Goal: Task Accomplishment & Management: Use online tool/utility

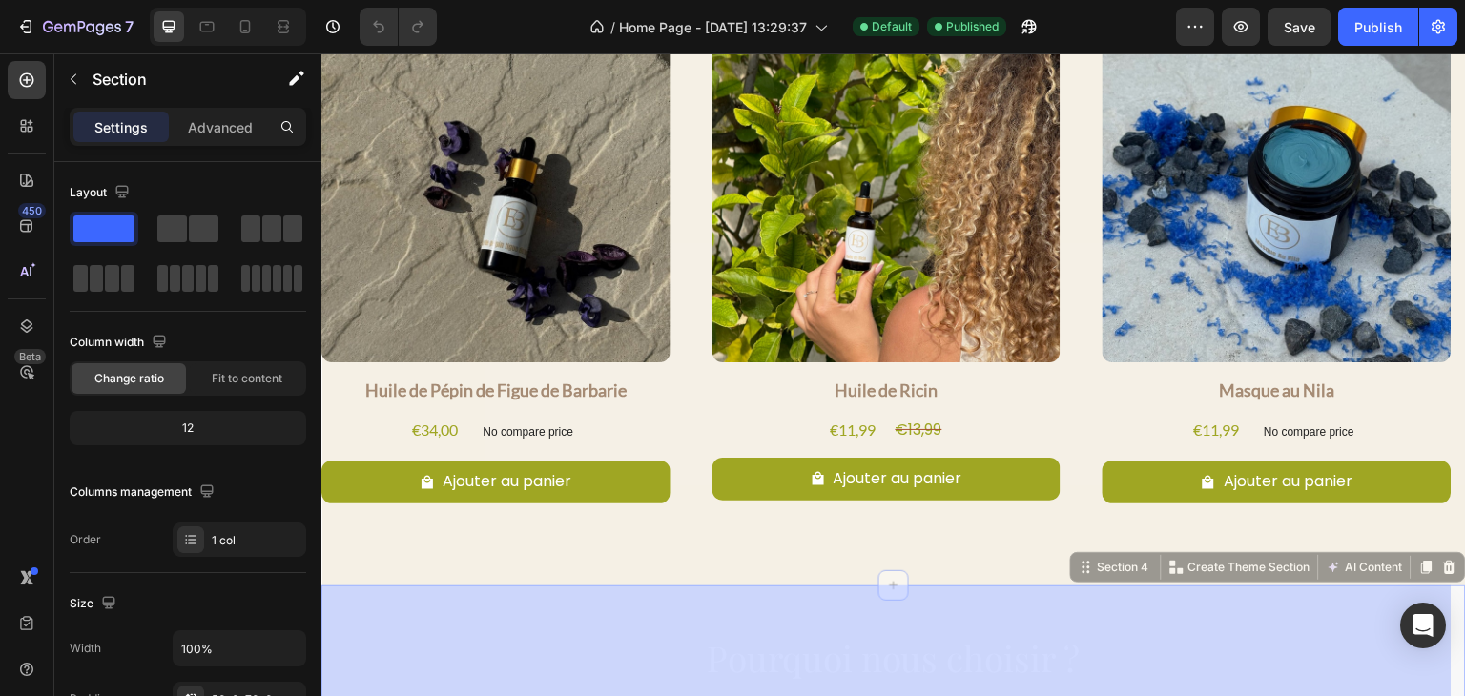
scroll to position [1029, 0]
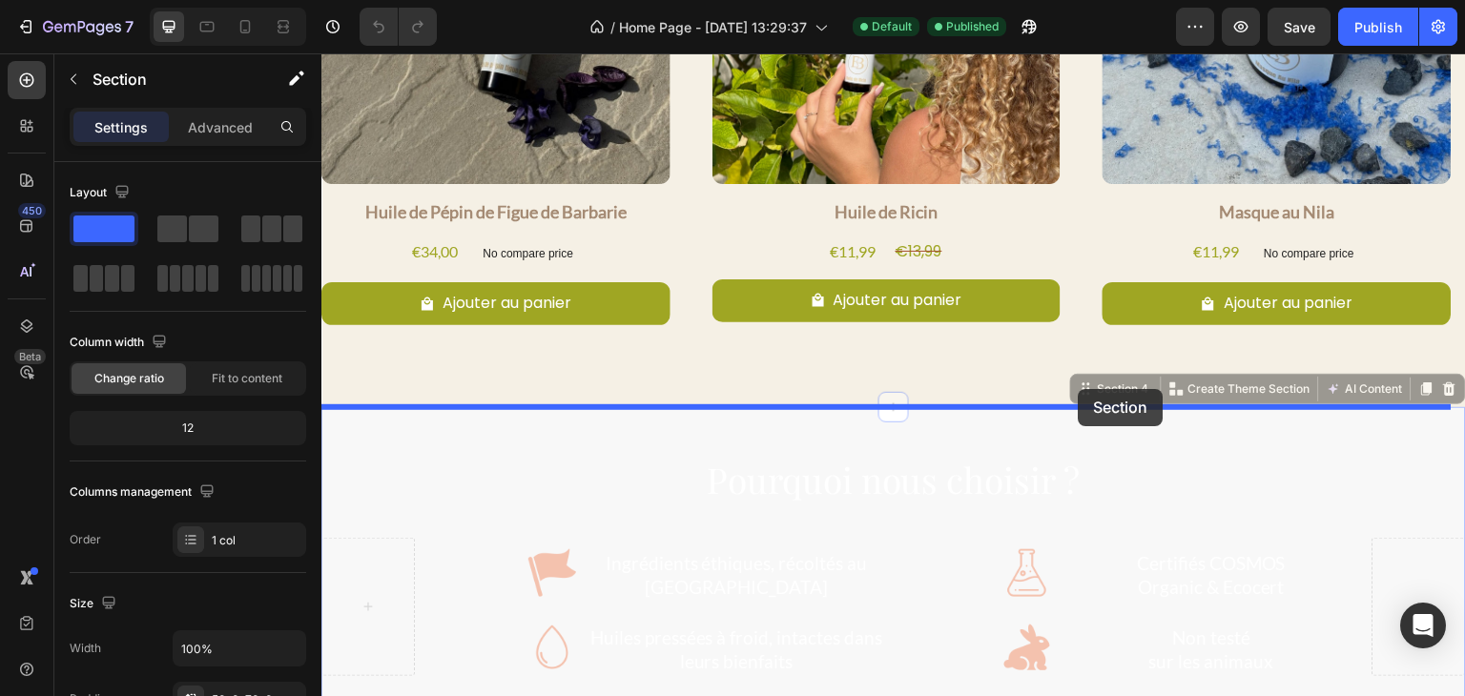
drag, startPoint x: 1412, startPoint y: 276, endPoint x: 1079, endPoint y: 389, distance: 351.8
click at [1079, 389] on div "Header Nos Incontournables Heading Product Images Huile de Pépin de Figue de Ba…" at bounding box center [894, 21] width 1145 height 1994
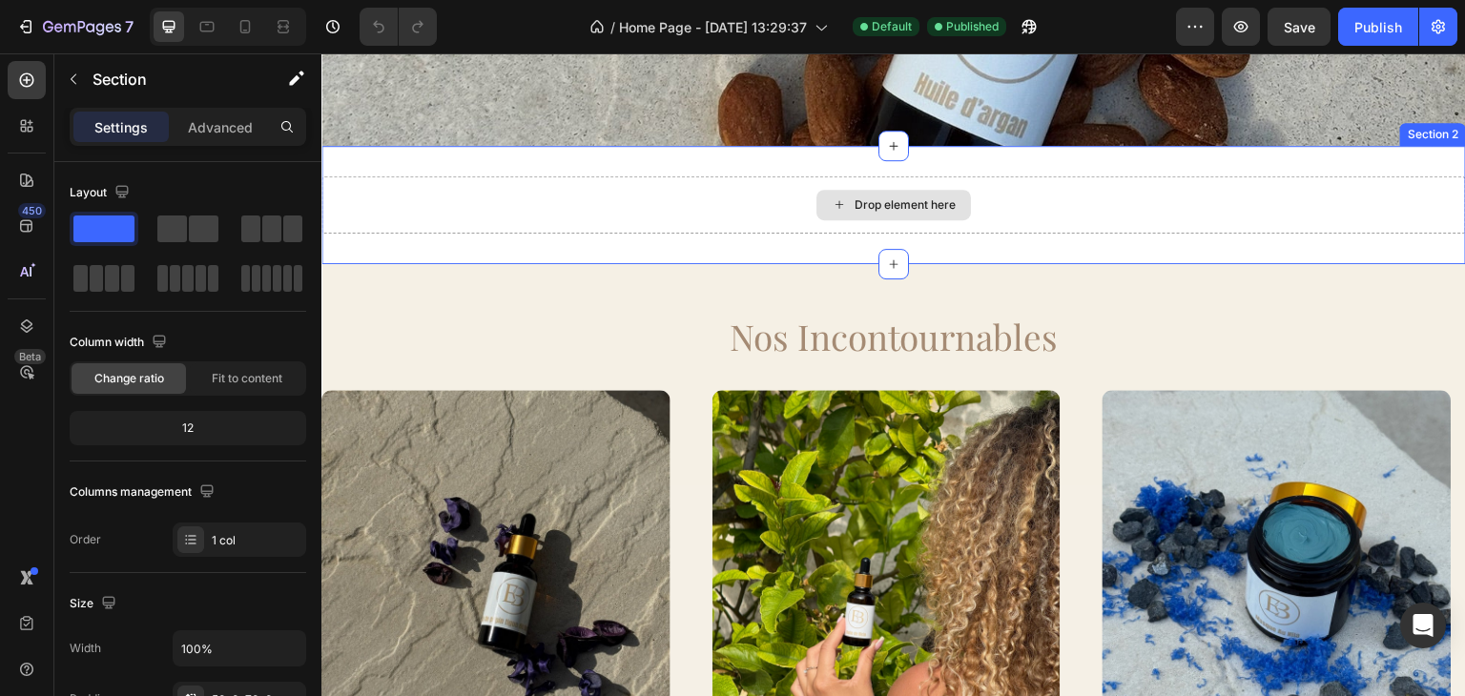
scroll to position [530, 0]
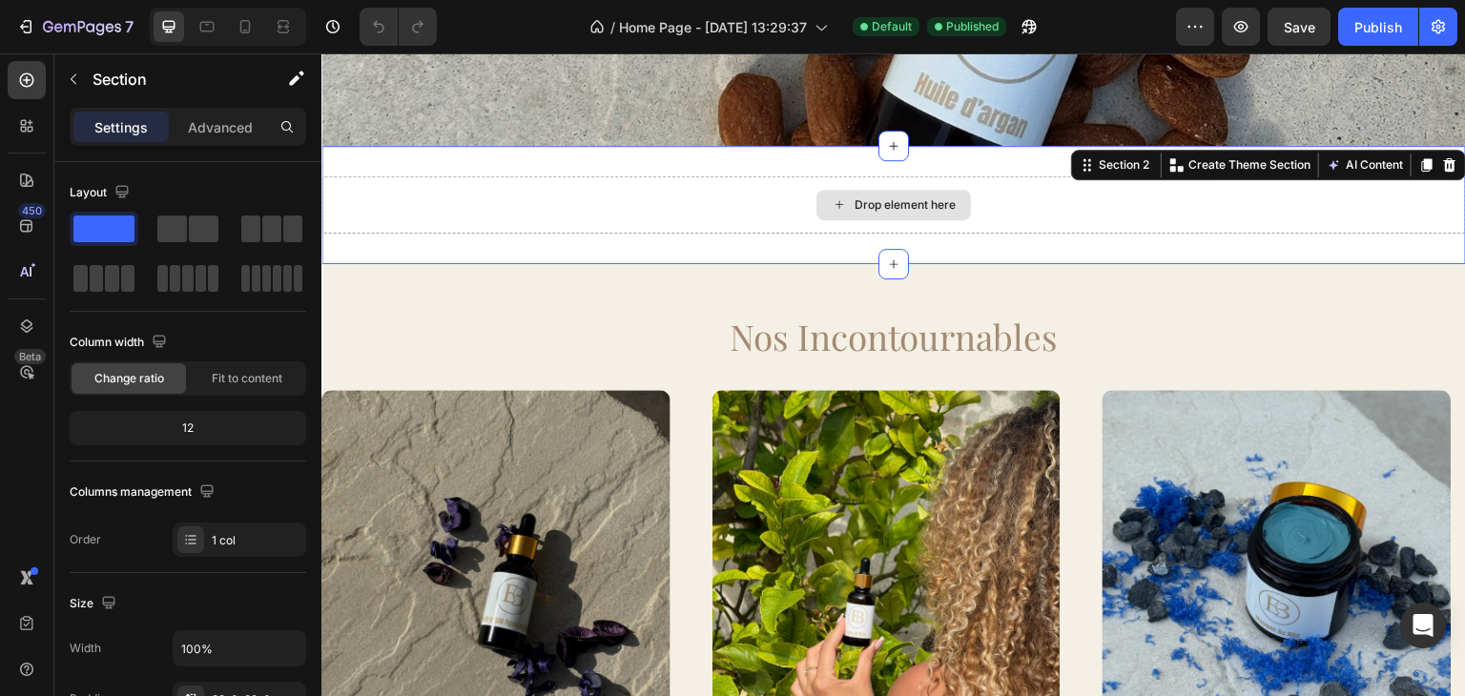
drag, startPoint x: 437, startPoint y: 291, endPoint x: 888, endPoint y: 144, distance: 474.6
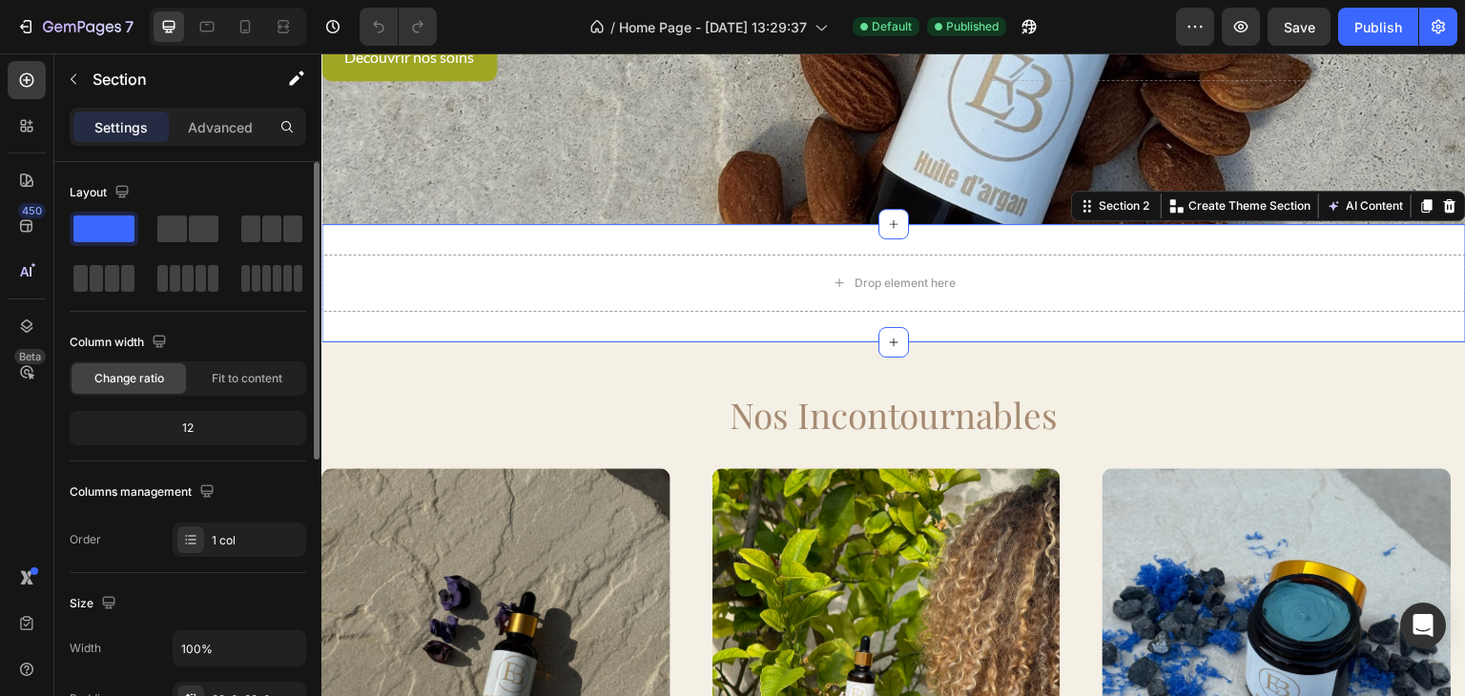
click at [83, 218] on span at bounding box center [103, 229] width 61 height 27
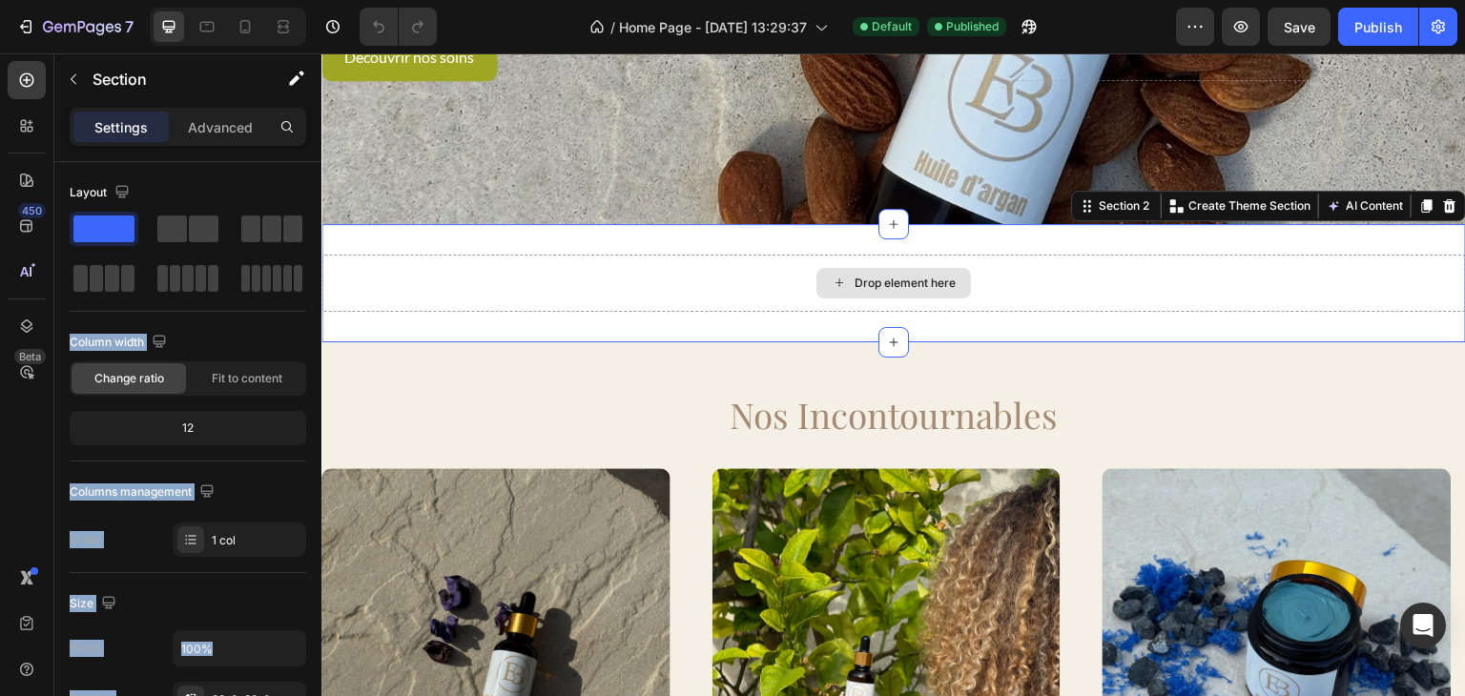
drag, startPoint x: 407, startPoint y: 274, endPoint x: 795, endPoint y: 223, distance: 390.6
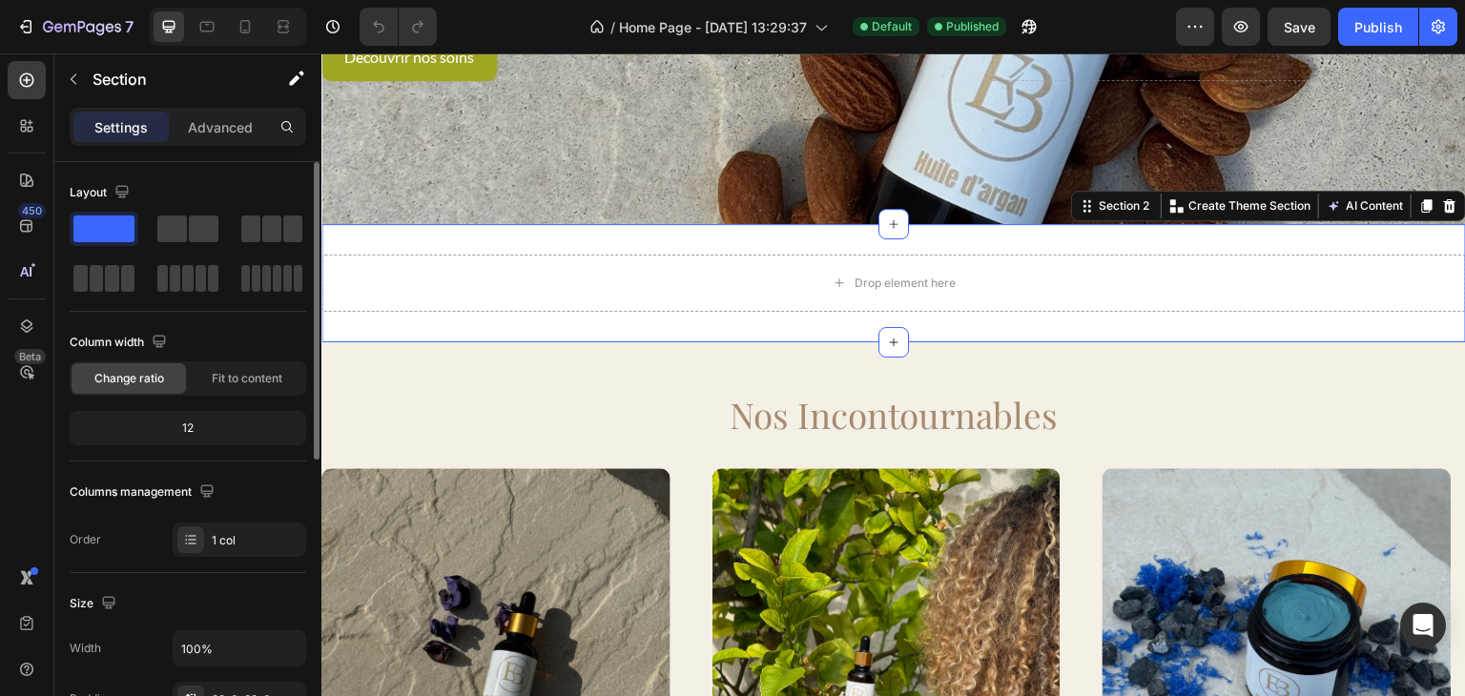
click at [122, 237] on span at bounding box center [103, 229] width 61 height 27
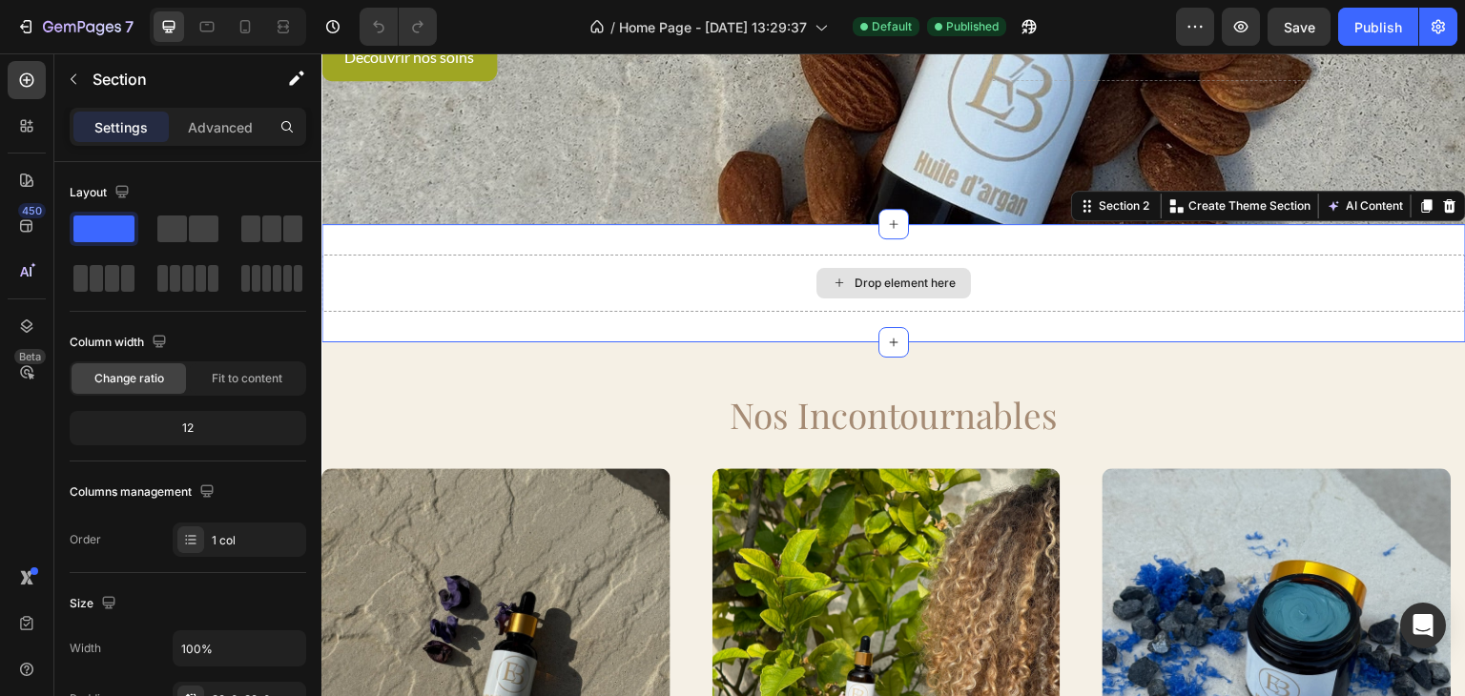
drag, startPoint x: 444, startPoint y: 290, endPoint x: 573, endPoint y: 245, distance: 137.3
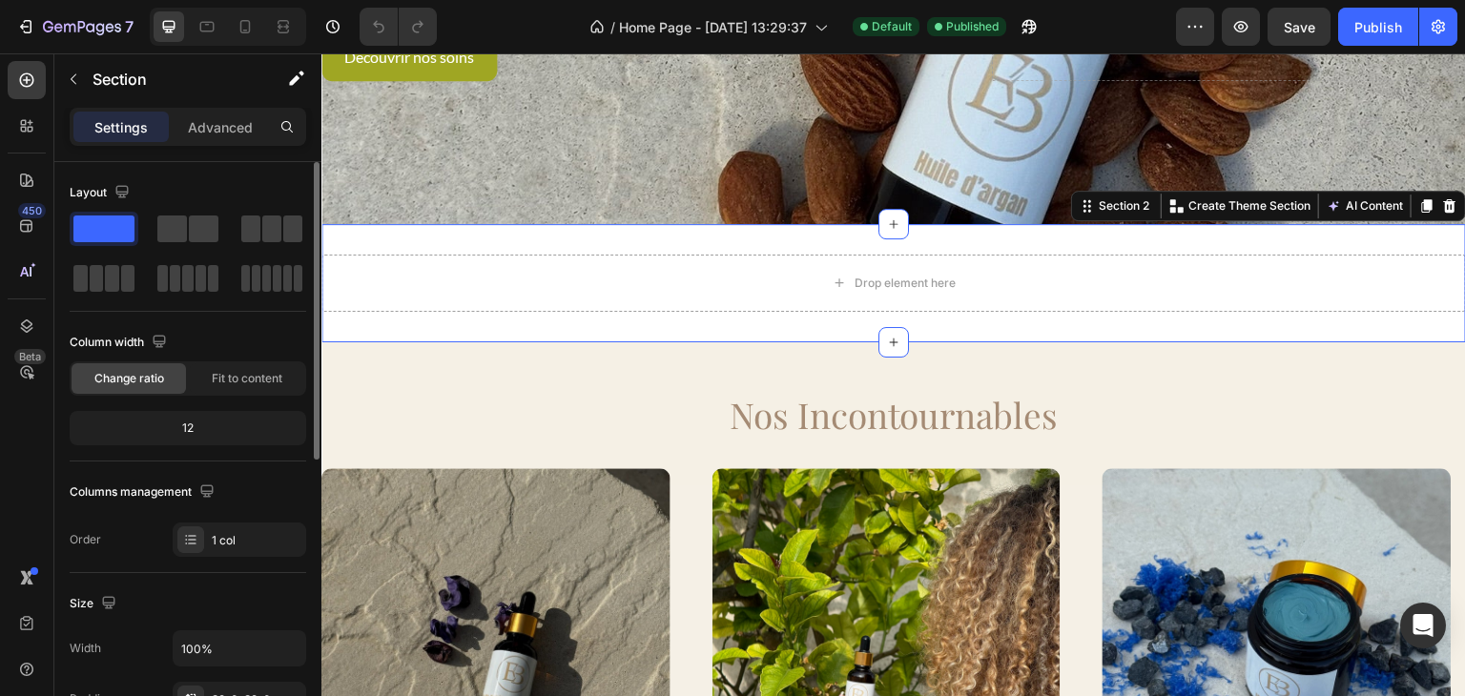
click at [108, 212] on div at bounding box center [104, 229] width 69 height 34
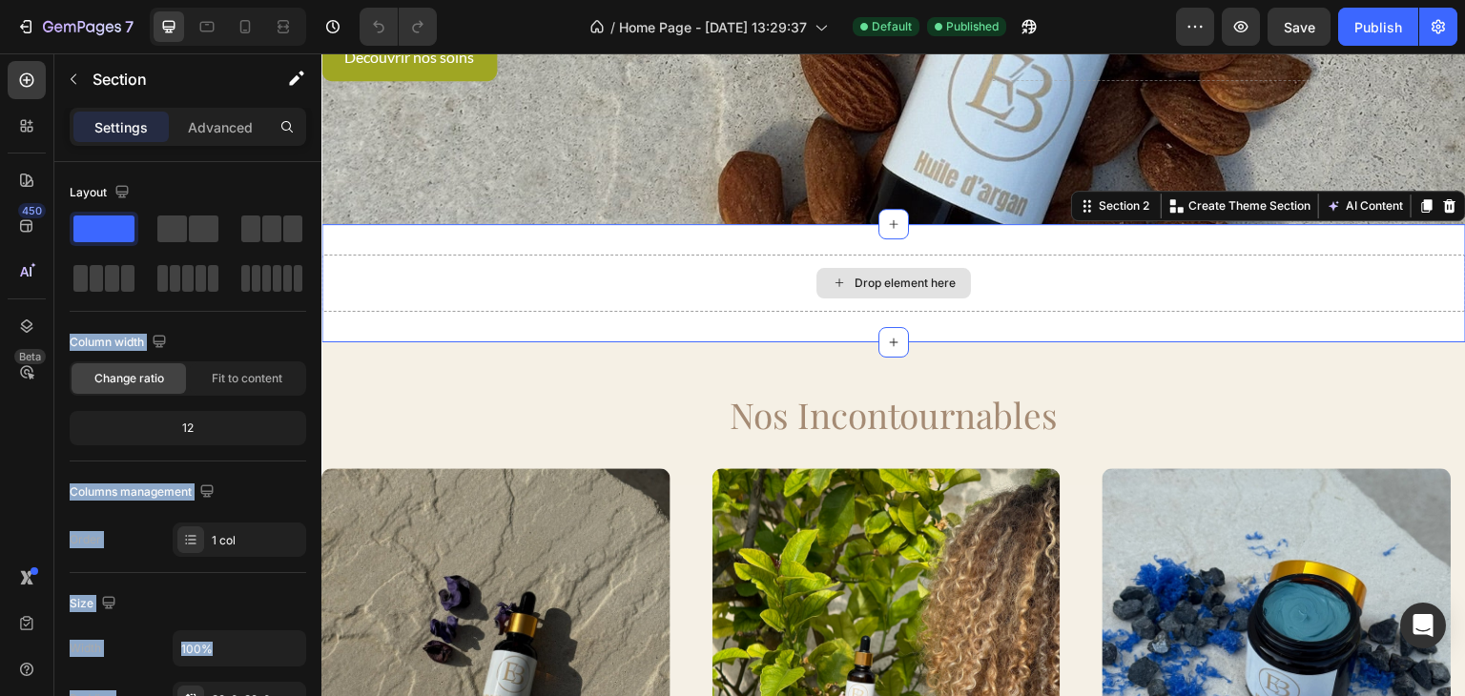
drag, startPoint x: 429, startPoint y: 271, endPoint x: 351, endPoint y: 228, distance: 89.2
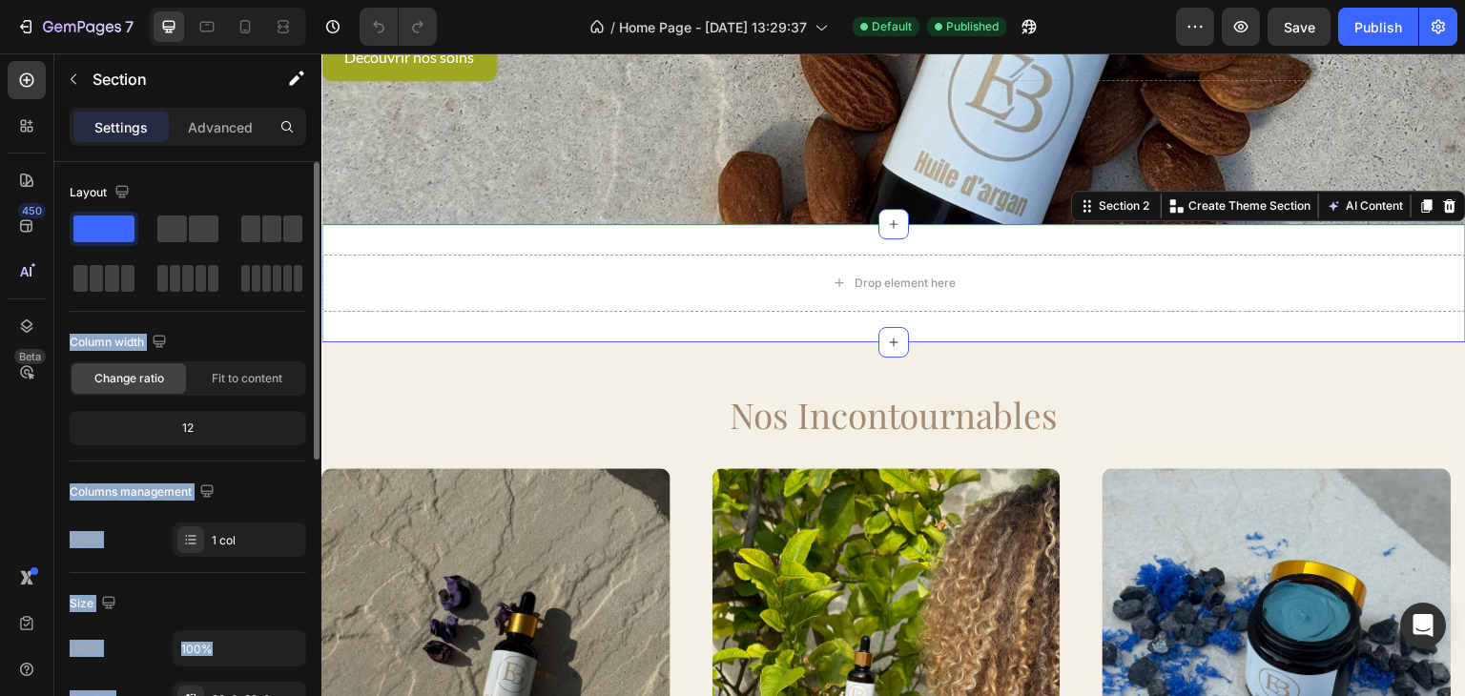
click at [113, 229] on span at bounding box center [103, 229] width 61 height 27
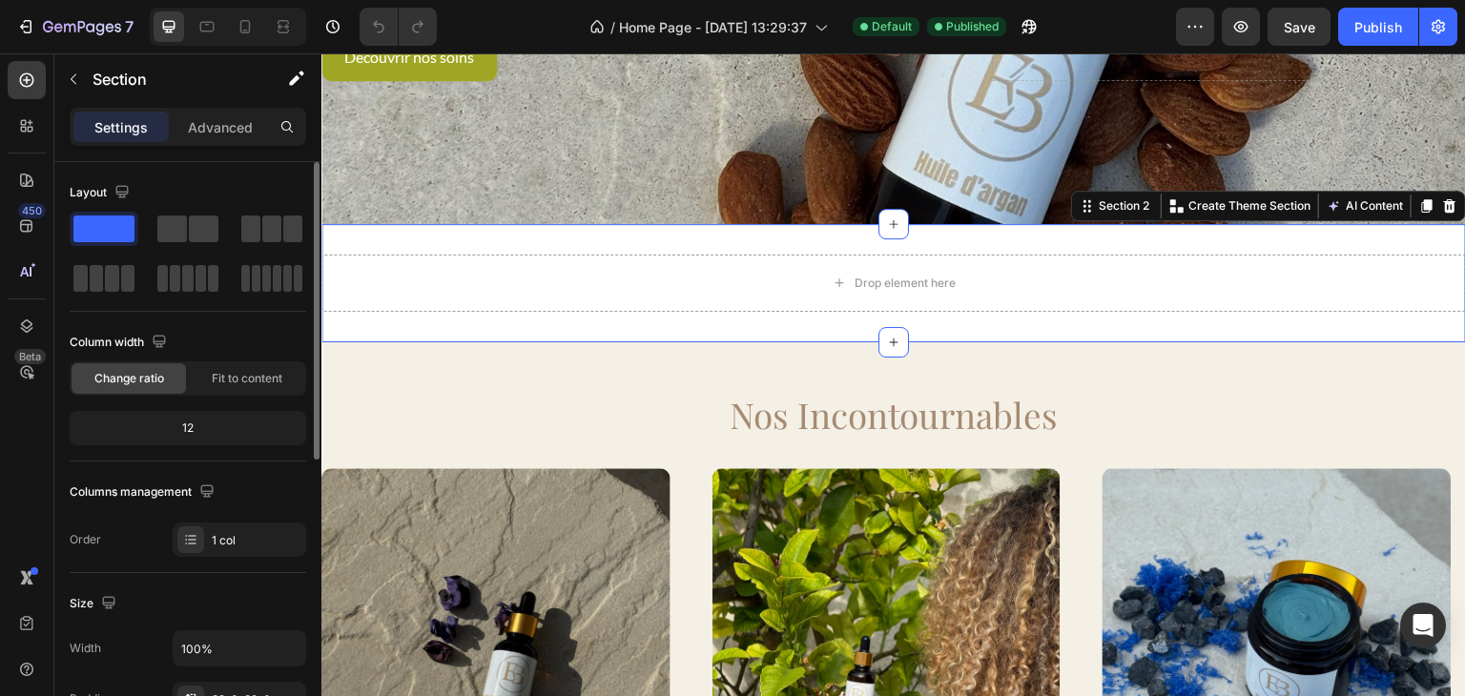
click at [113, 229] on span at bounding box center [103, 229] width 61 height 27
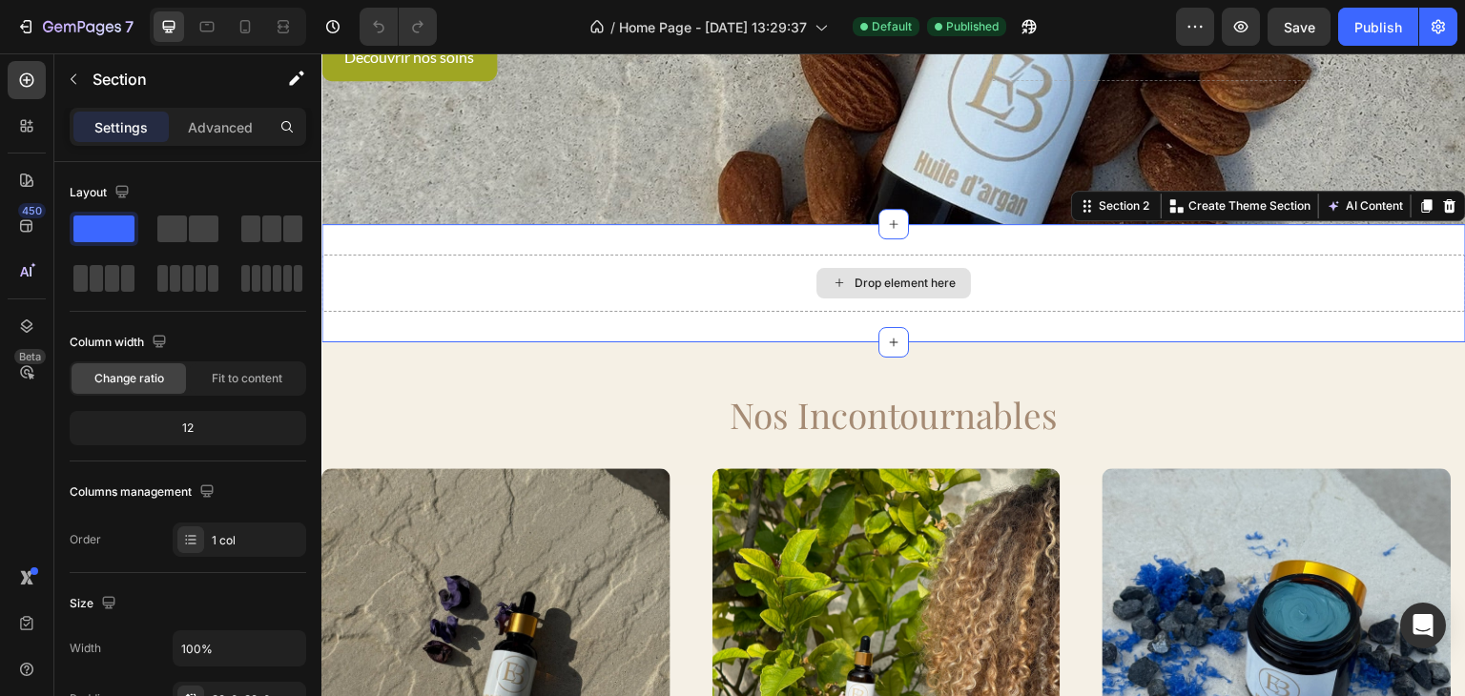
drag, startPoint x: 434, startPoint y: 282, endPoint x: 929, endPoint y: 227, distance: 498.3
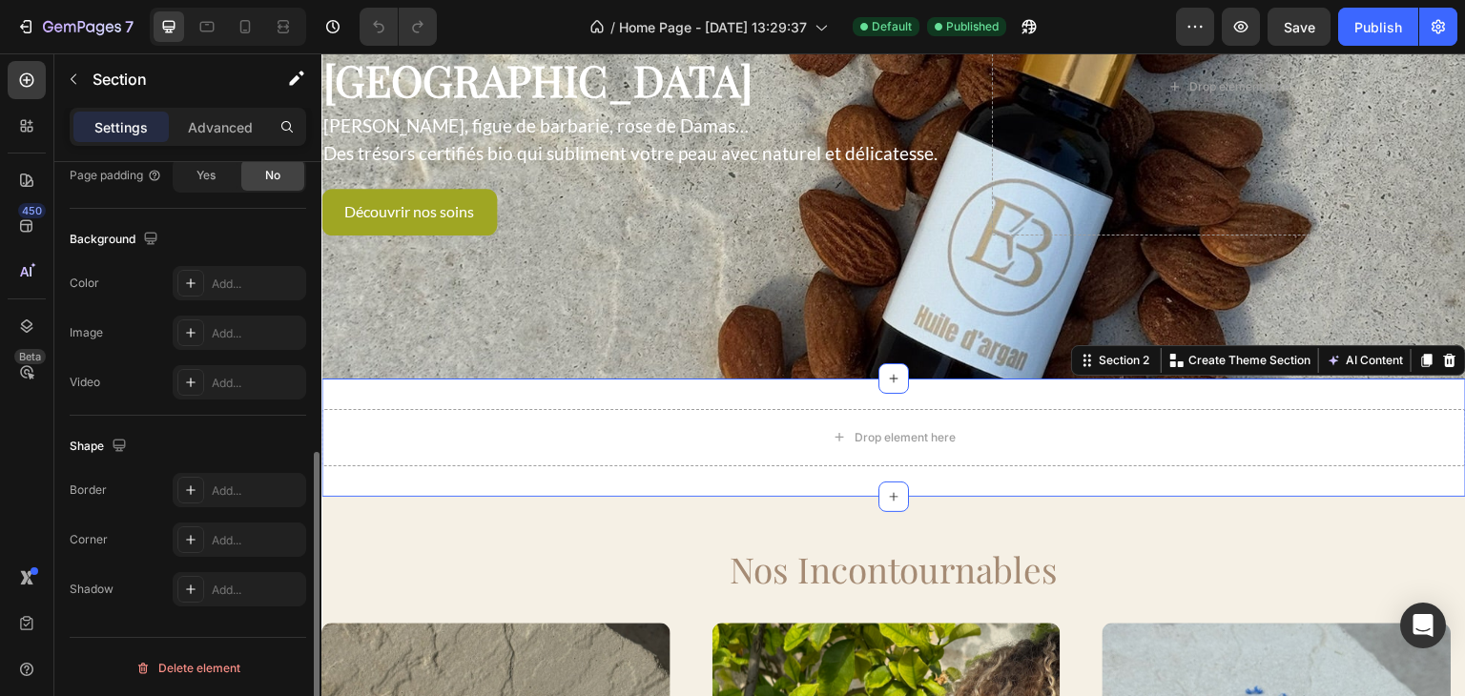
scroll to position [0, 0]
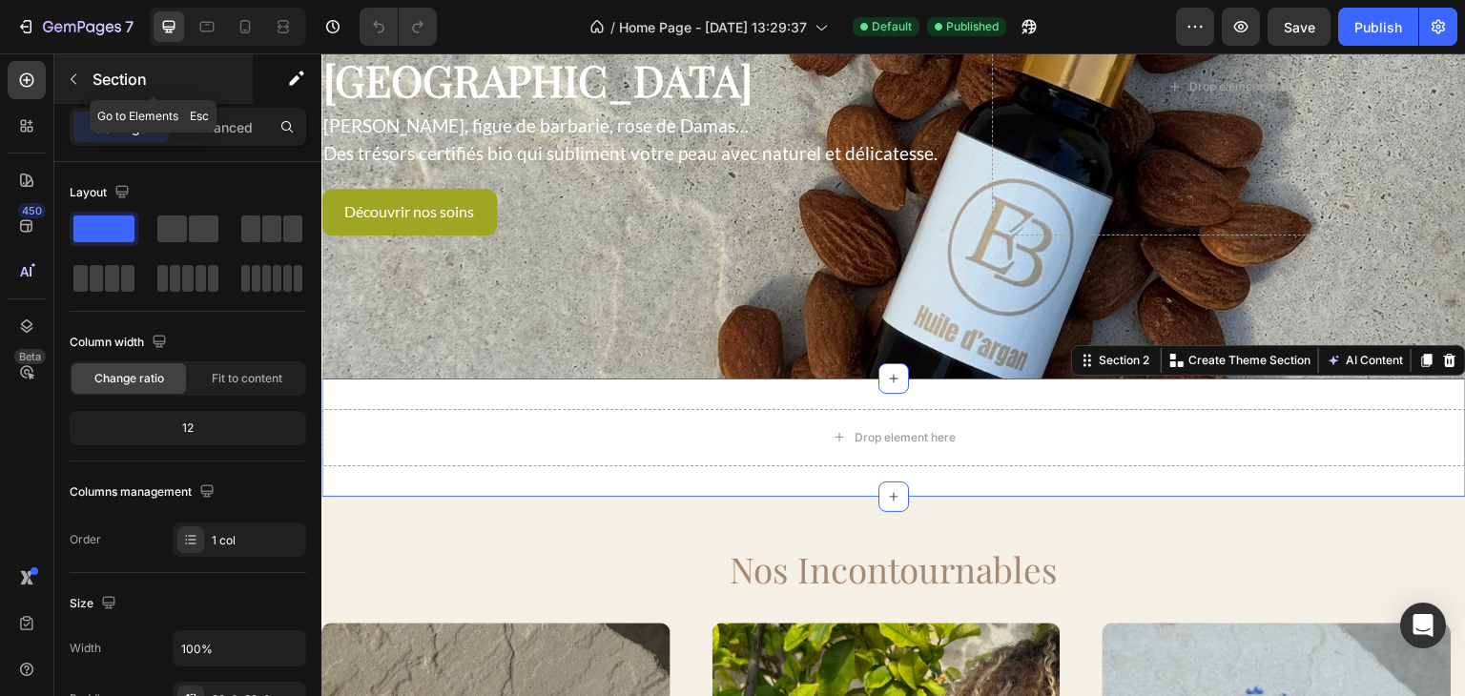
click at [71, 84] on icon "button" at bounding box center [73, 79] width 15 height 15
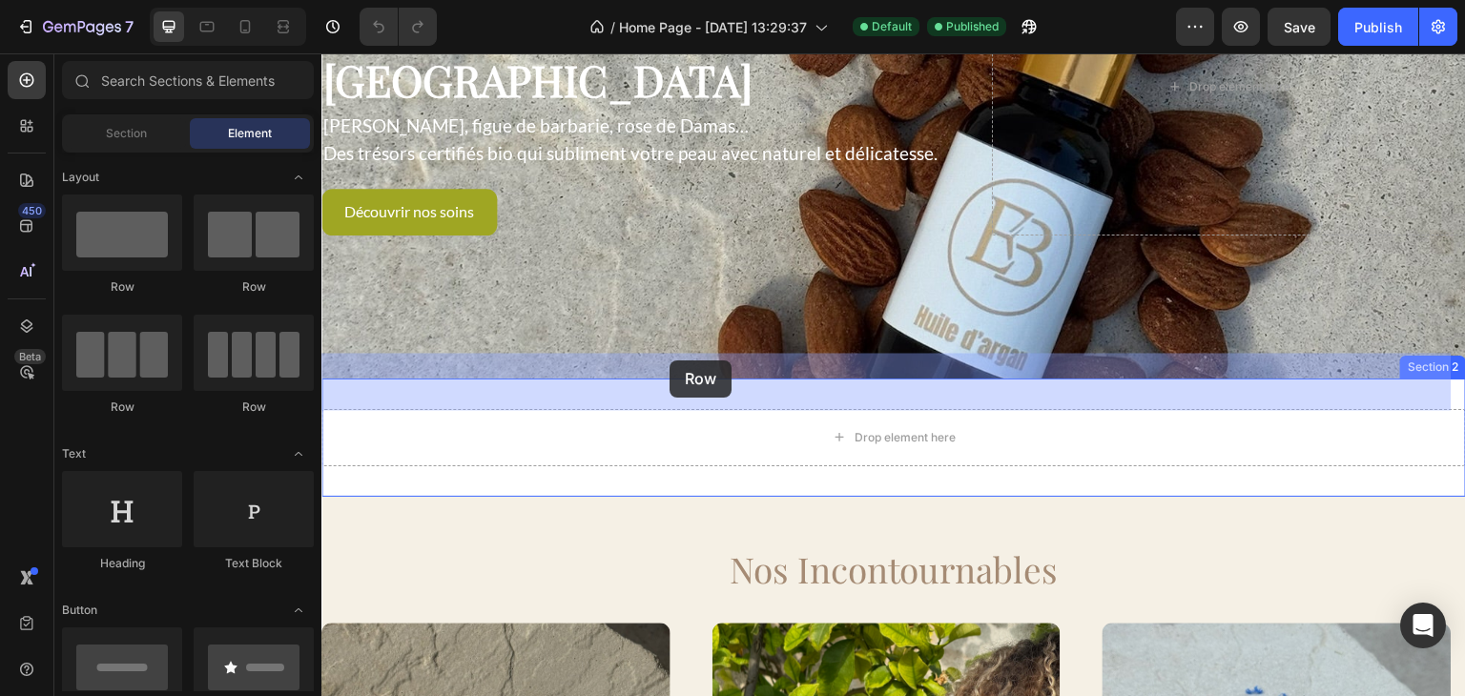
drag, startPoint x: 460, startPoint y: 315, endPoint x: 669, endPoint y: 361, distance: 213.9
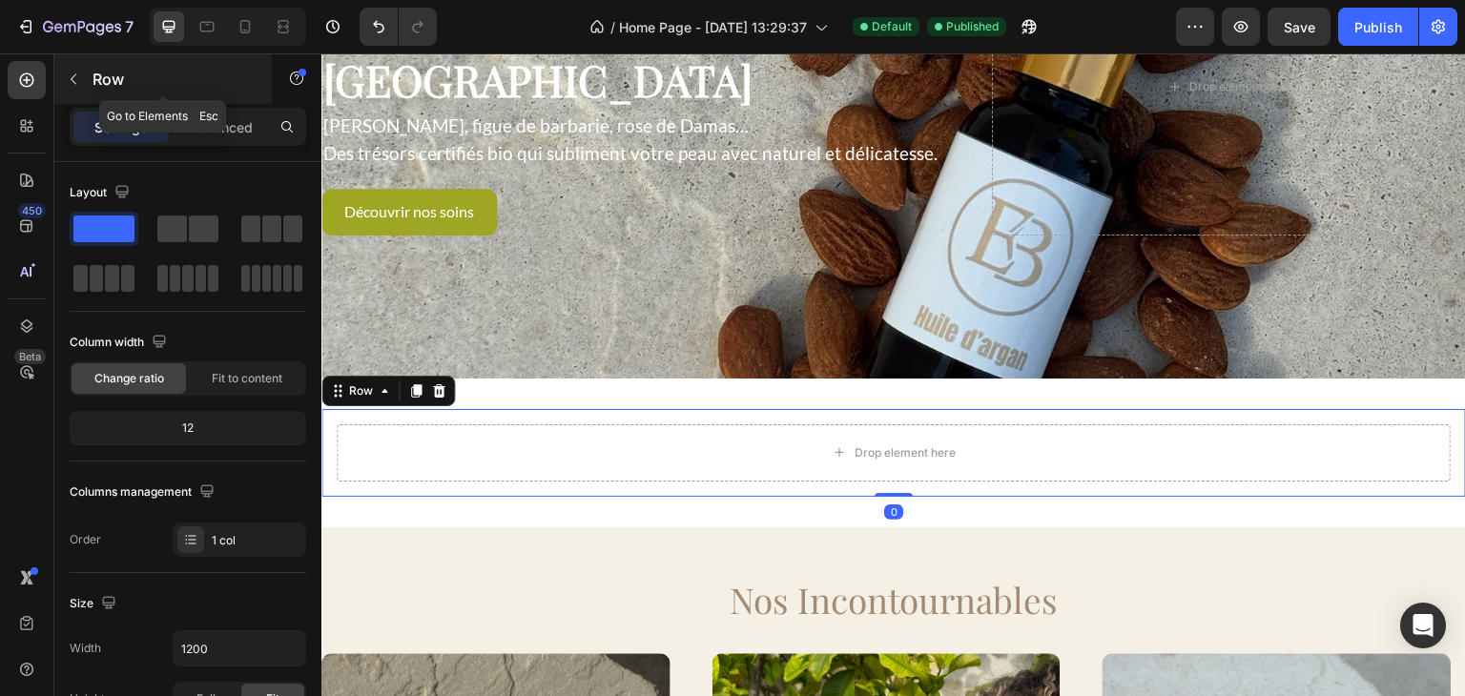
click at [72, 81] on icon "button" at bounding box center [73, 79] width 15 height 15
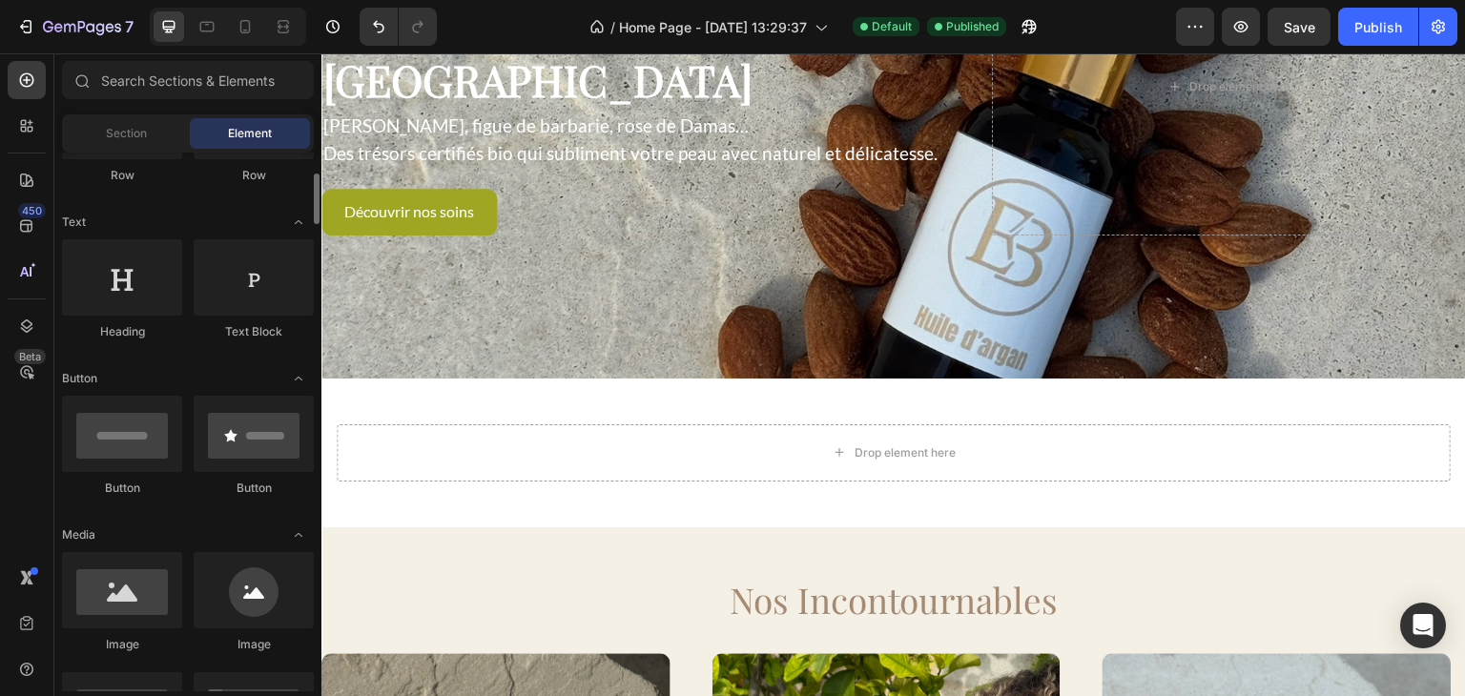
scroll to position [233, 0]
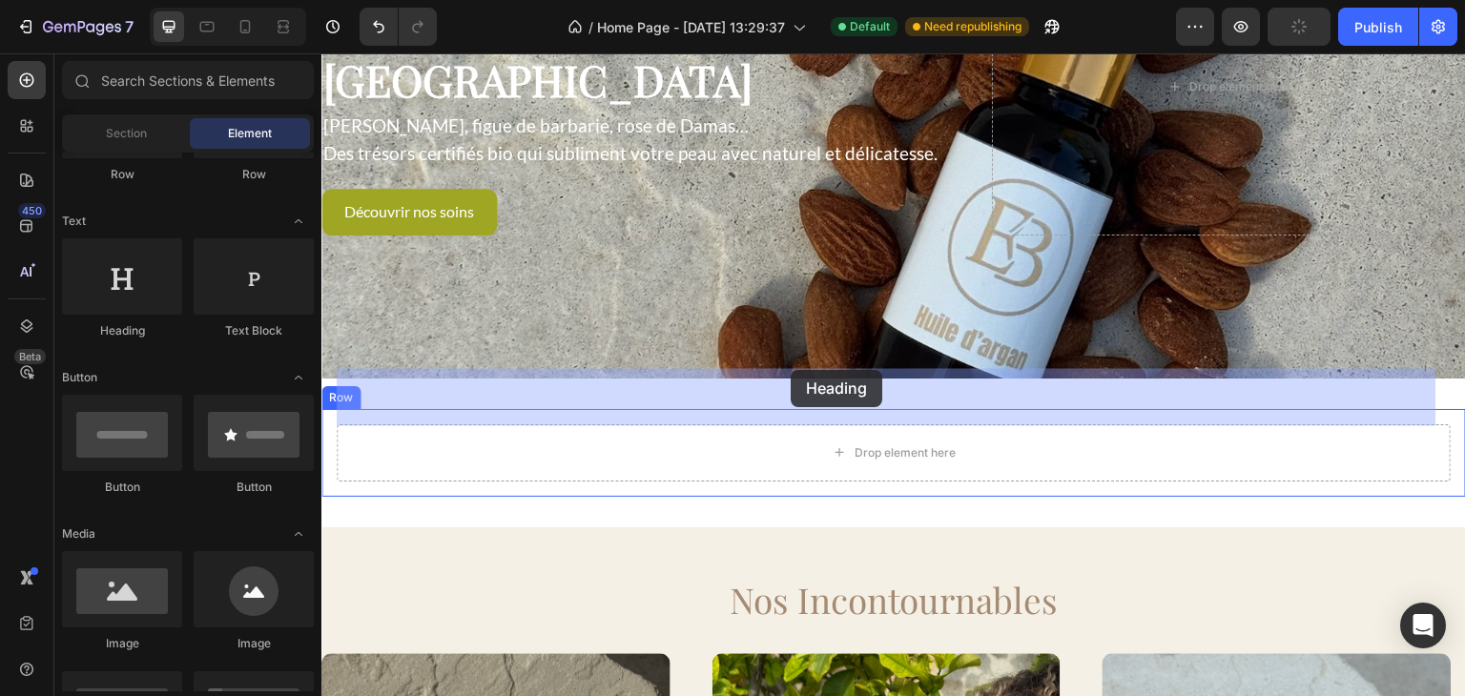
drag, startPoint x: 454, startPoint y: 345, endPoint x: 791, endPoint y: 369, distance: 337.6
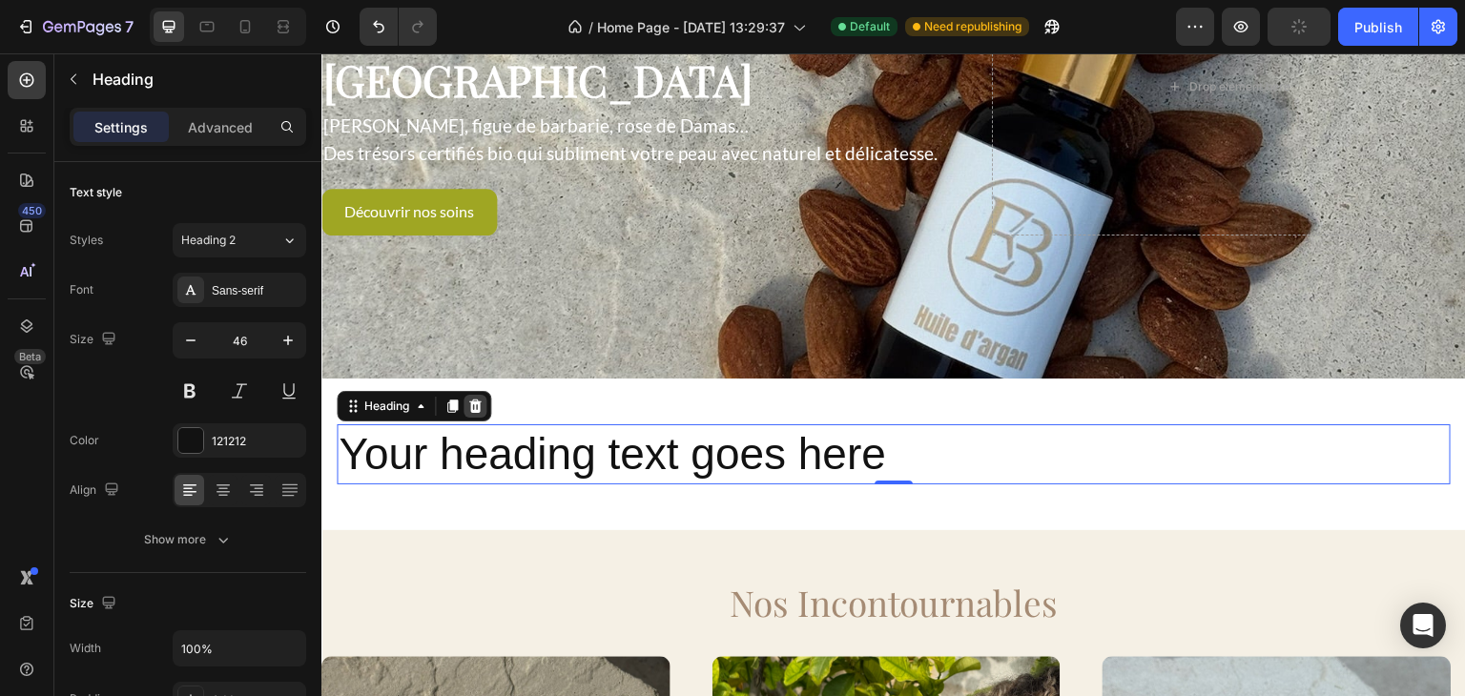
click at [477, 395] on div at bounding box center [475, 406] width 23 height 23
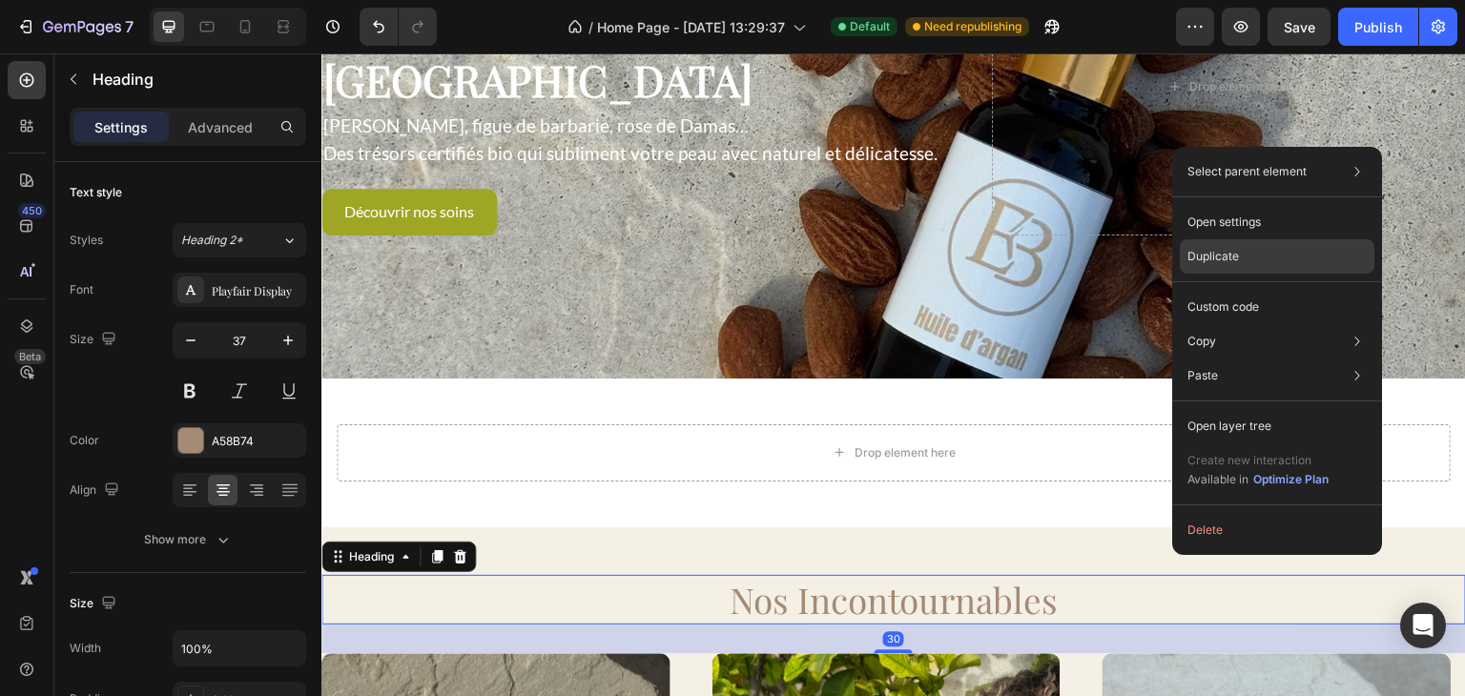
click at [1225, 253] on p "Duplicate" at bounding box center [1214, 256] width 52 height 17
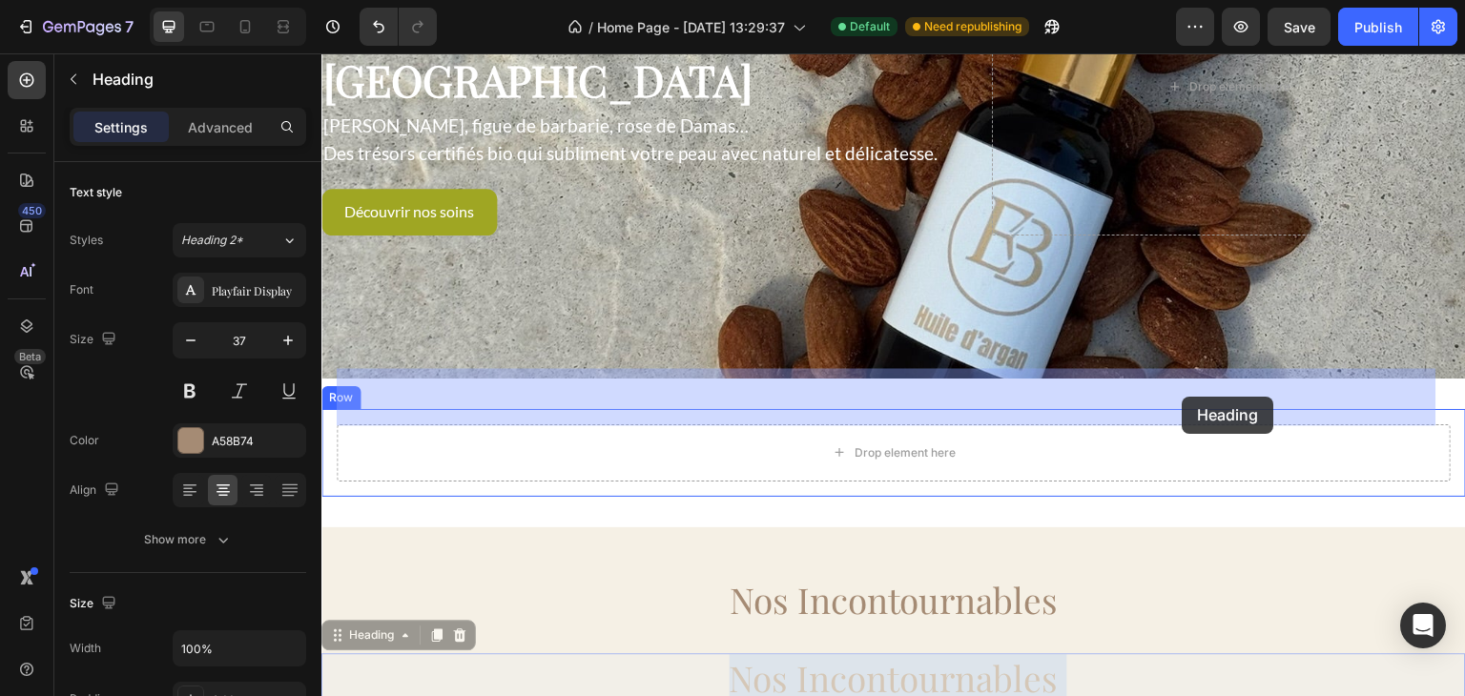
drag, startPoint x: 1213, startPoint y: 613, endPoint x: 1183, endPoint y: 397, distance: 218.6
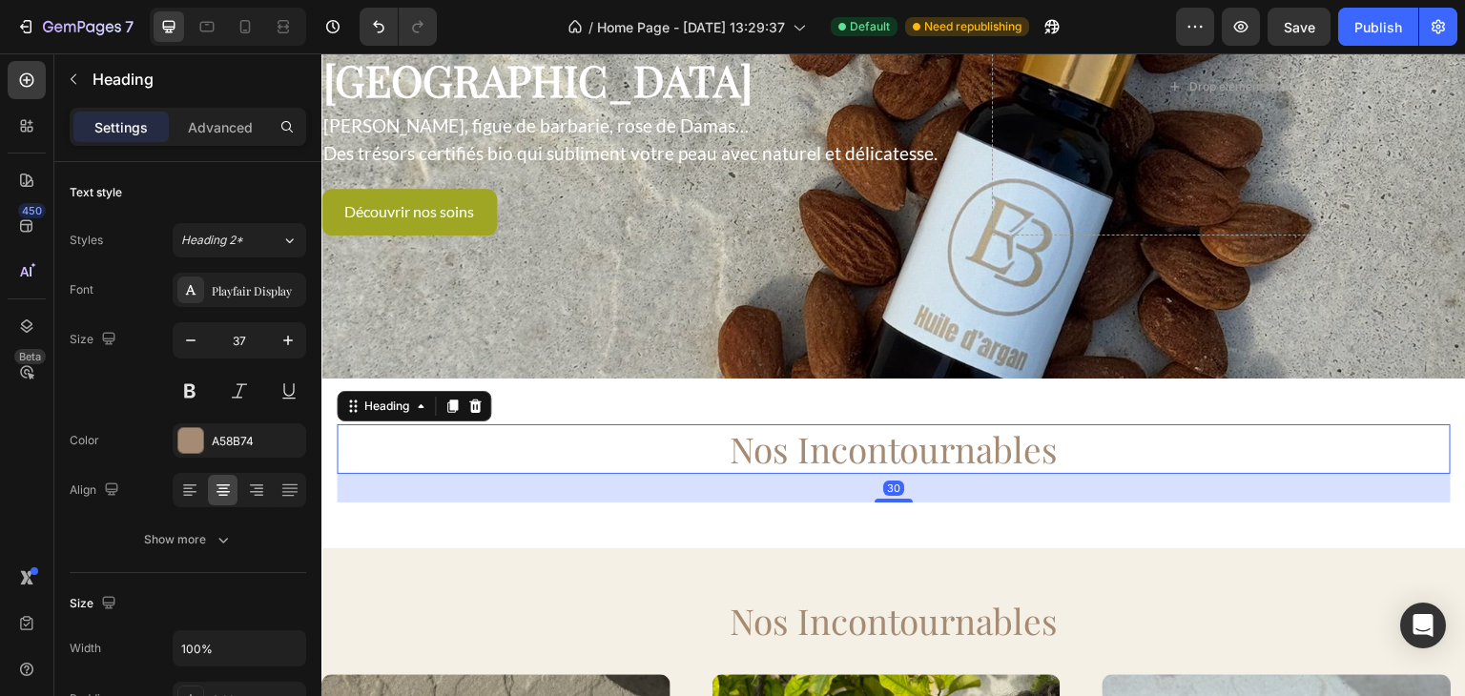
click at [997, 425] on h2 "Nos Incontournables" at bounding box center [894, 450] width 1114 height 50
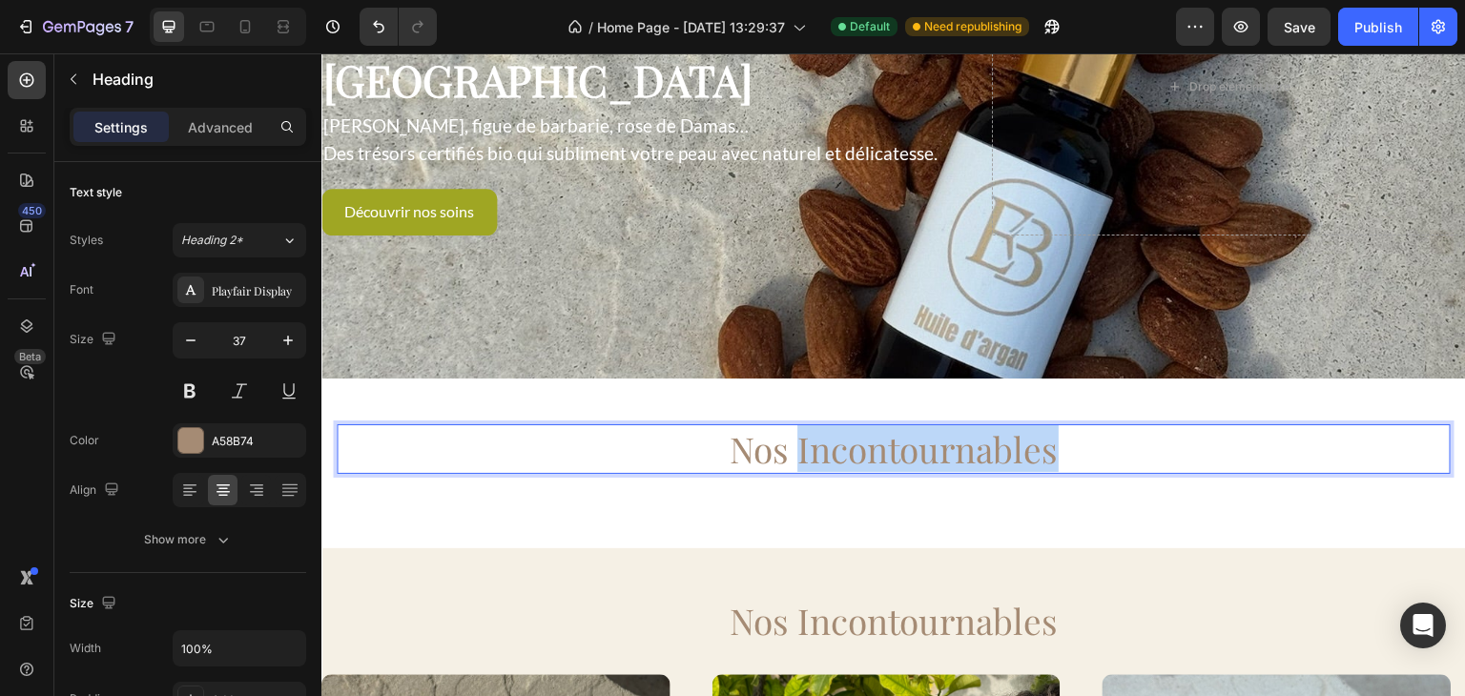
click at [997, 426] on p "Nos Incontournables" at bounding box center [894, 449] width 1111 height 46
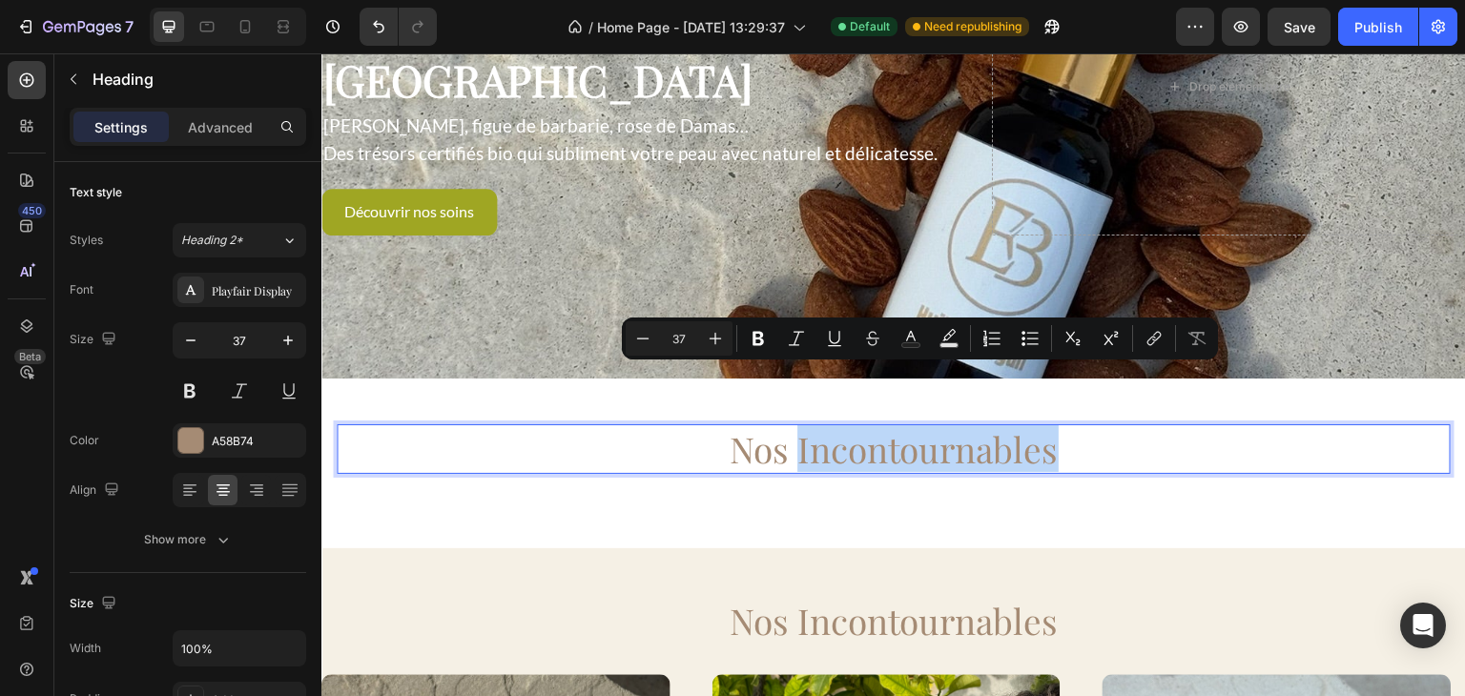
click at [997, 426] on p "Nos Incontournables" at bounding box center [894, 449] width 1111 height 46
drag, startPoint x: 1056, startPoint y: 398, endPoint x: 736, endPoint y: 405, distance: 320.6
click at [736, 426] on p "Nos Incontournables" at bounding box center [894, 449] width 1111 height 46
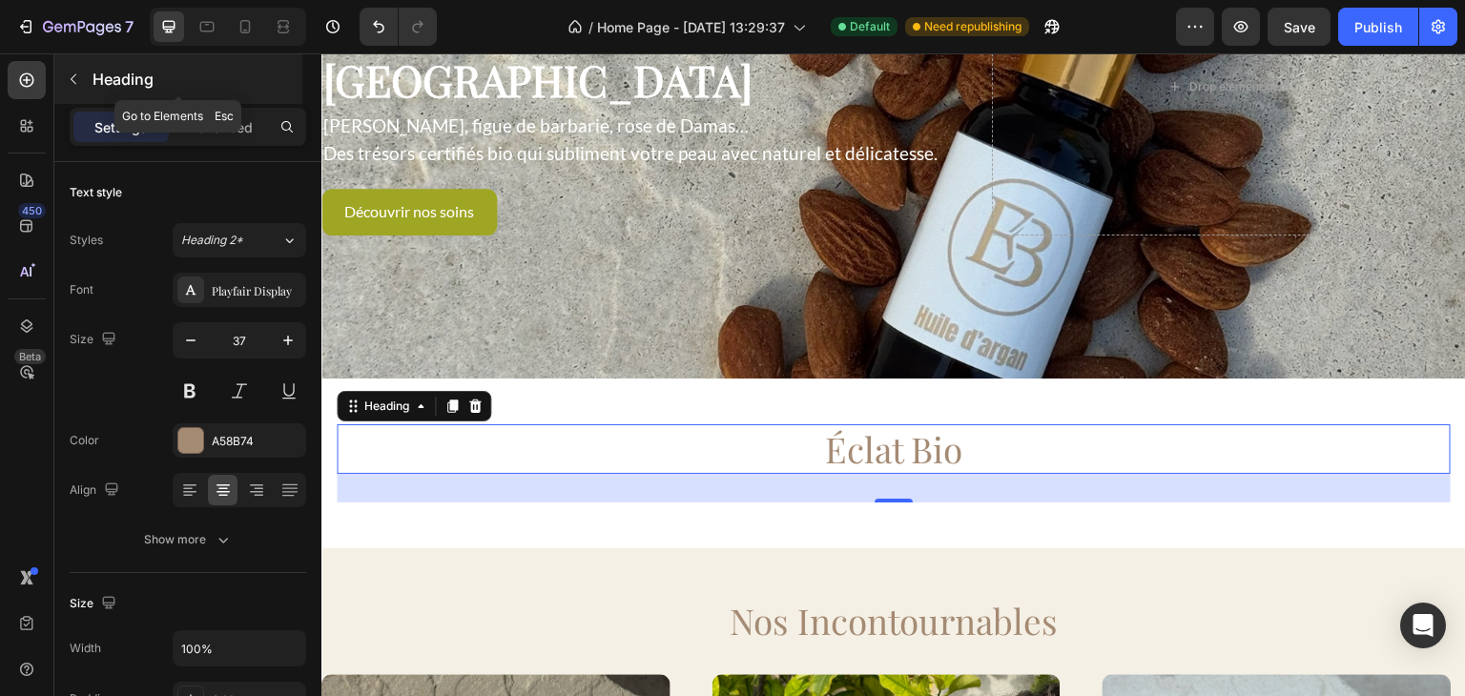
click at [78, 85] on icon "button" at bounding box center [73, 79] width 15 height 15
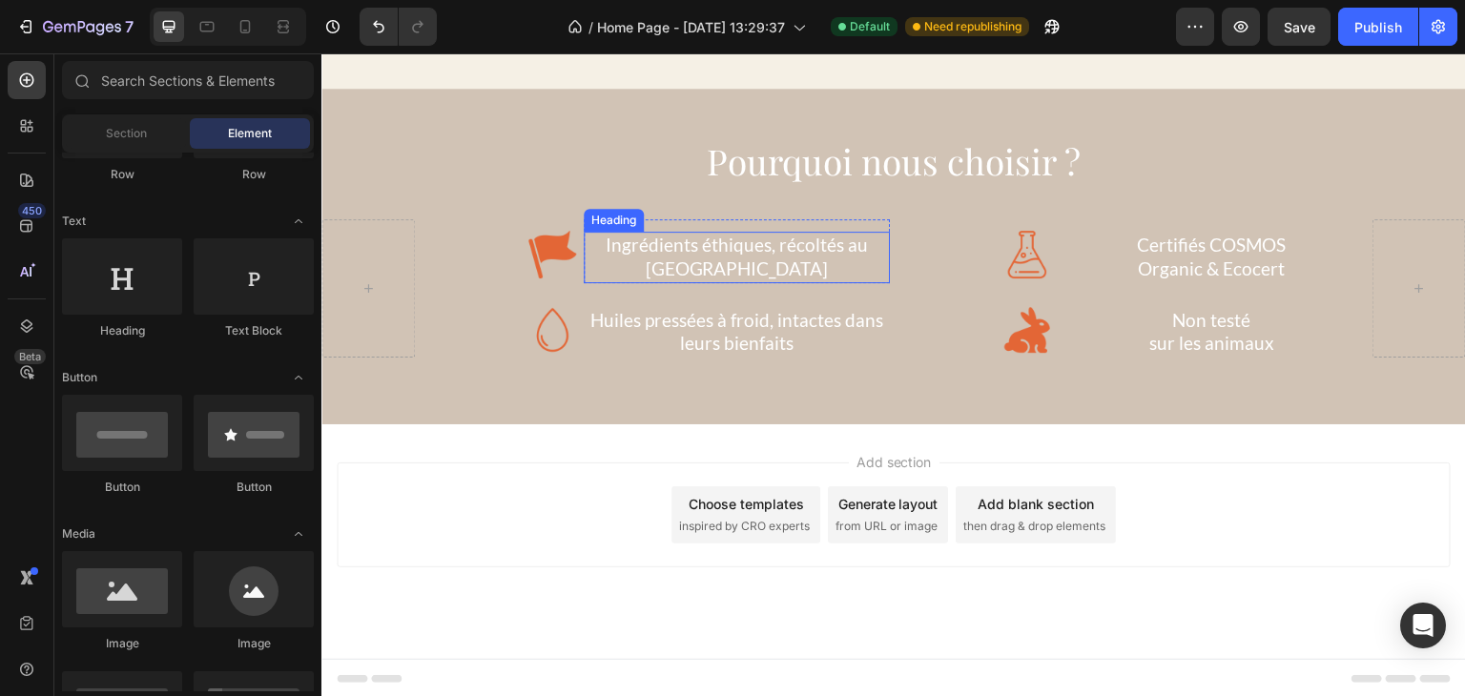
scroll to position [1401, 0]
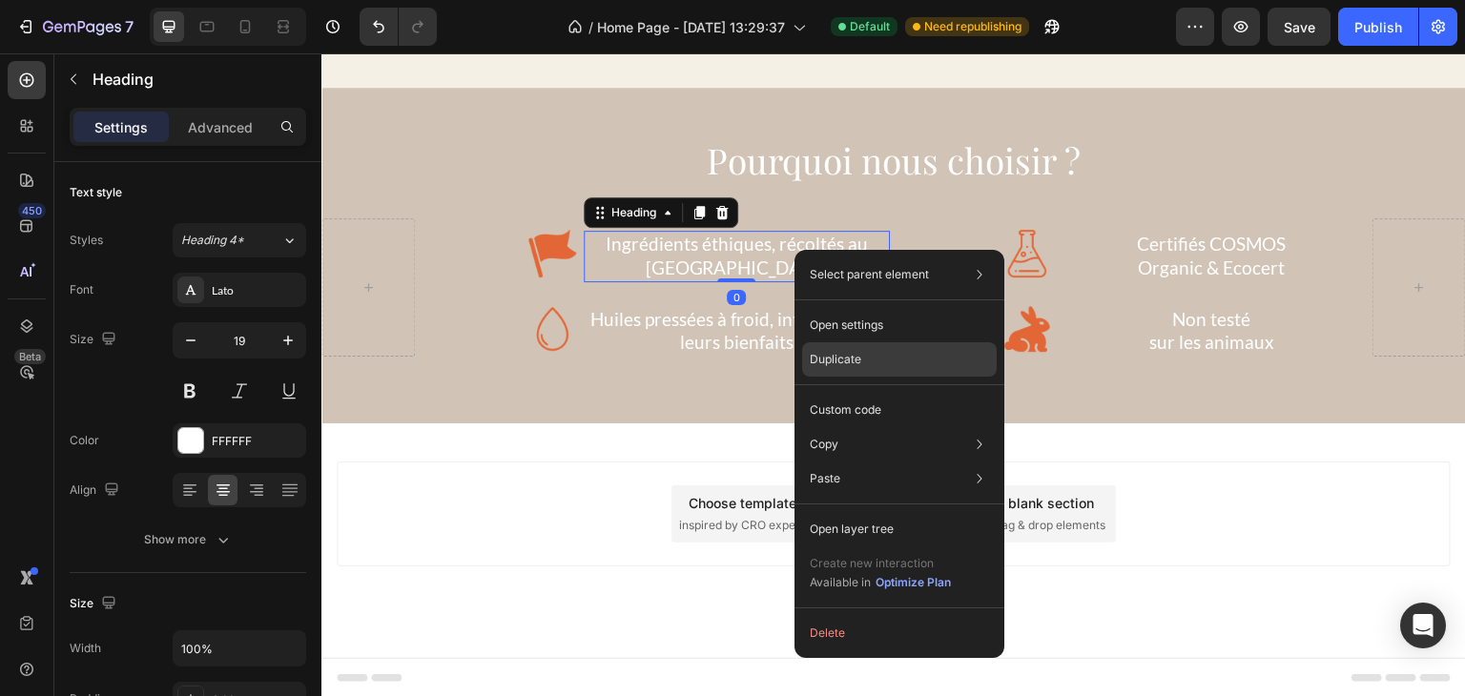
click at [836, 358] on p "Duplicate" at bounding box center [836, 359] width 52 height 17
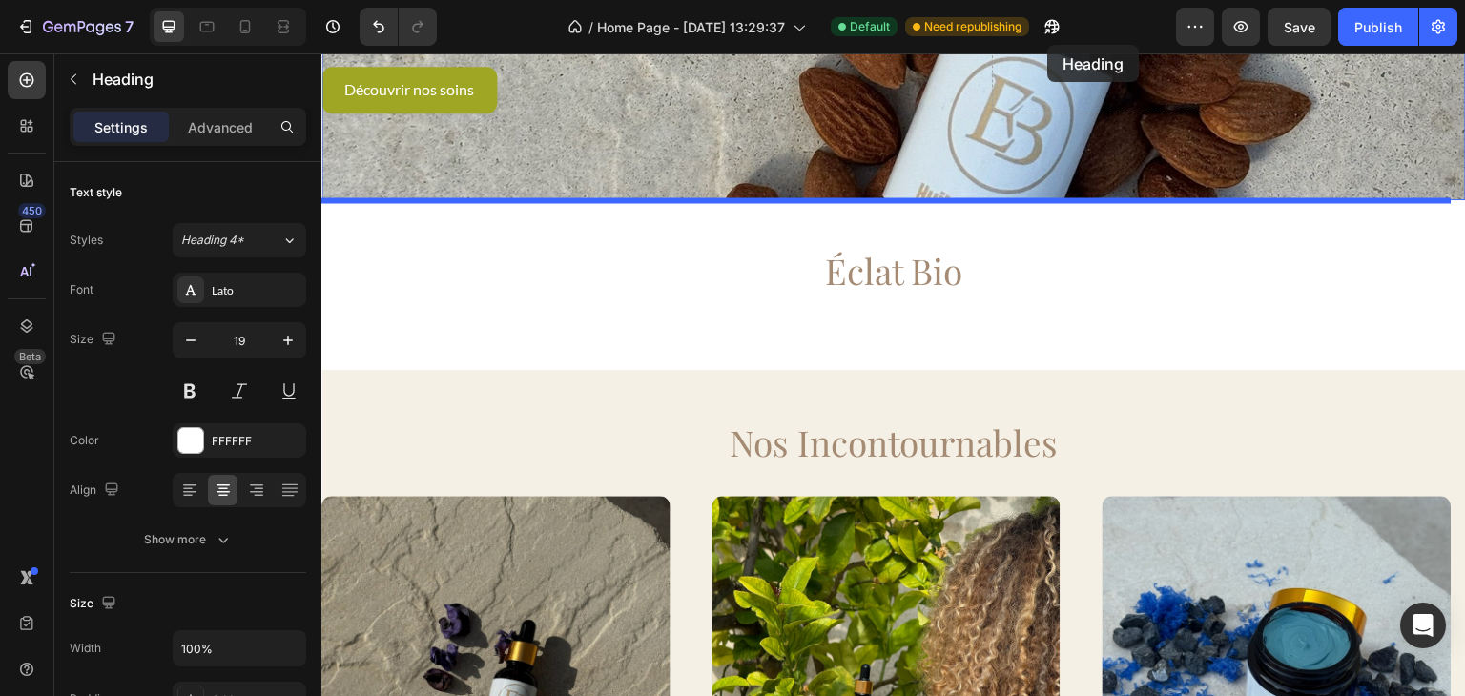
scroll to position [400, 0]
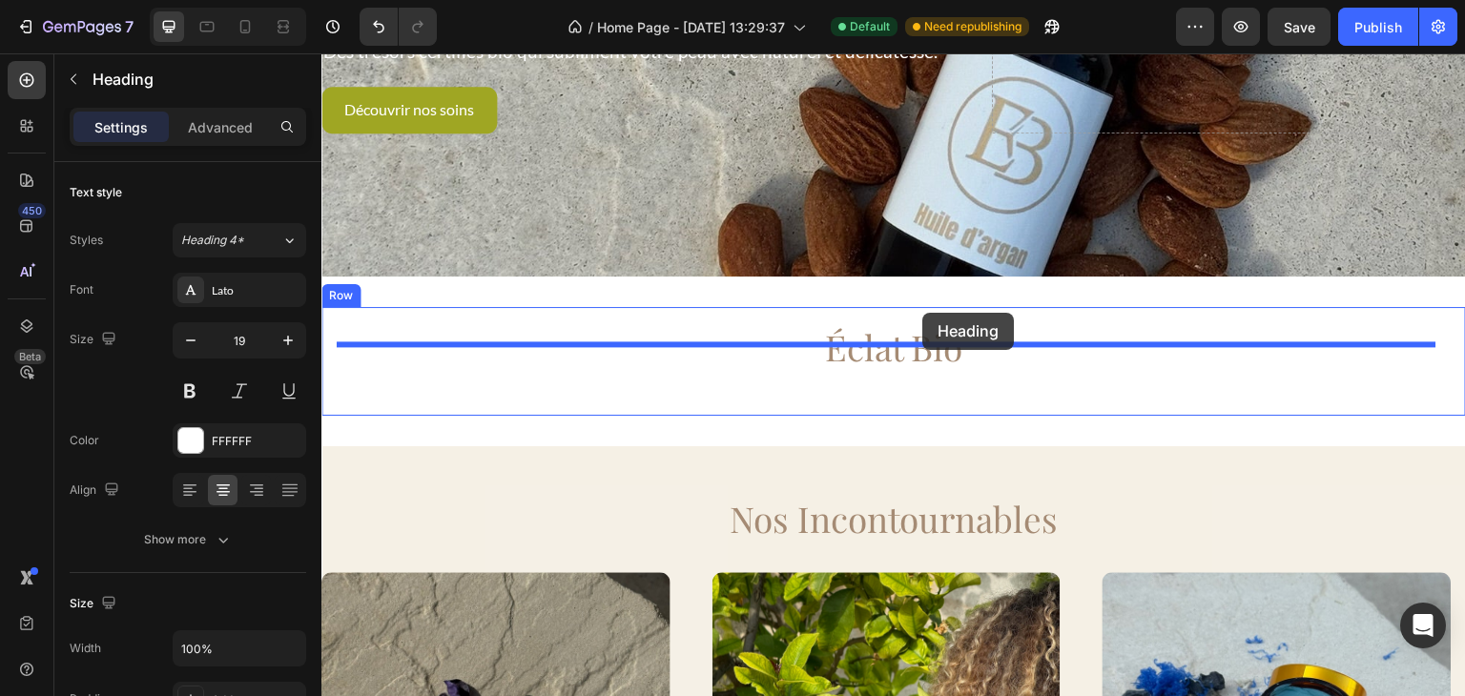
drag, startPoint x: 772, startPoint y: 576, endPoint x: 925, endPoint y: 314, distance: 303.6
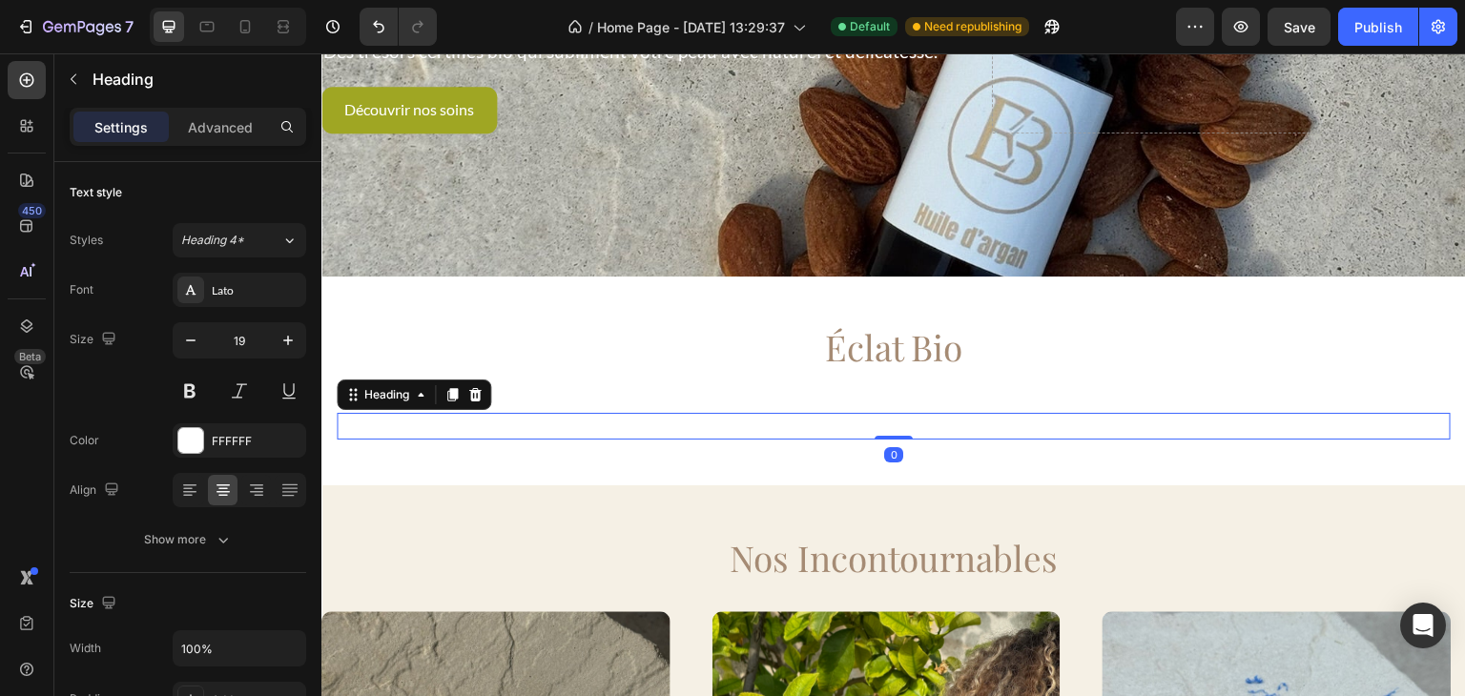
click at [550, 413] on h2 "Ingrédients éthiques, récoltés au [GEOGRAPHIC_DATA]" at bounding box center [894, 427] width 1114 height 28
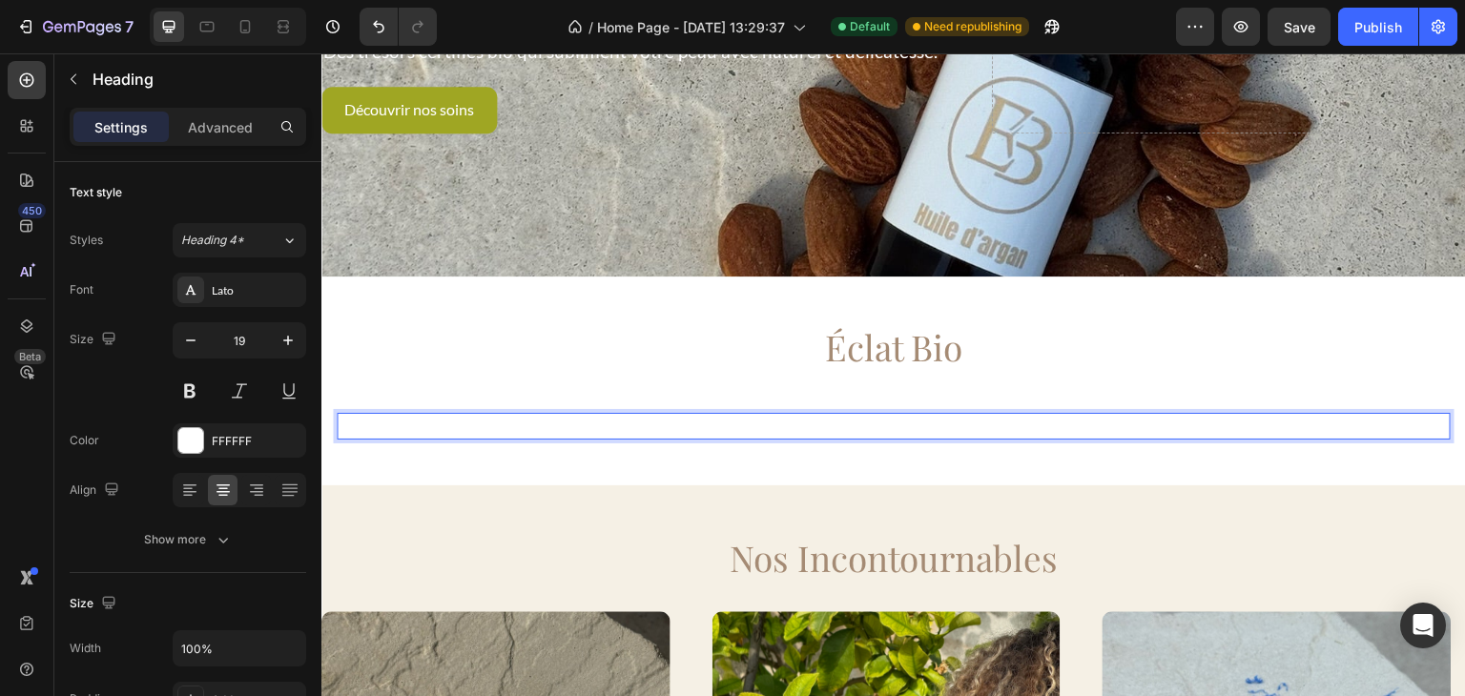
click at [550, 415] on p "Ingrédients éthiques, récoltés au [GEOGRAPHIC_DATA]" at bounding box center [894, 427] width 1111 height 24
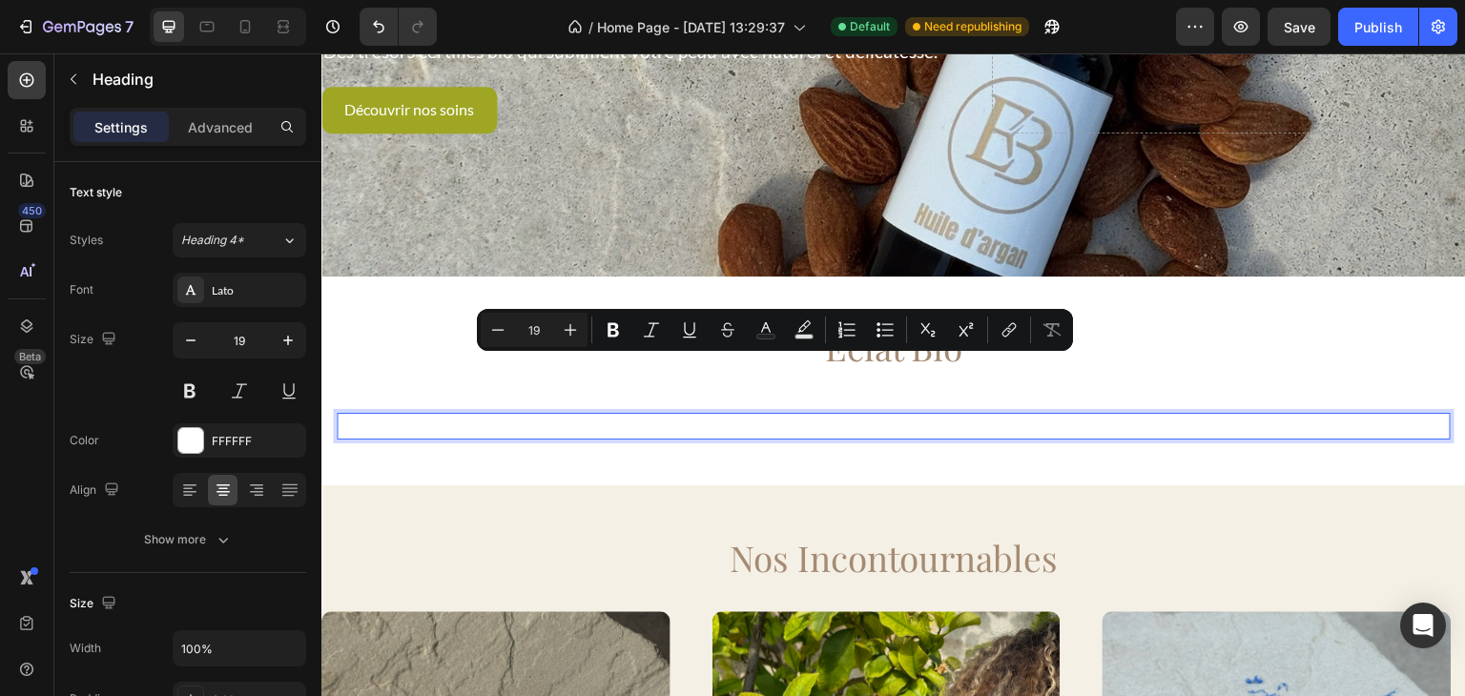
click at [550, 415] on p "Ingrédients éthiques, récoltés au [GEOGRAPHIC_DATA]" at bounding box center [894, 427] width 1111 height 24
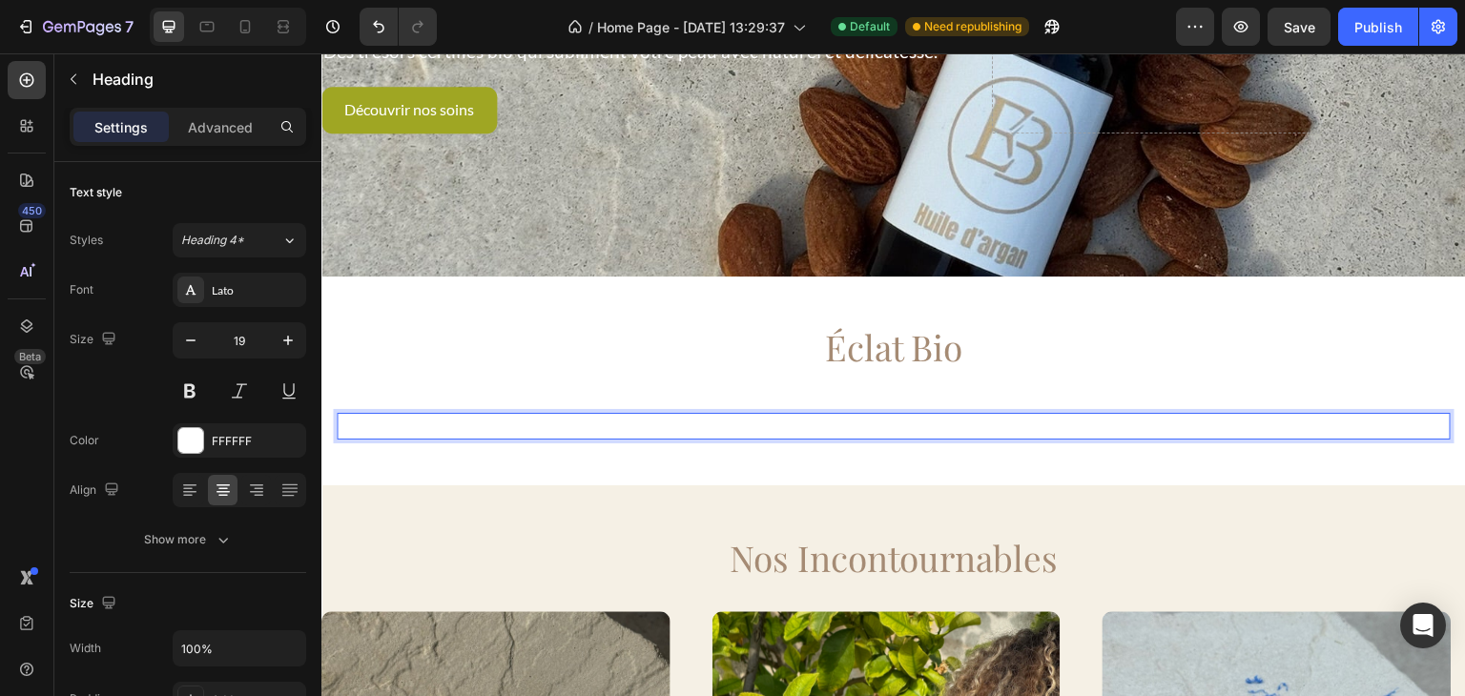
drag, startPoint x: 845, startPoint y: 368, endPoint x: 630, endPoint y: 365, distance: 215.6
click at [630, 415] on p "Ingrédients éthiques, récoltés au [GEOGRAPHIC_DATA]" at bounding box center [894, 427] width 1111 height 24
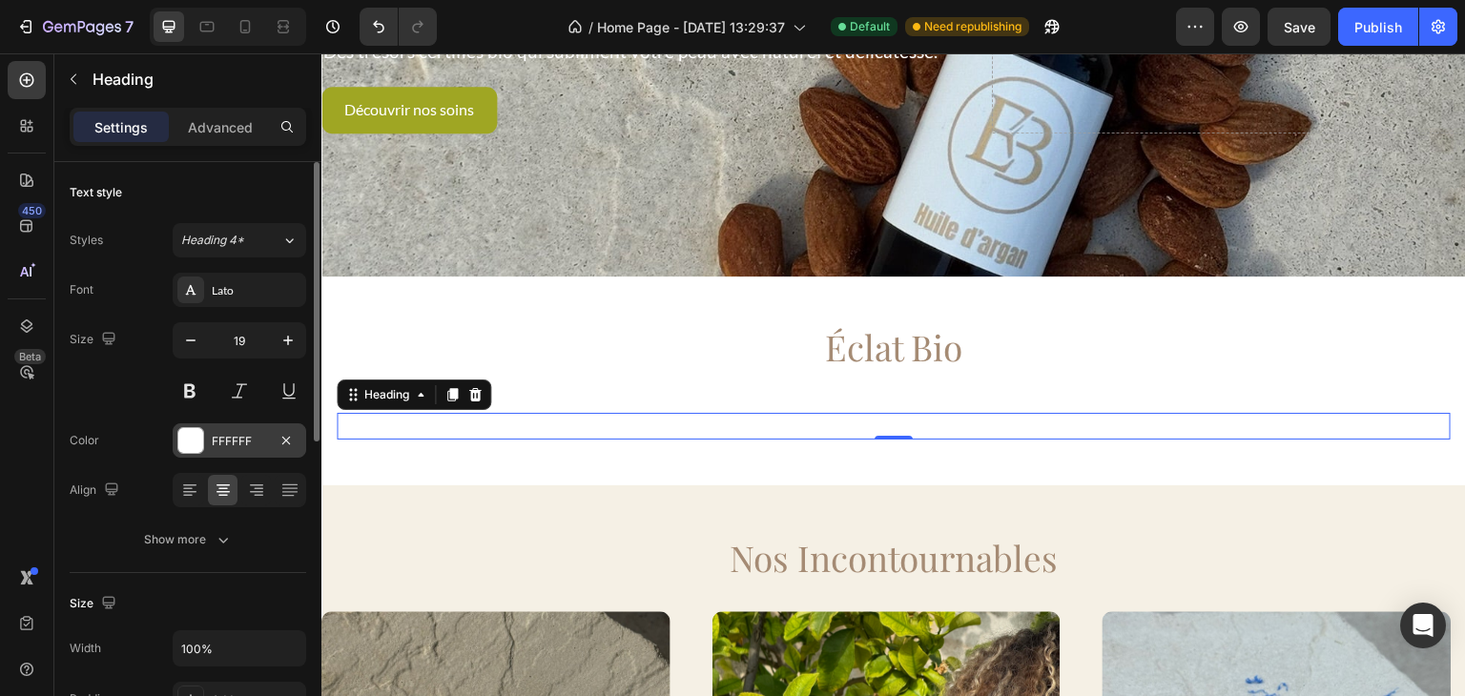
click at [216, 433] on div "FFFFFF" at bounding box center [239, 441] width 55 height 17
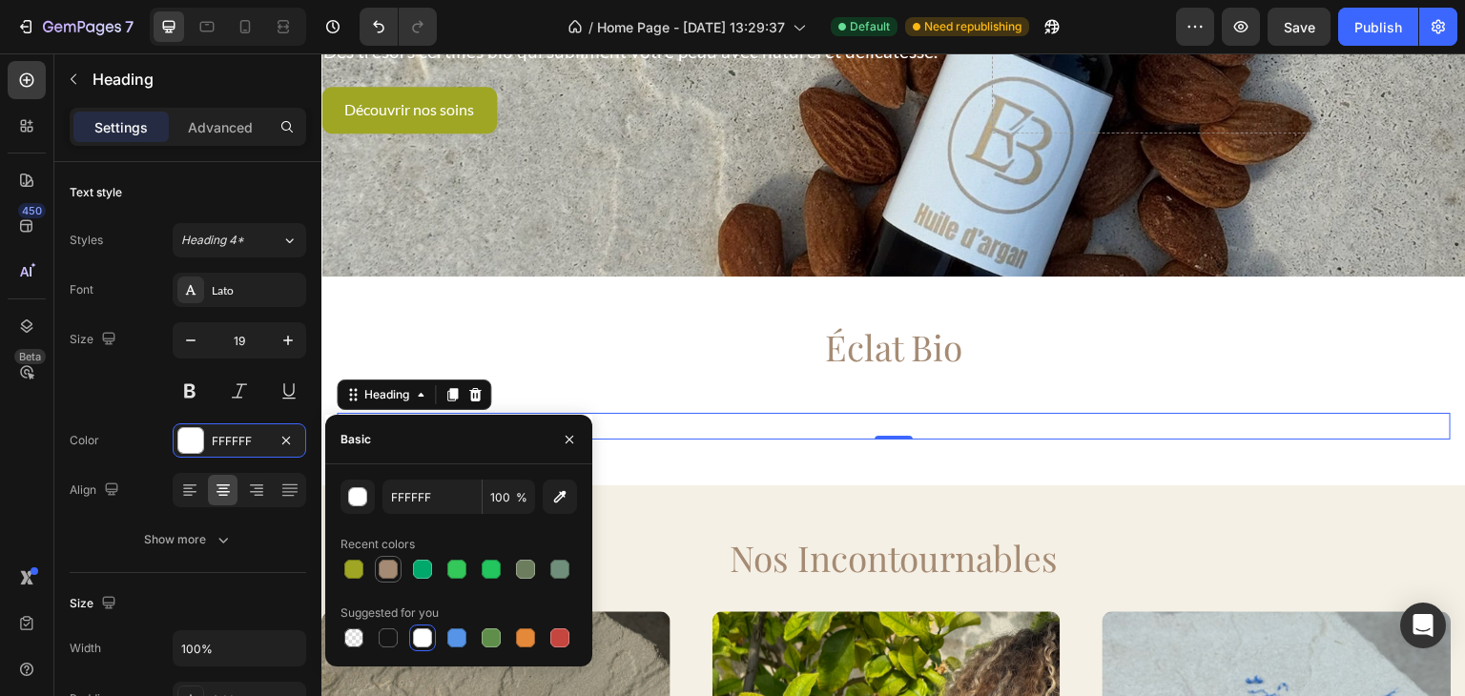
click at [384, 573] on div at bounding box center [388, 569] width 19 height 19
type input "A58B74"
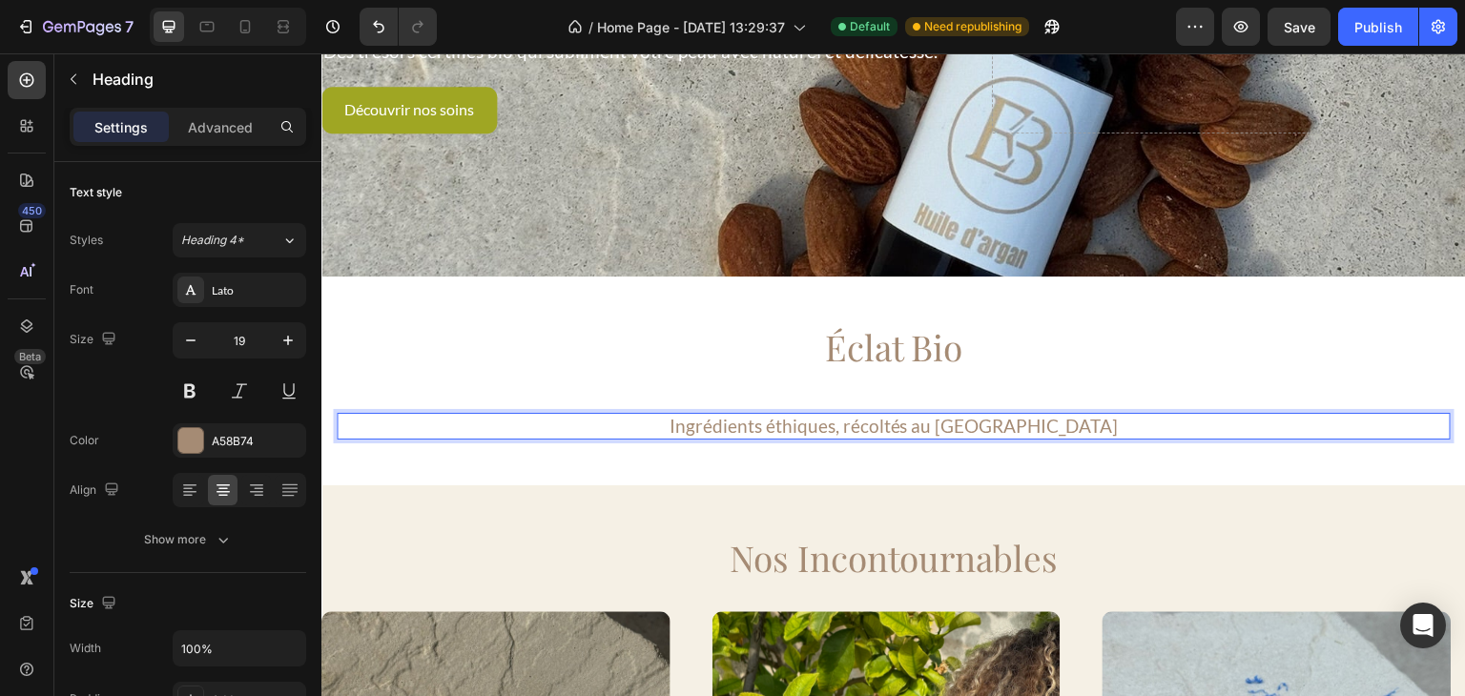
click at [761, 415] on p "Ingrédients éthiques, récoltés au [GEOGRAPHIC_DATA]" at bounding box center [894, 427] width 1111 height 24
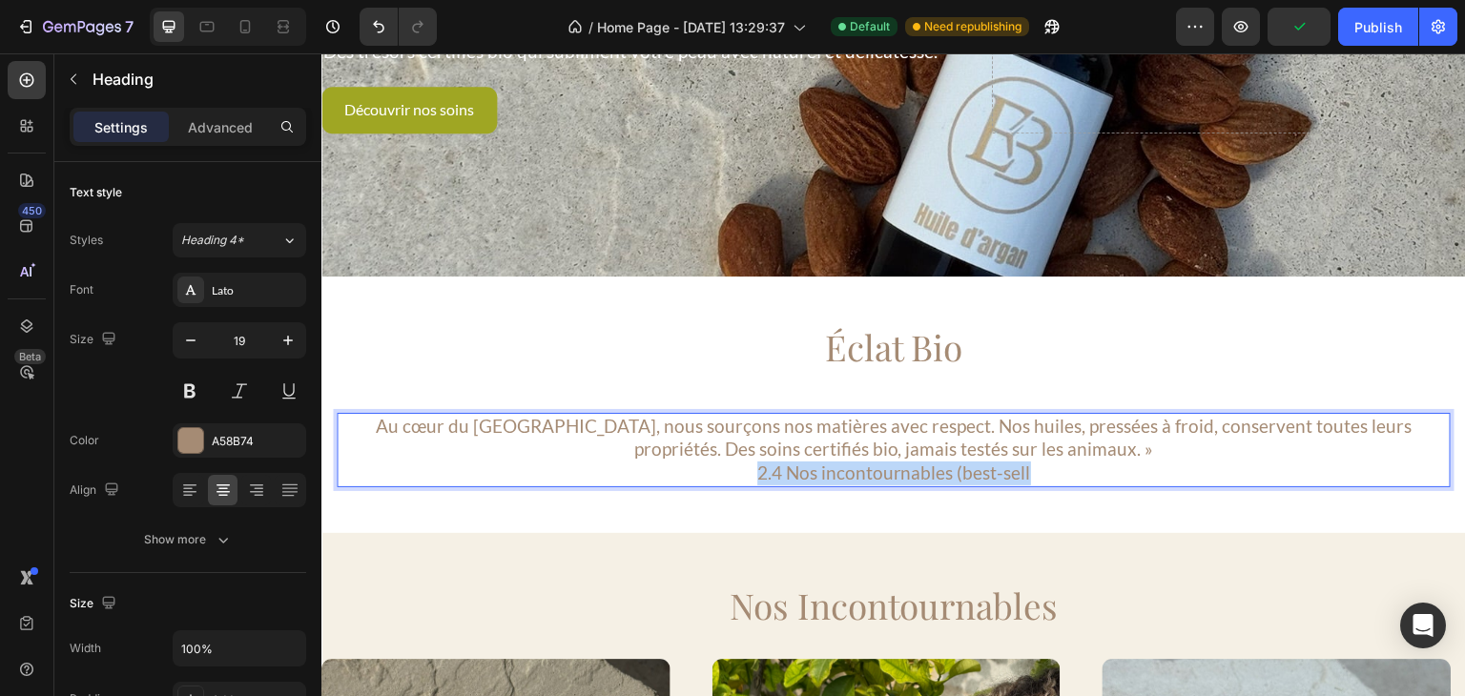
drag, startPoint x: 1039, startPoint y: 422, endPoint x: 752, endPoint y: 417, distance: 287.2
click at [752, 462] on p "2.4 Nos incontournables (best-sell" at bounding box center [894, 474] width 1111 height 24
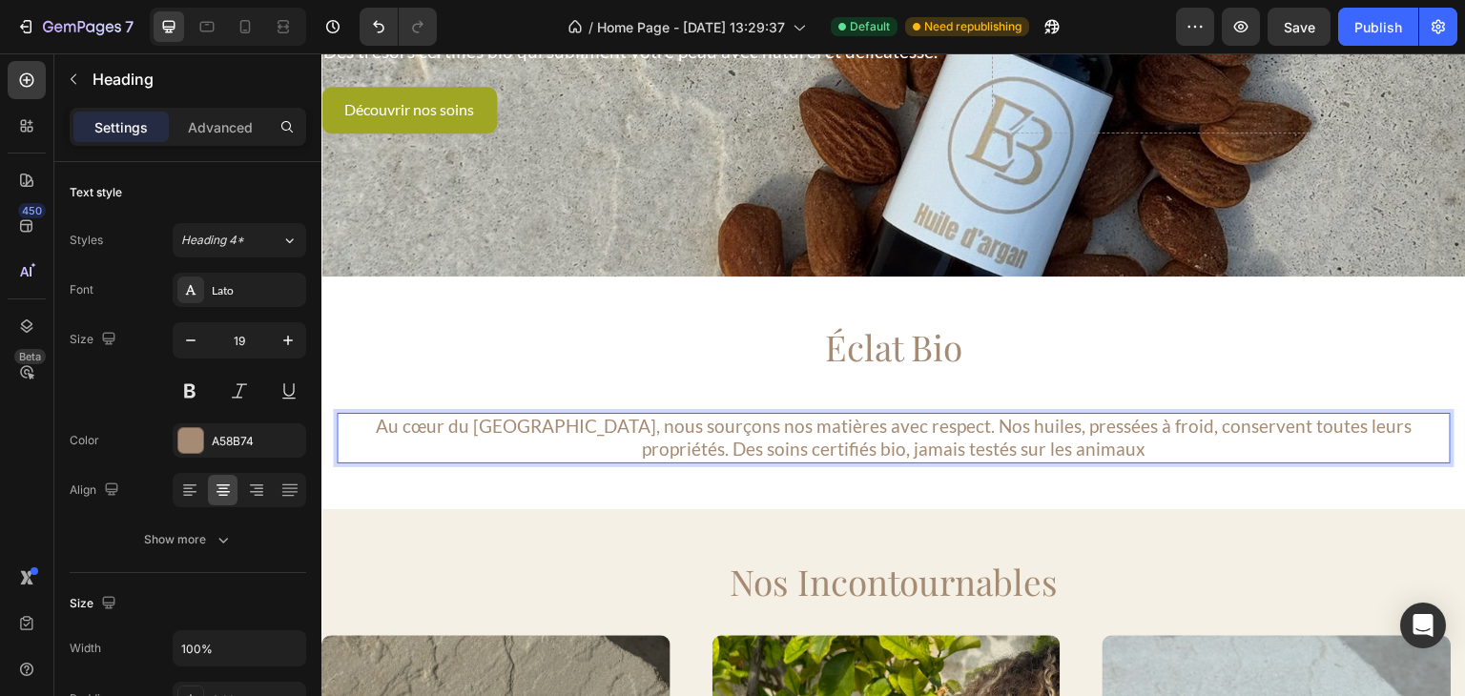
click at [1340, 415] on p "Au cœur du [GEOGRAPHIC_DATA], nous sourçons nos matières avec respect. Nos huil…" at bounding box center [894, 438] width 1111 height 47
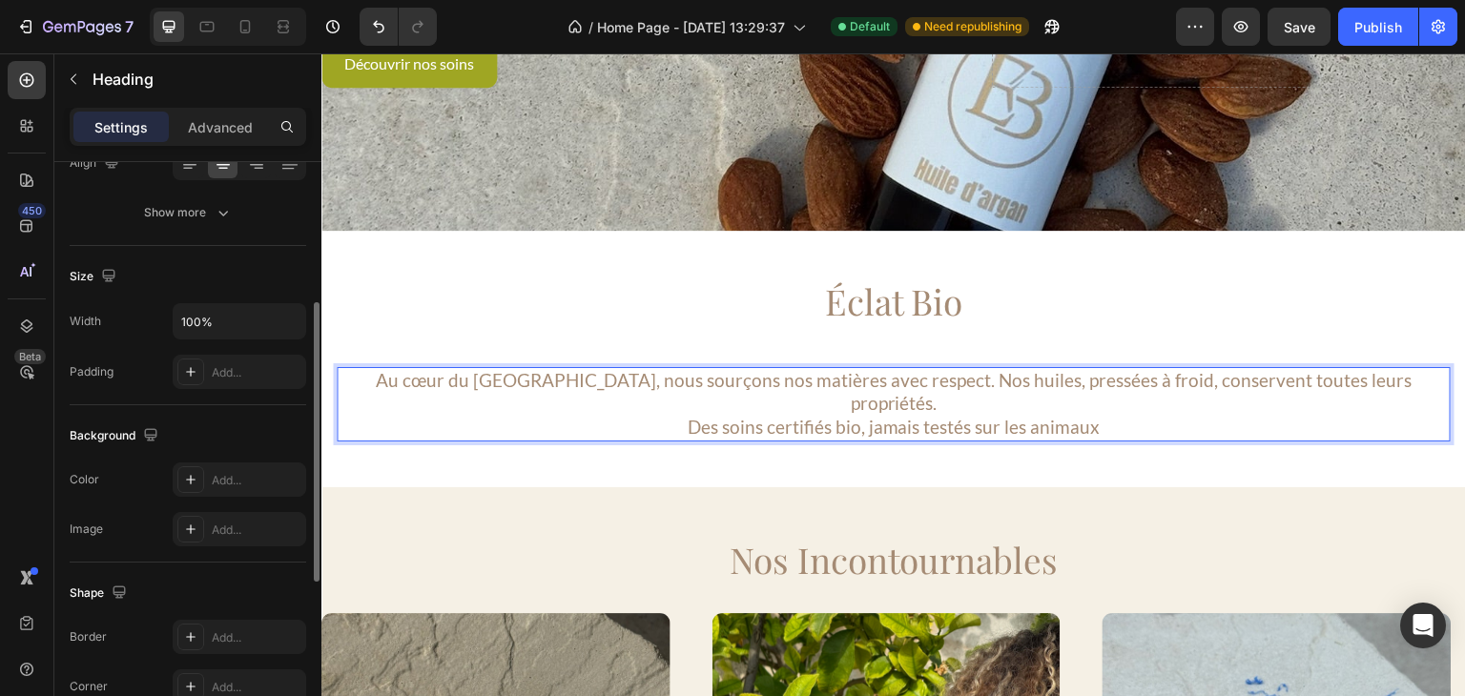
scroll to position [330, 0]
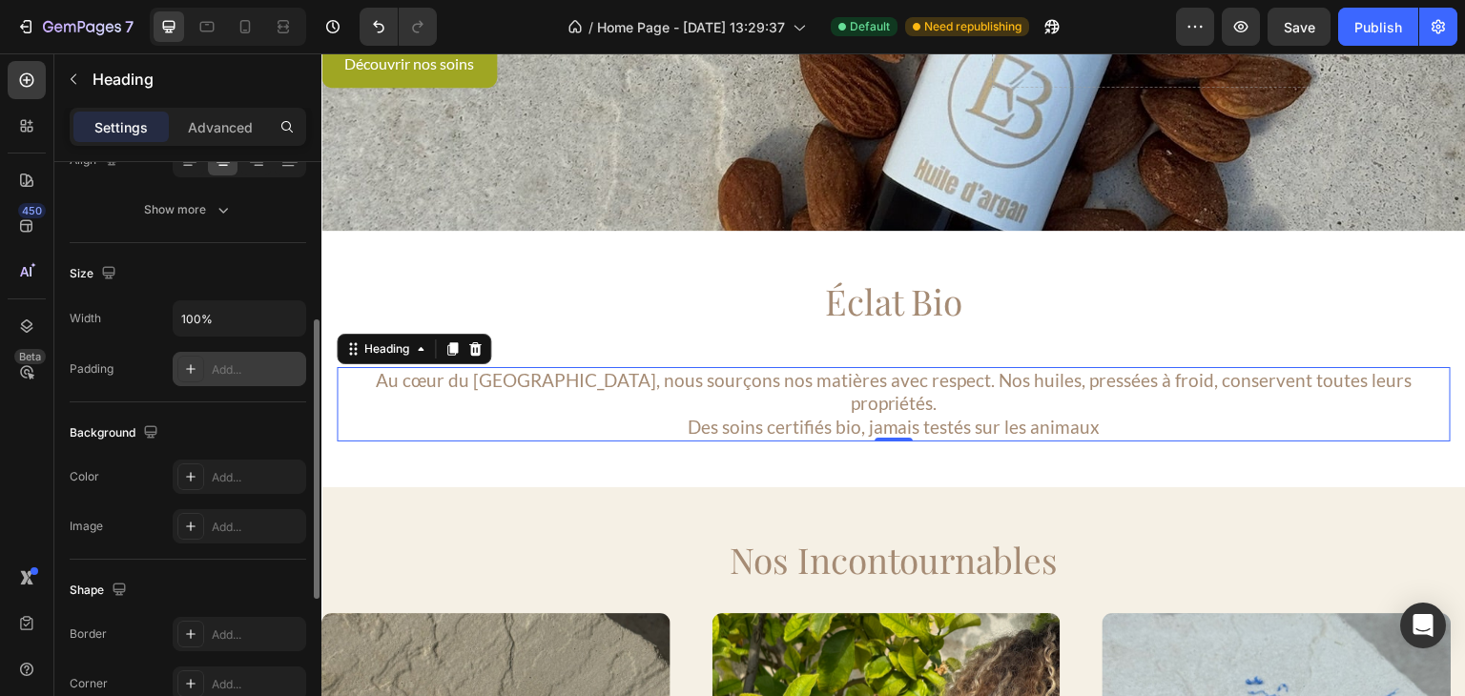
click at [236, 358] on div "Add..." at bounding box center [240, 369] width 134 height 34
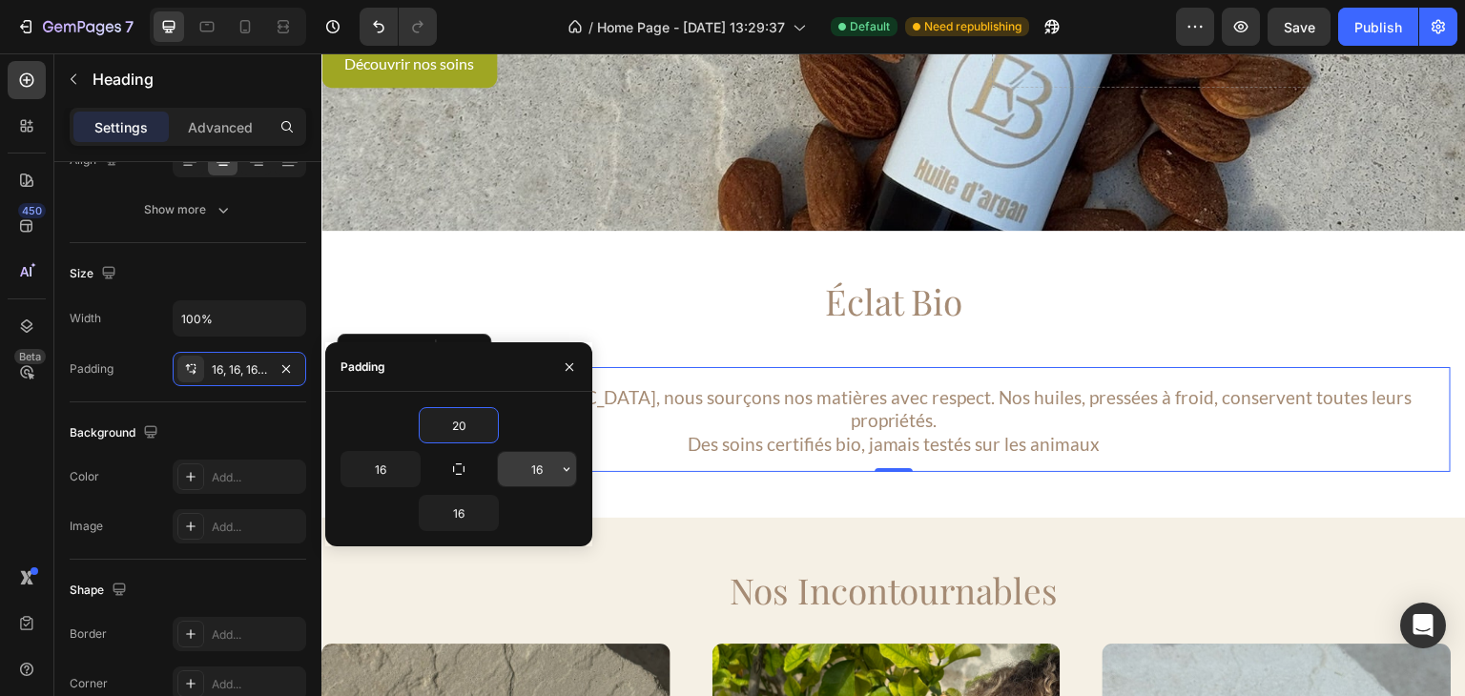
type input "20"
click at [534, 470] on input "16" at bounding box center [537, 469] width 78 height 34
type input "2"
type input "50"
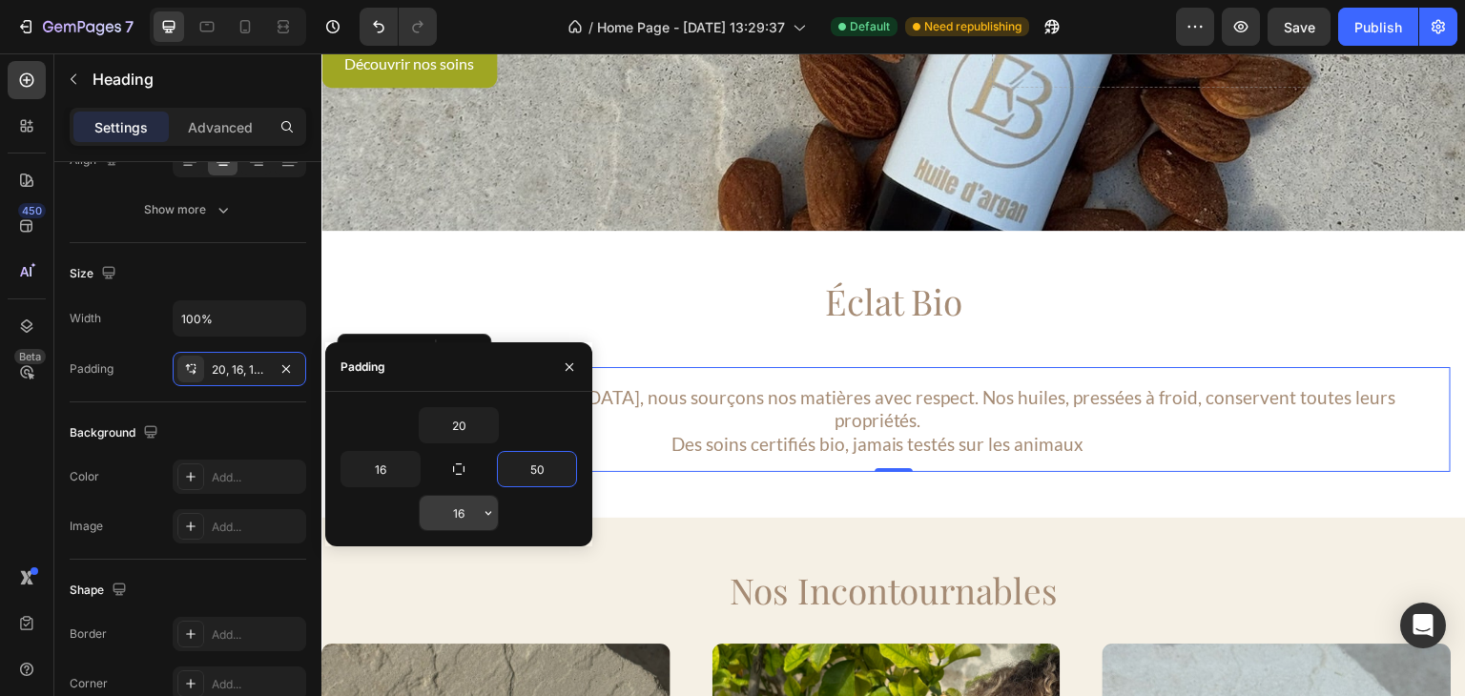
click at [463, 509] on input "16" at bounding box center [459, 513] width 78 height 34
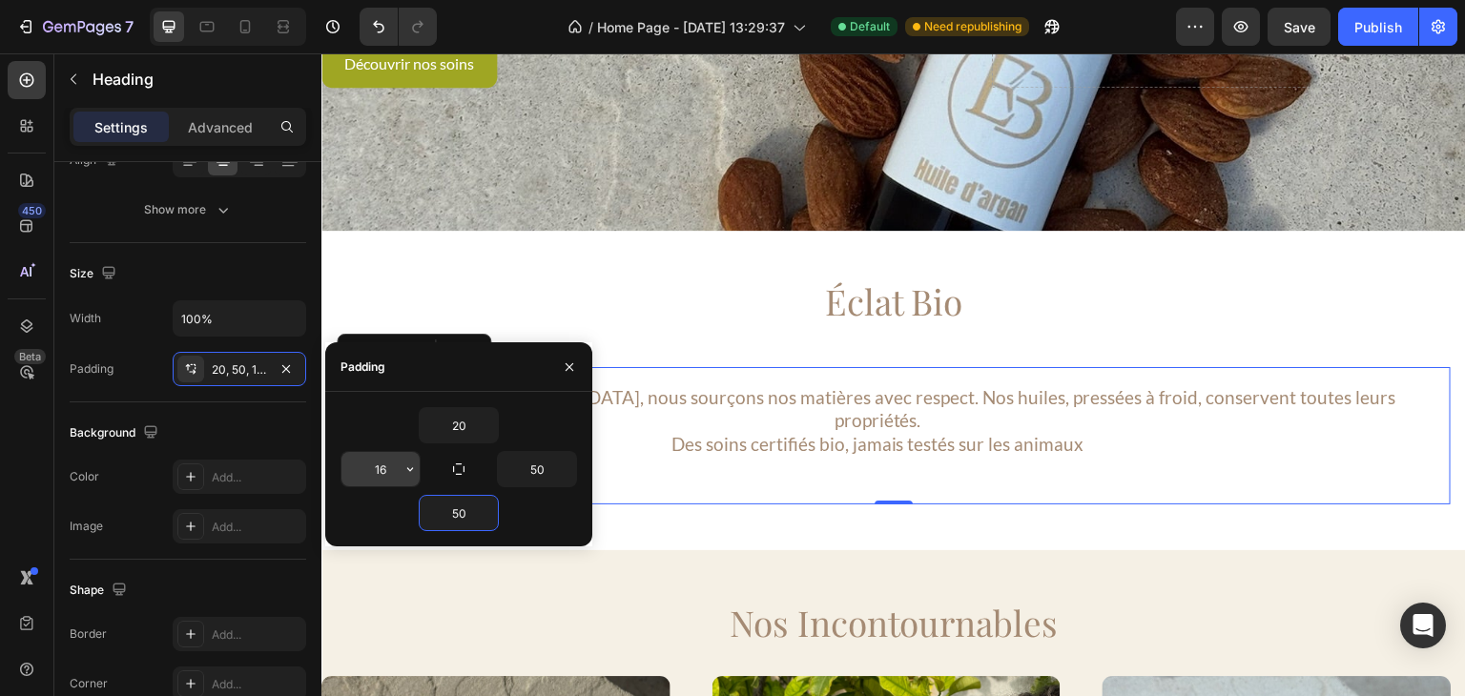
type input "50"
click at [382, 473] on input "16" at bounding box center [381, 469] width 78 height 34
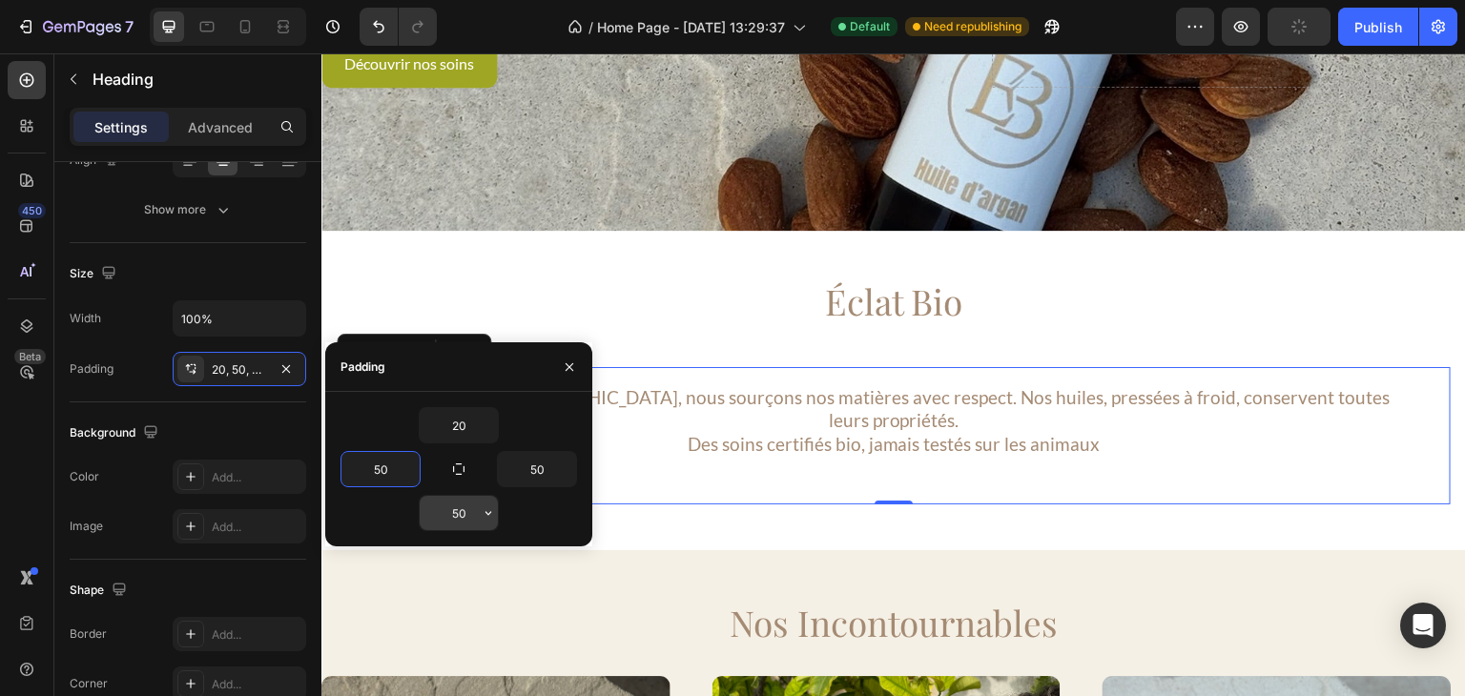
type input "50"
click at [462, 515] on input "50" at bounding box center [459, 513] width 78 height 34
type input "20"
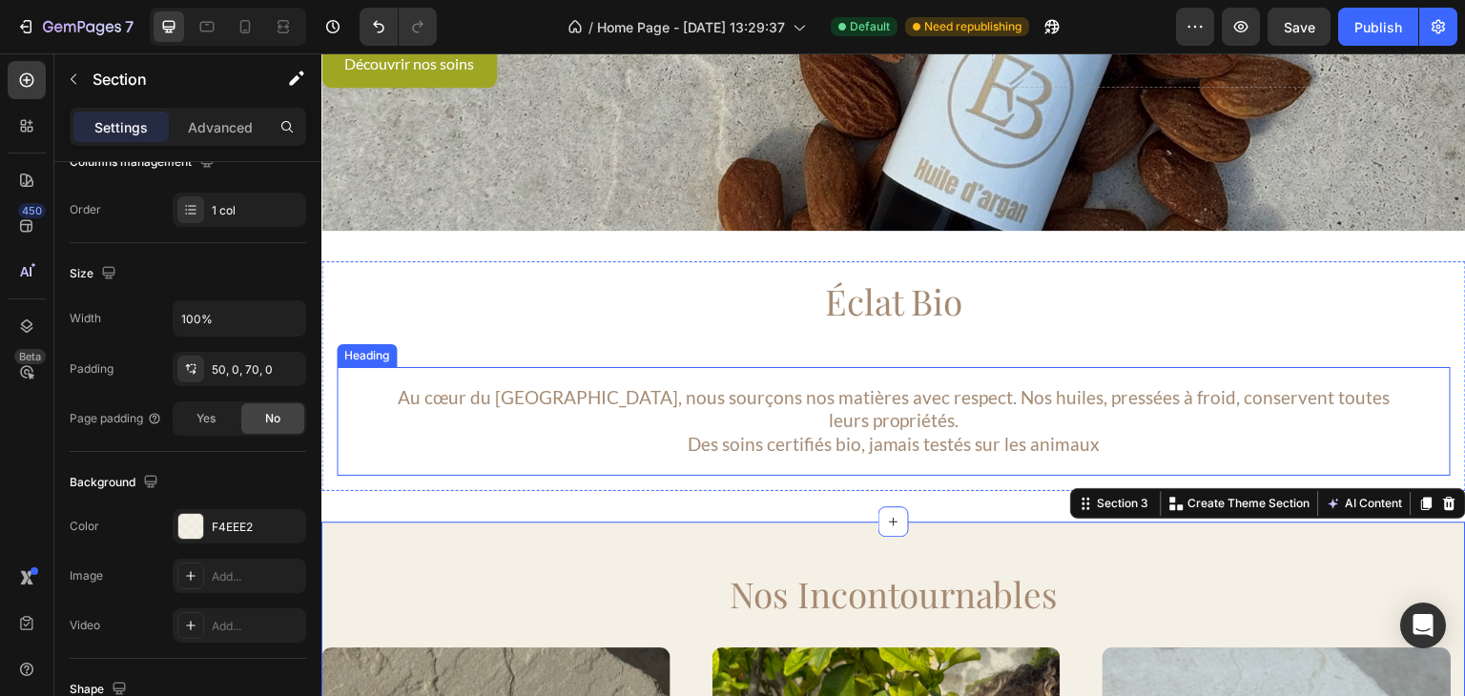
scroll to position [0, 0]
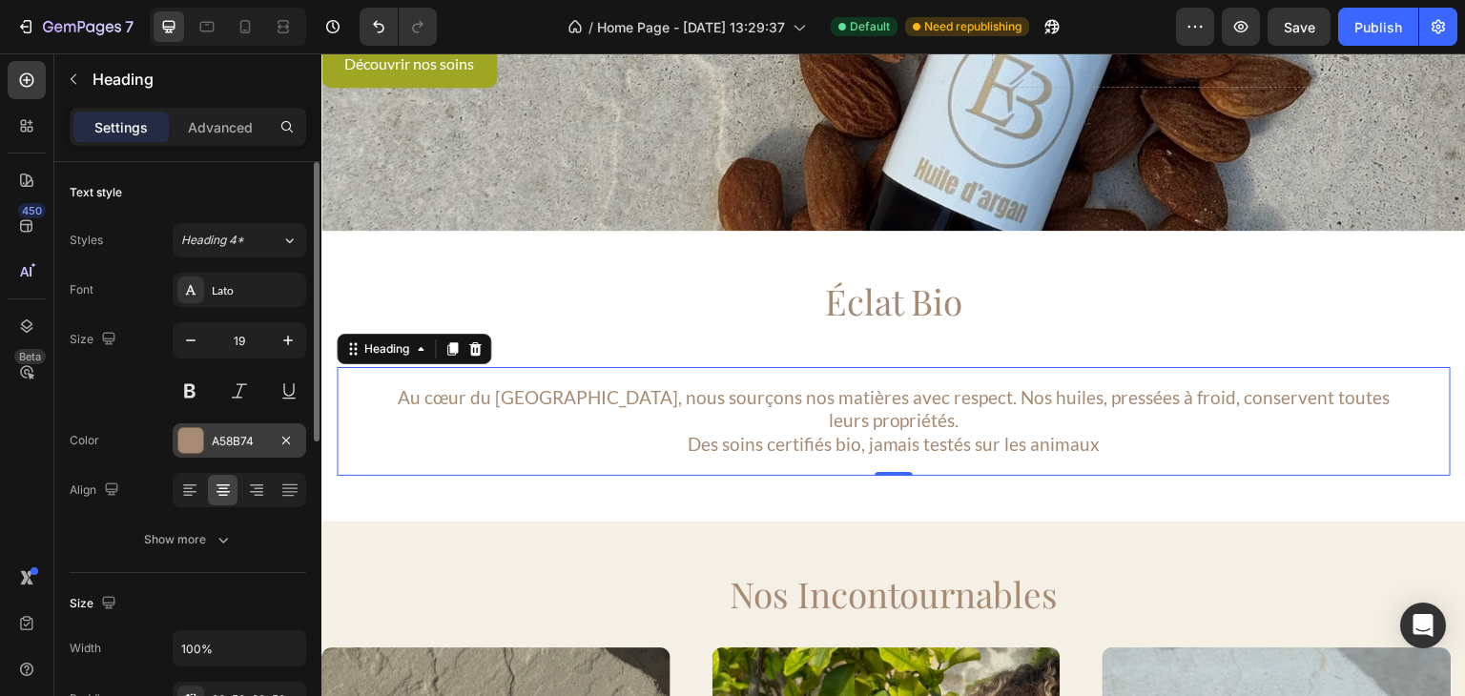
click at [237, 438] on div "A58B74" at bounding box center [239, 441] width 55 height 17
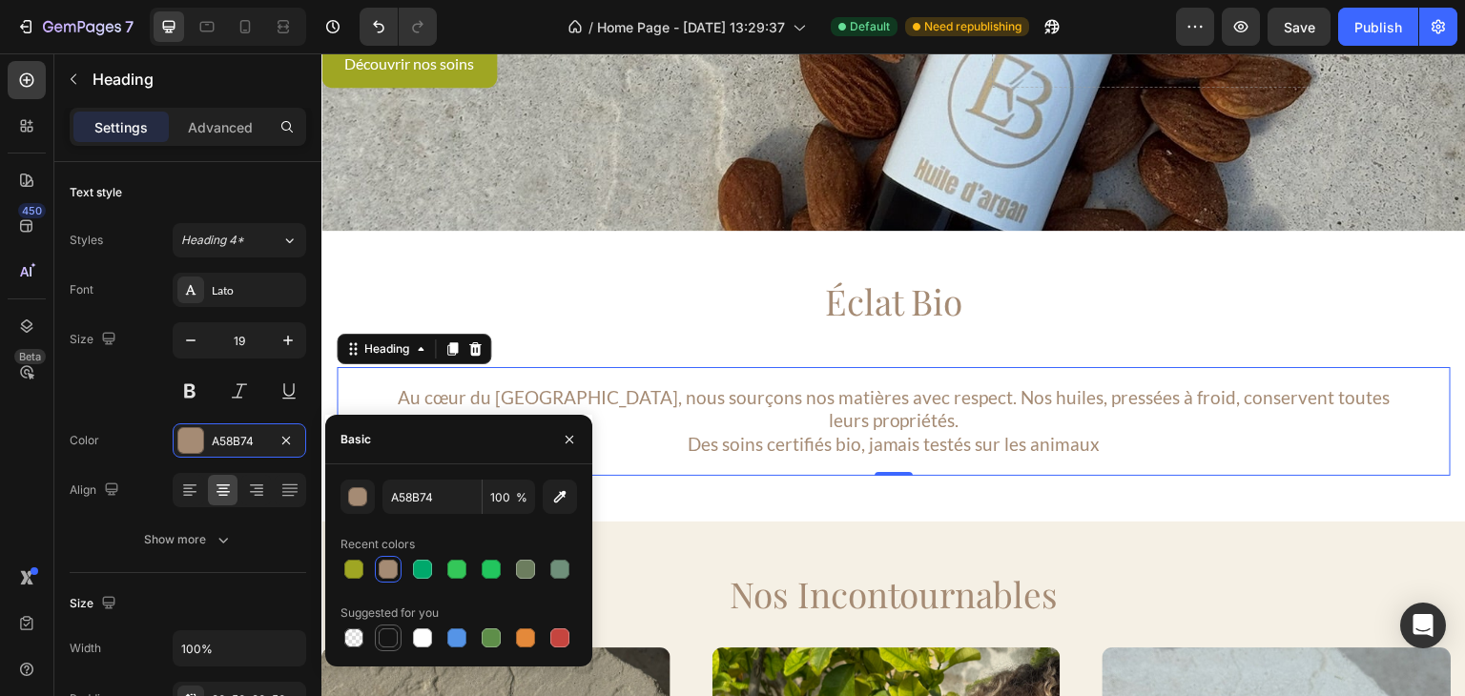
click at [389, 638] on div at bounding box center [388, 638] width 19 height 19
type input "151515"
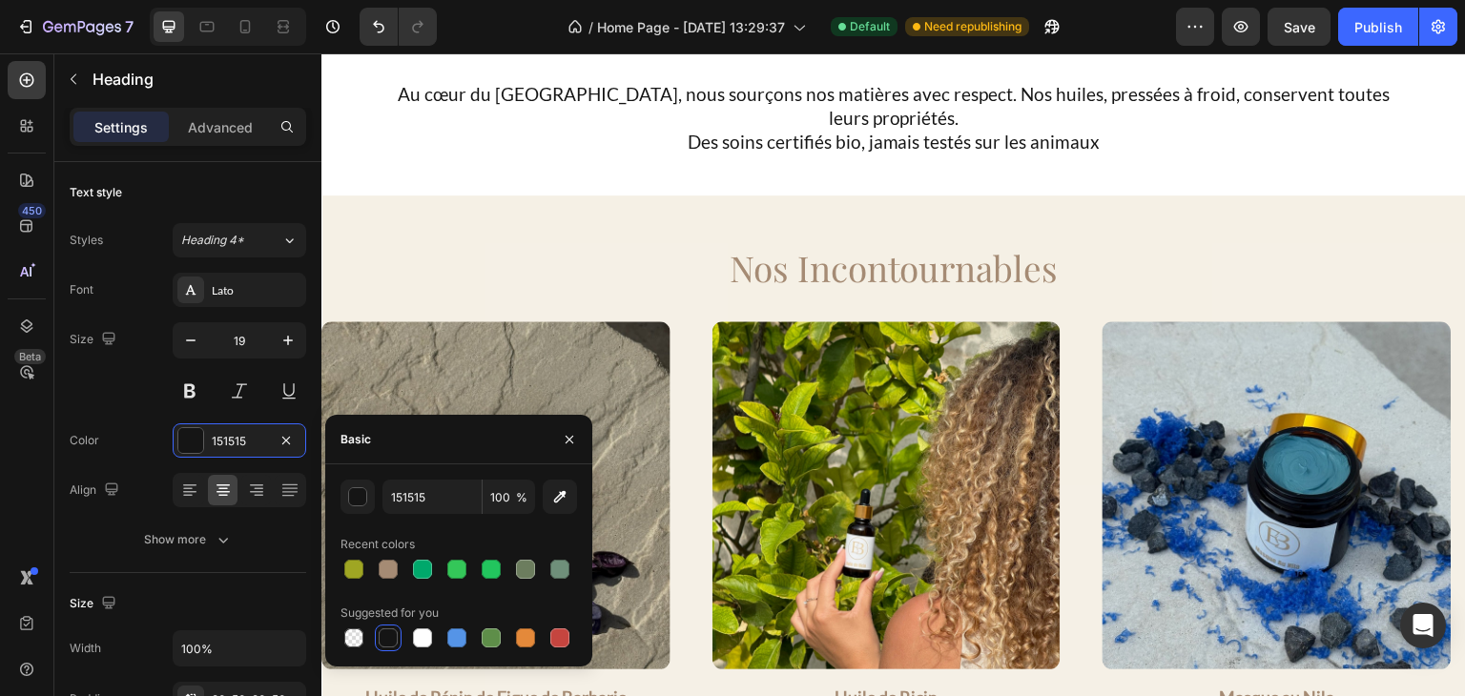
scroll to position [691, 0]
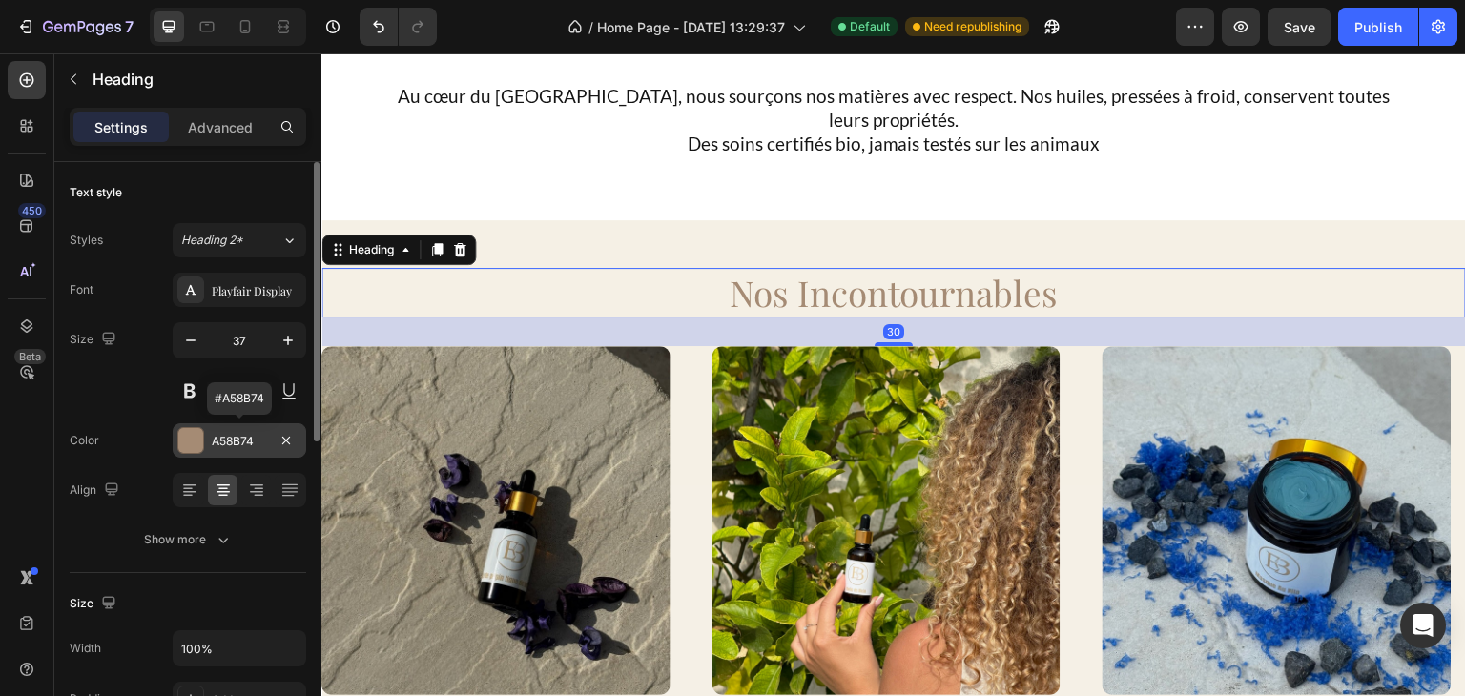
click at [210, 447] on div "A58B74" at bounding box center [240, 441] width 134 height 34
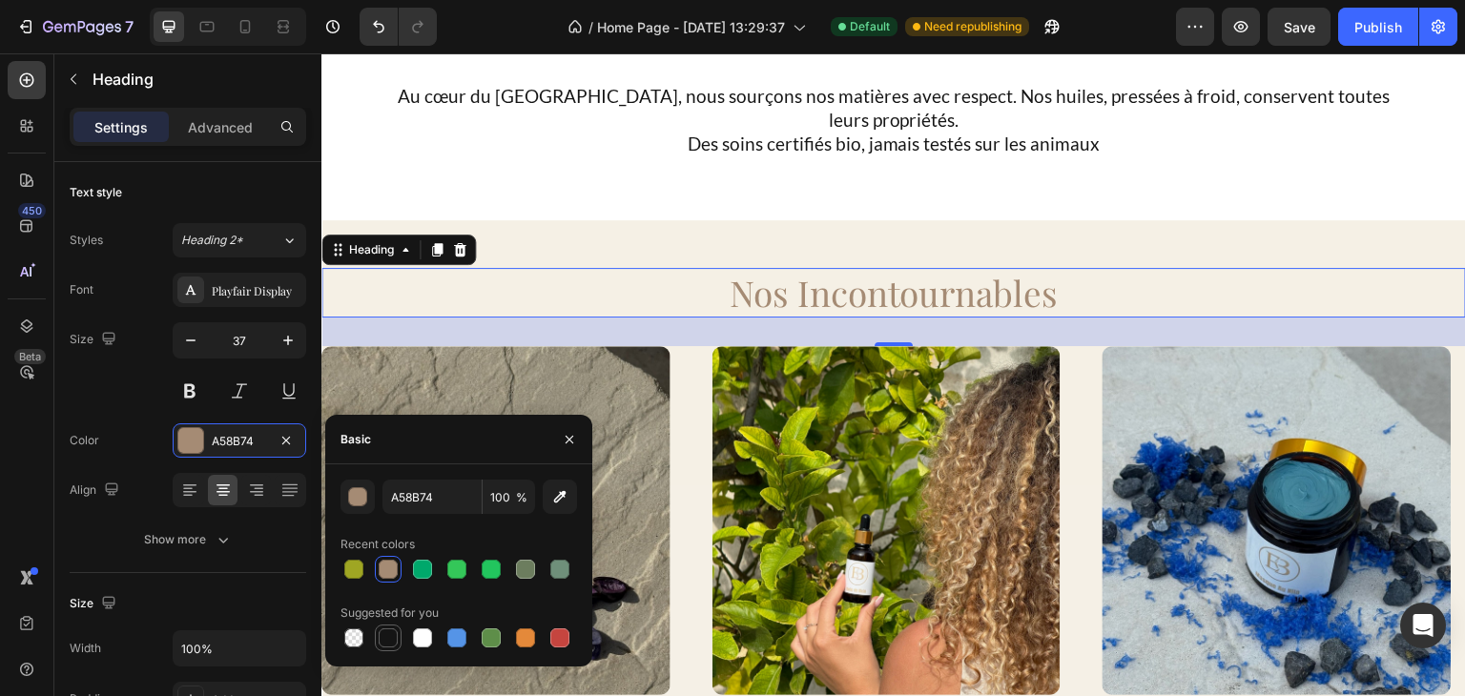
click at [387, 643] on div at bounding box center [388, 638] width 19 height 19
type input "151515"
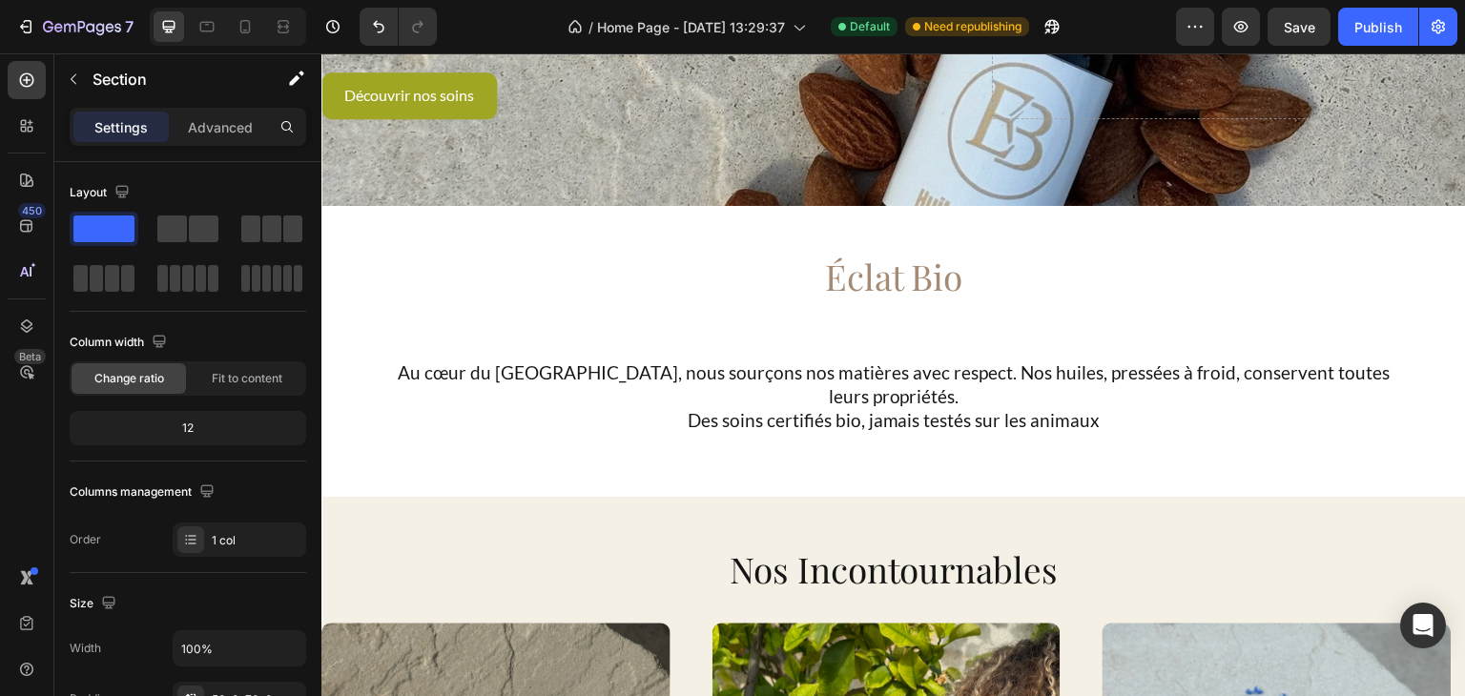
scroll to position [412, 0]
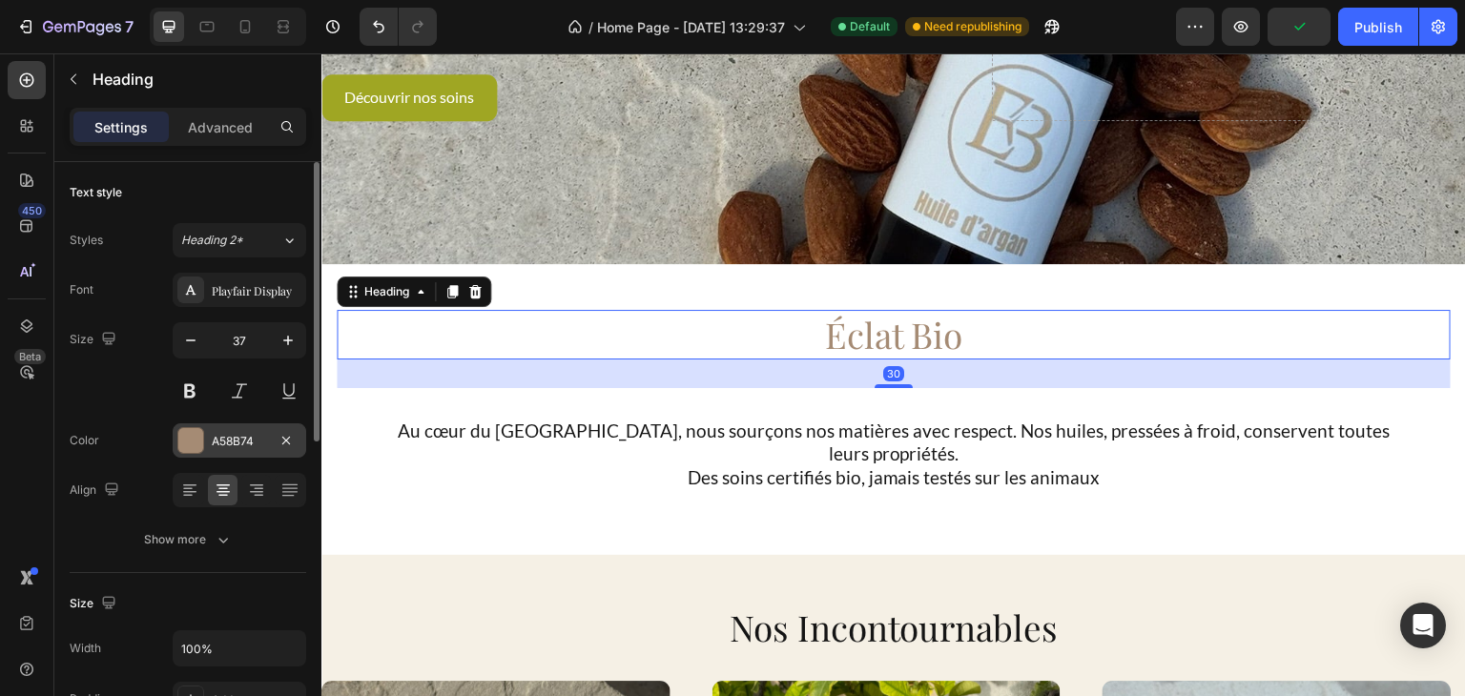
click at [233, 443] on div "A58B74" at bounding box center [239, 441] width 55 height 17
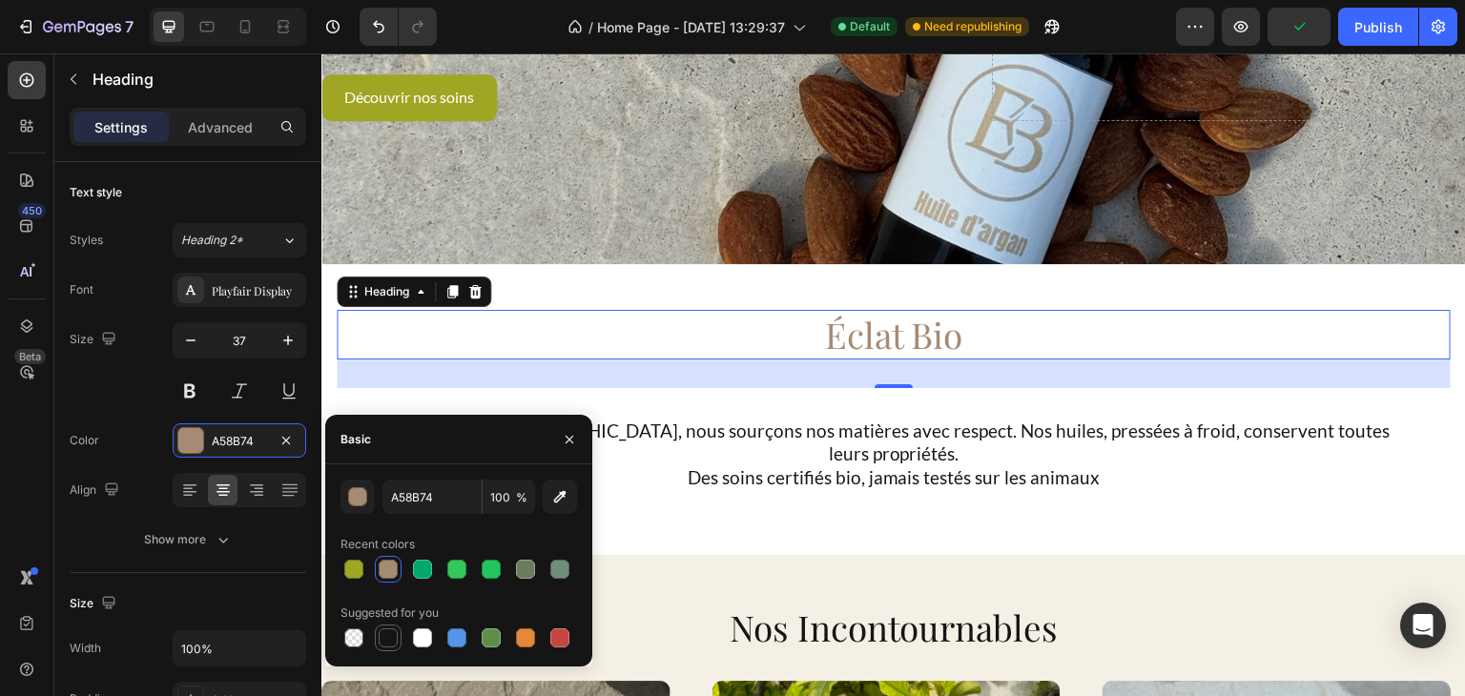
click at [391, 640] on div at bounding box center [388, 638] width 19 height 19
click at [353, 568] on div at bounding box center [353, 569] width 19 height 19
type input "9FA623"
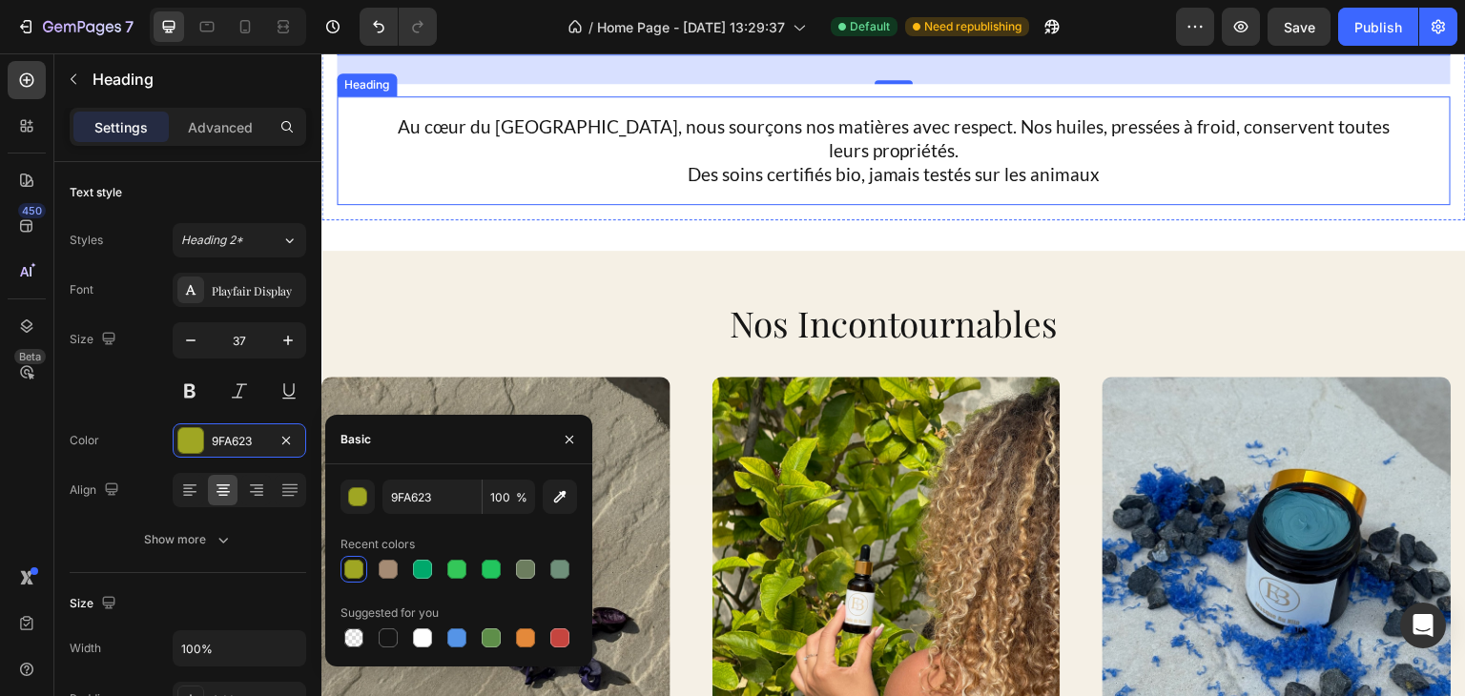
scroll to position [719, 0]
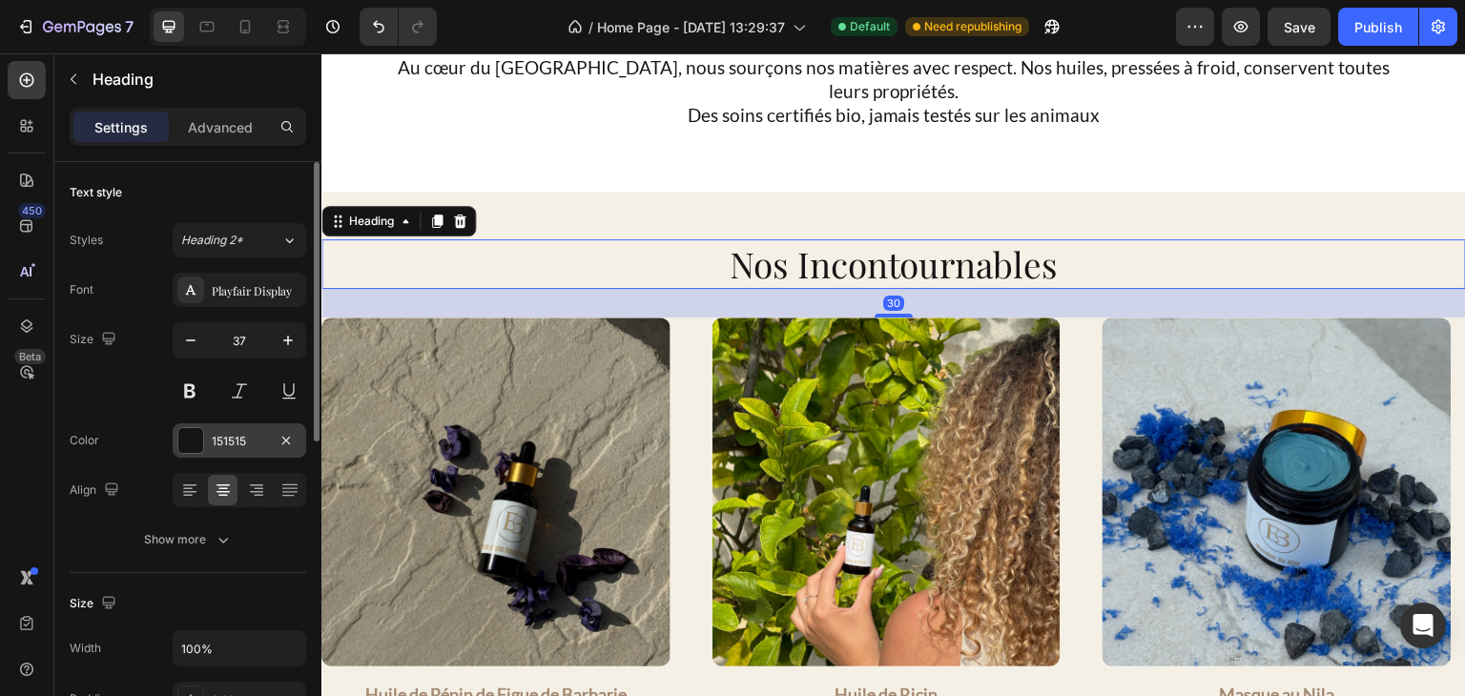
click at [229, 436] on div "151515" at bounding box center [239, 441] width 55 height 17
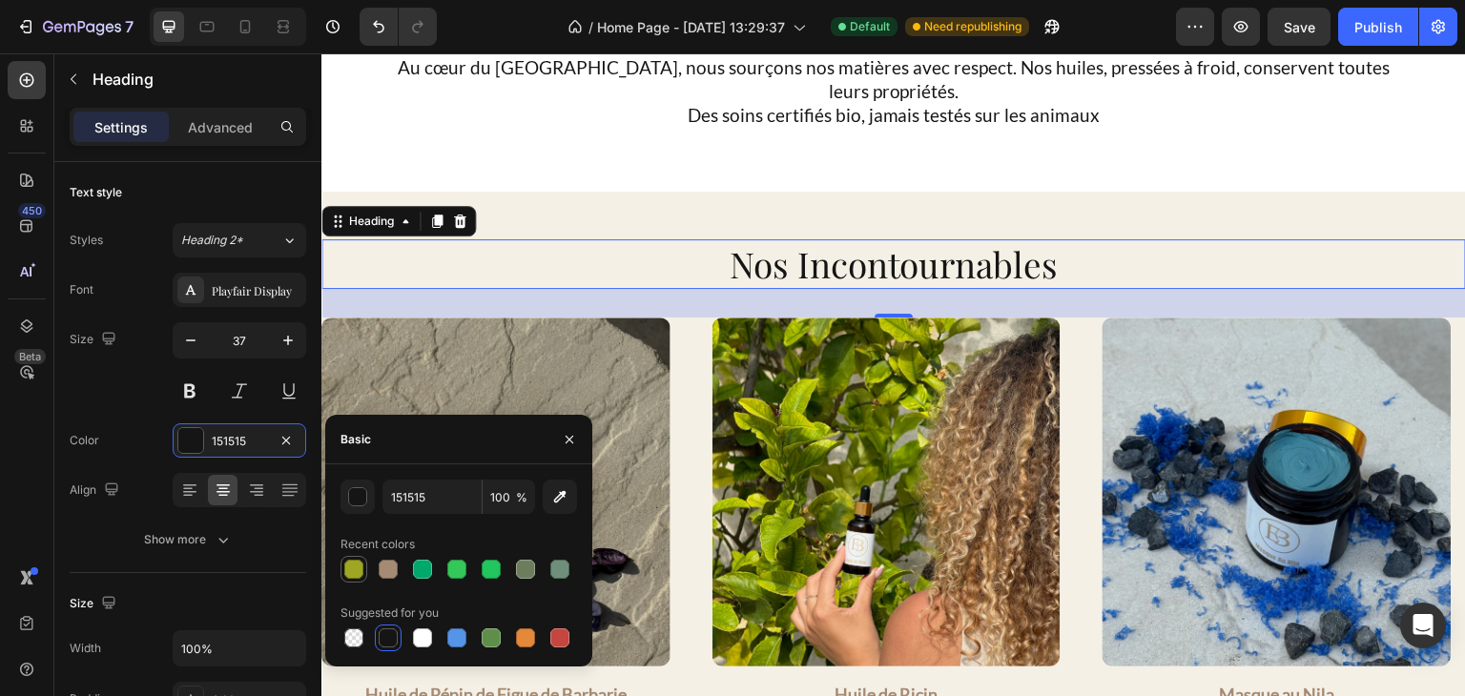
click at [347, 559] on div at bounding box center [354, 569] width 23 height 23
type input "9FA623"
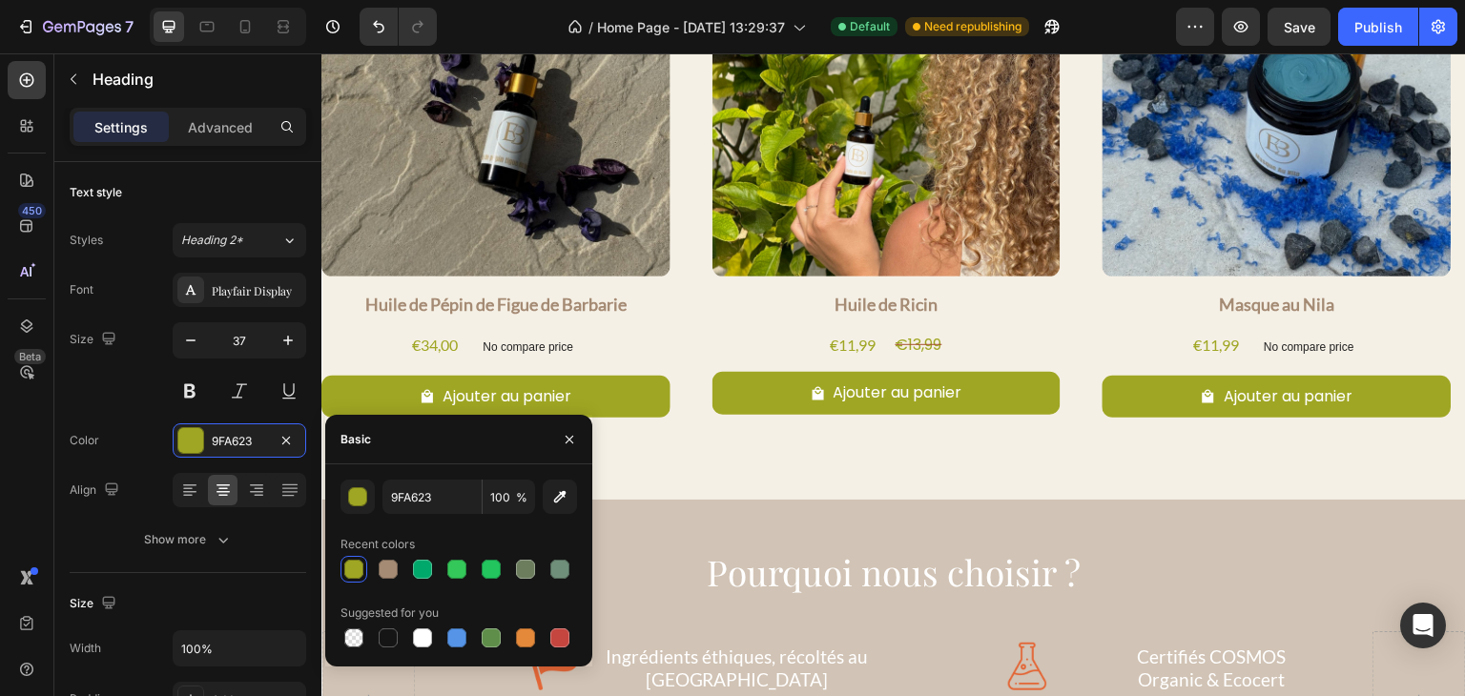
scroll to position [1087, 0]
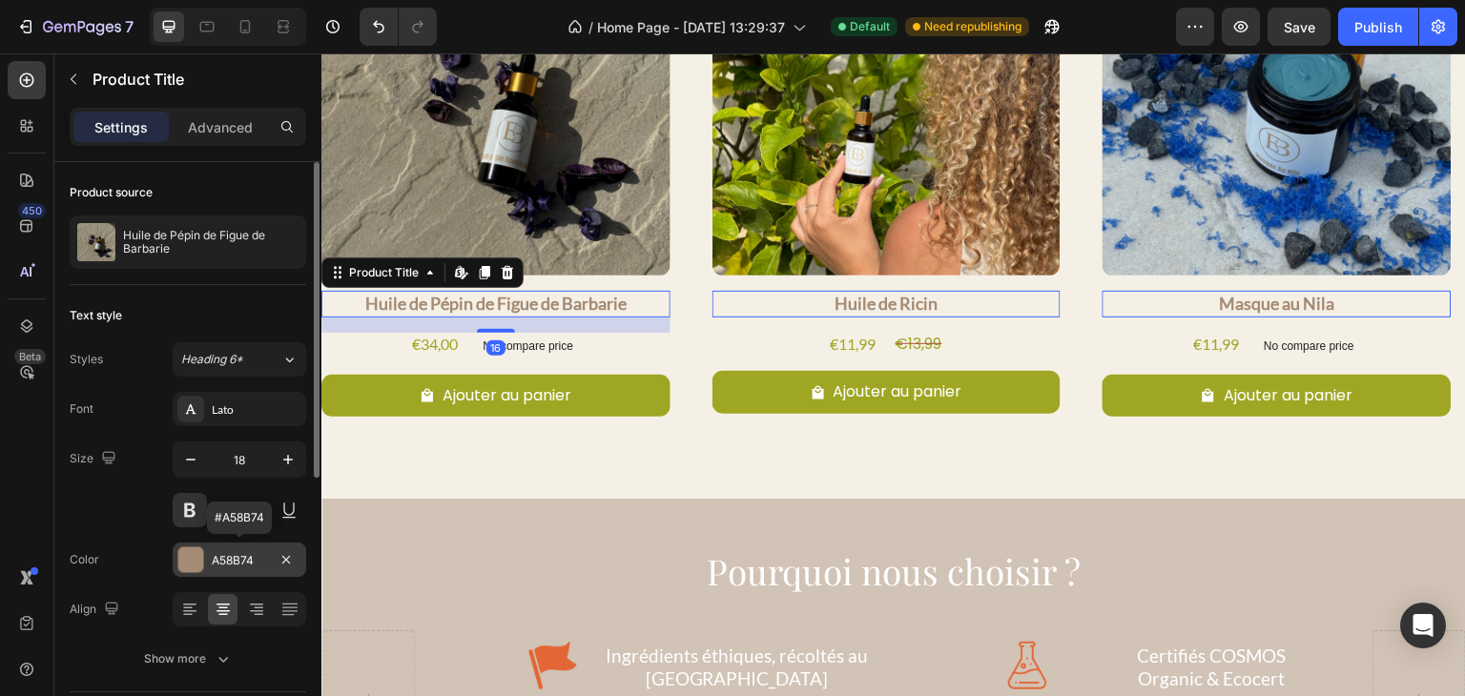
click at [229, 563] on div "A58B74" at bounding box center [239, 560] width 55 height 17
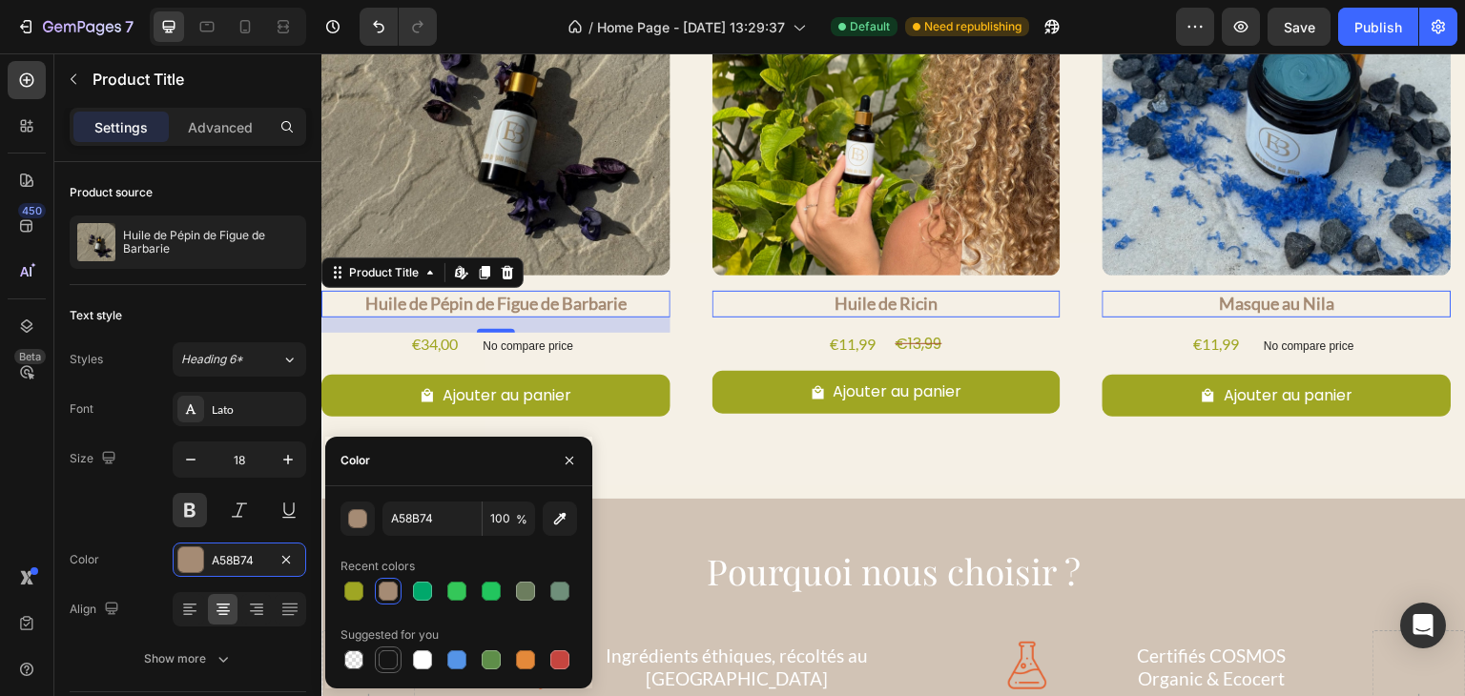
click at [392, 661] on div at bounding box center [388, 660] width 19 height 19
type input "151515"
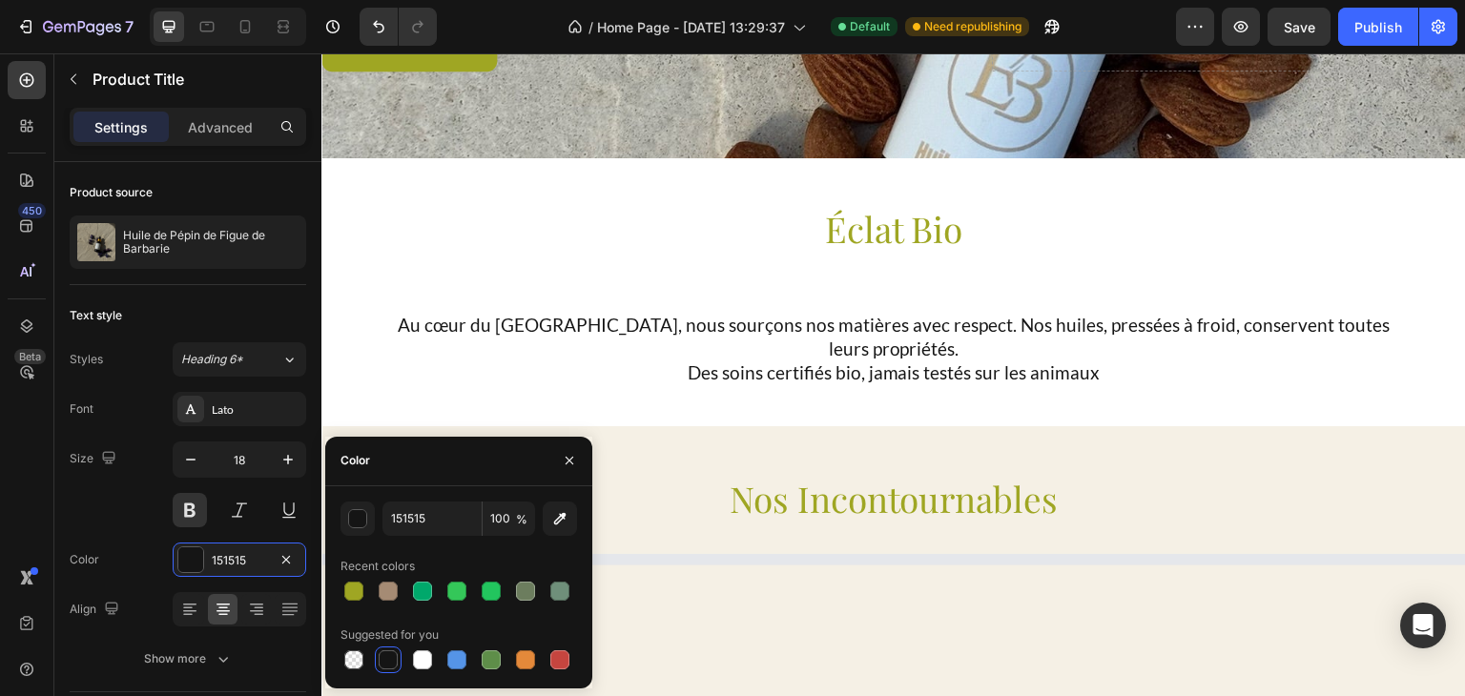
scroll to position [464, 0]
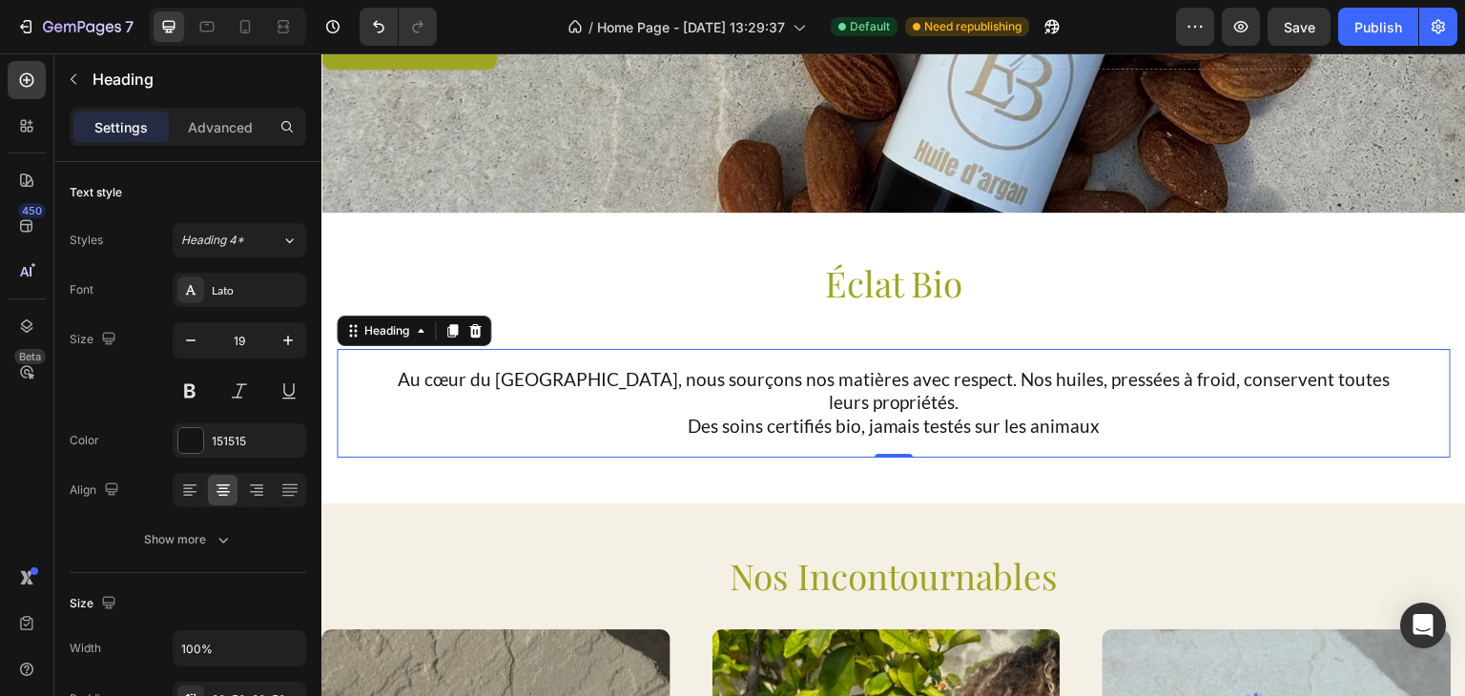
click at [600, 349] on h2 "Au cœur du [GEOGRAPHIC_DATA], nous sourçons nos matières avec respect. Nos huil…" at bounding box center [894, 403] width 1114 height 109
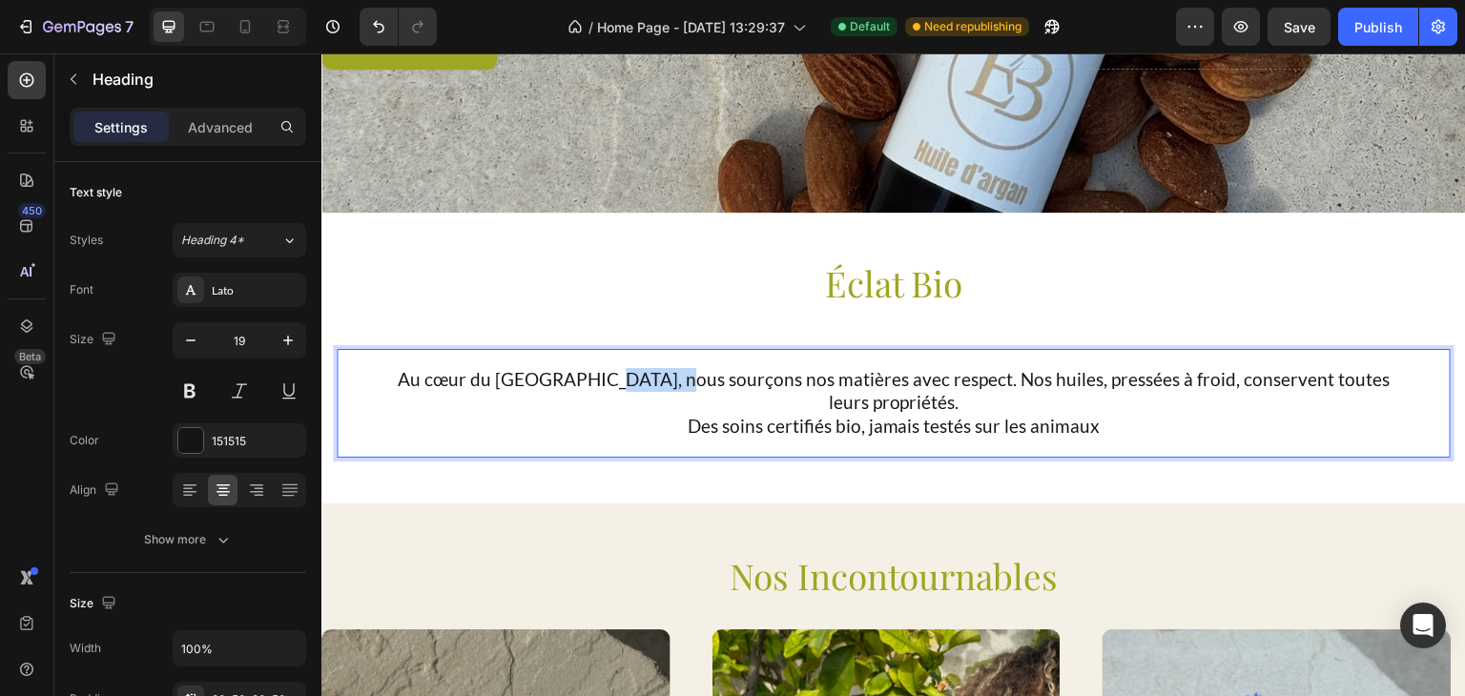
click at [600, 368] on p "Au cœur du [GEOGRAPHIC_DATA], nous sourçons nos matières avec respect. Nos huil…" at bounding box center [893, 403] width 1019 height 71
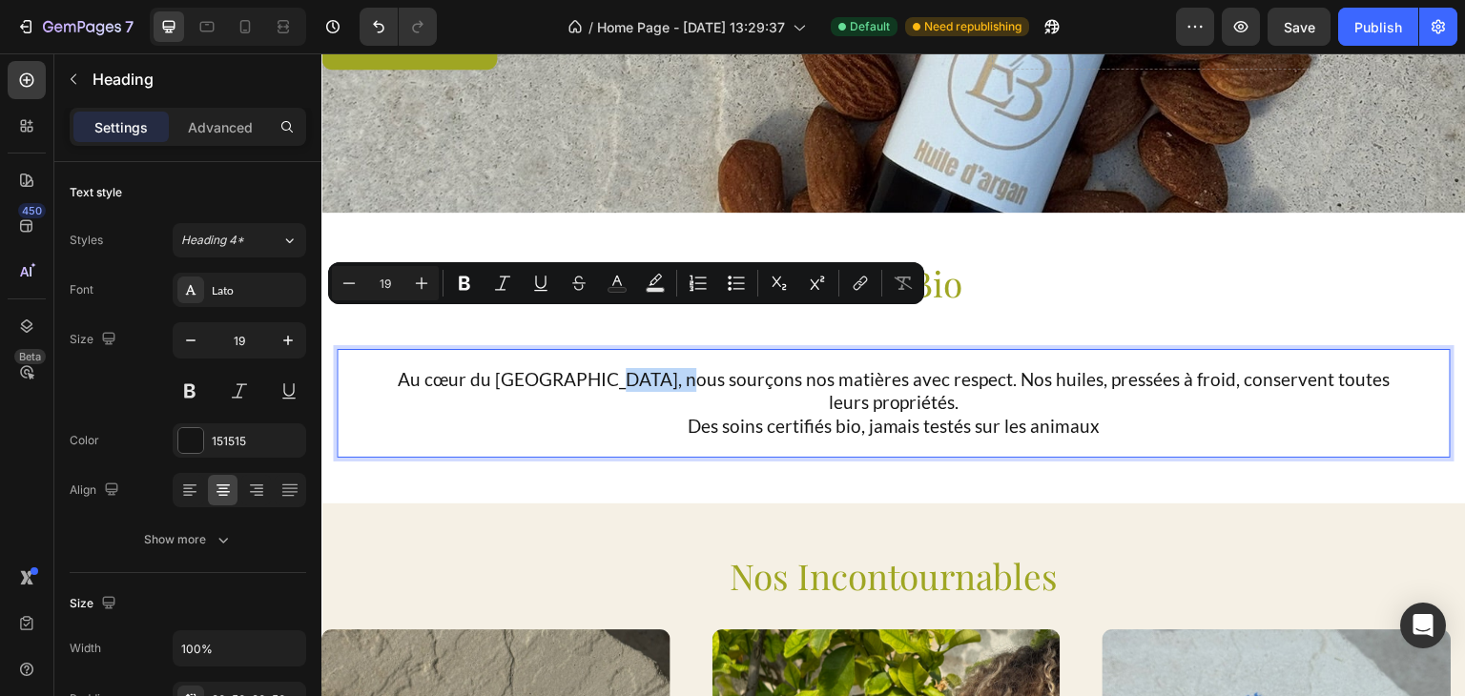
click at [600, 368] on p "Au cœur du [GEOGRAPHIC_DATA], nous sourçons nos matières avec respect. Nos huil…" at bounding box center [893, 403] width 1019 height 71
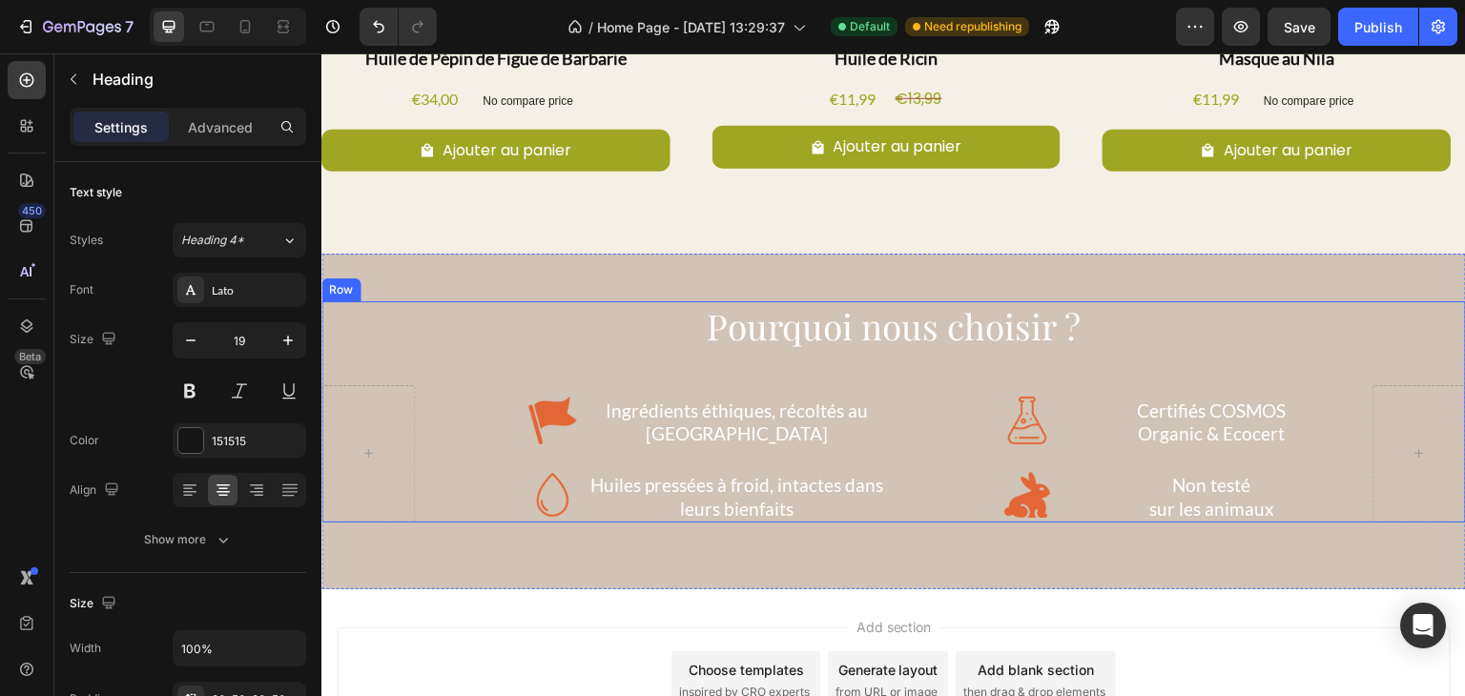
scroll to position [1330, 0]
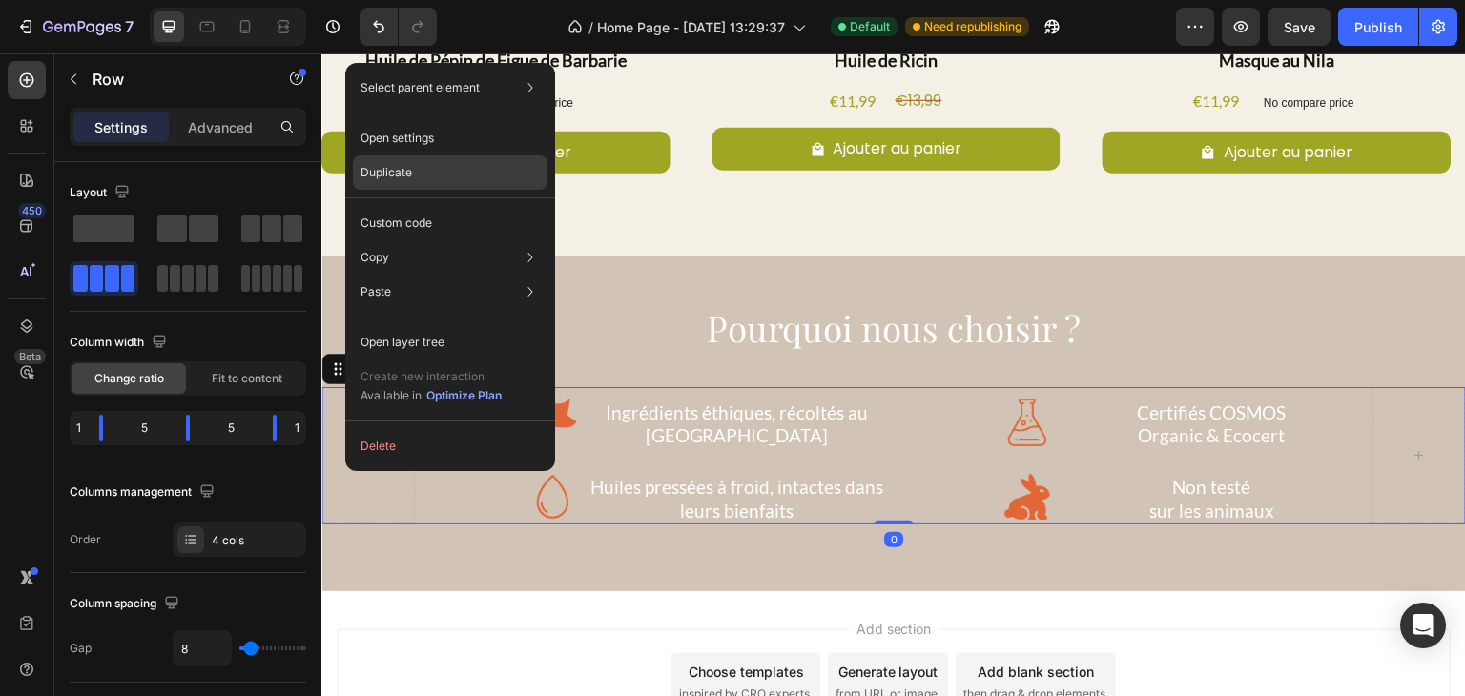
click at [439, 161] on div "Duplicate" at bounding box center [450, 173] width 195 height 34
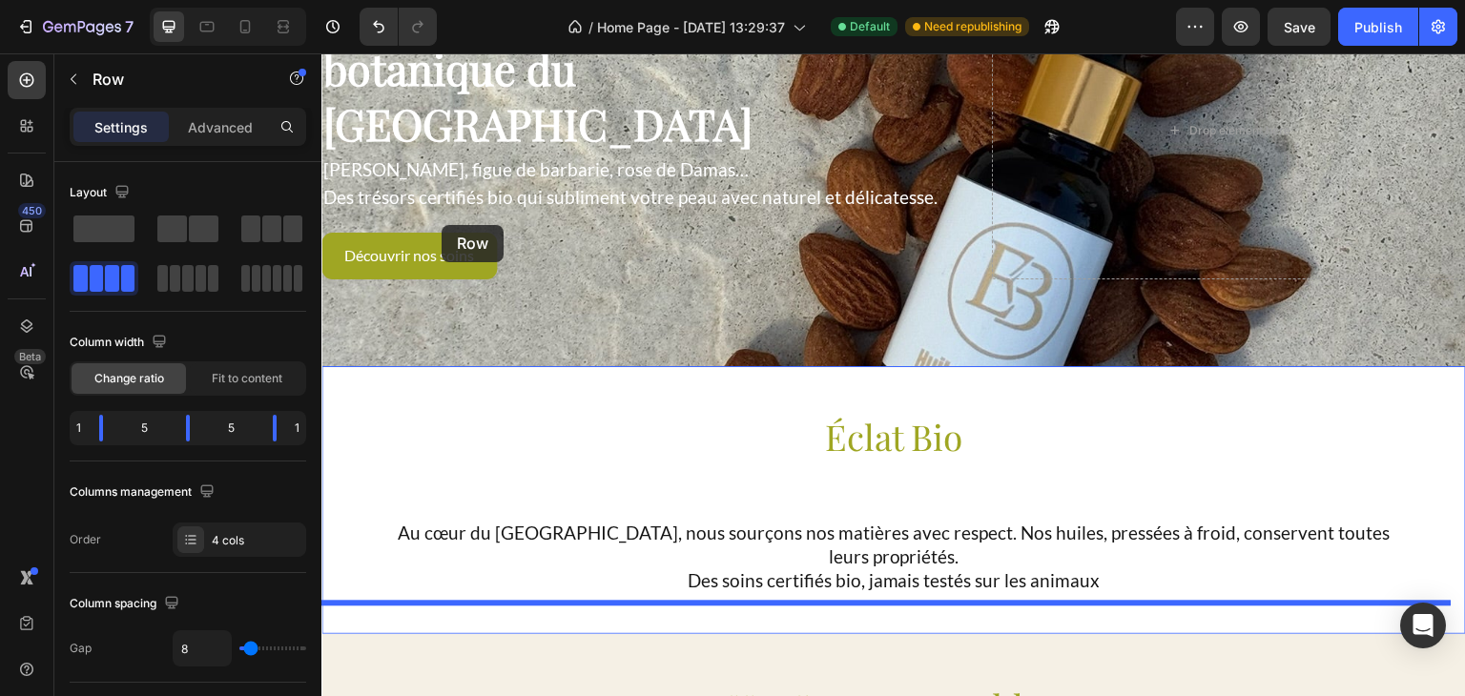
scroll to position [370, 0]
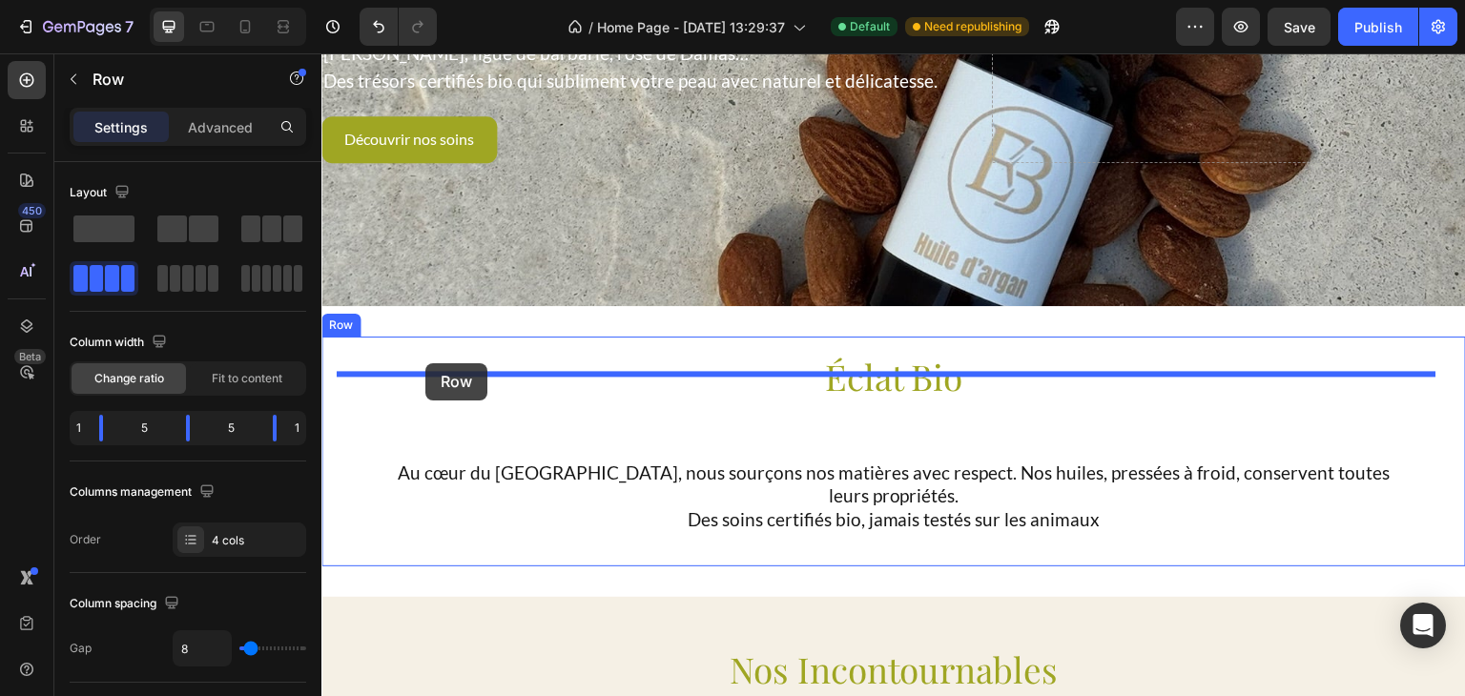
drag, startPoint x: 350, startPoint y: 380, endPoint x: 426, endPoint y: 364, distance: 77.1
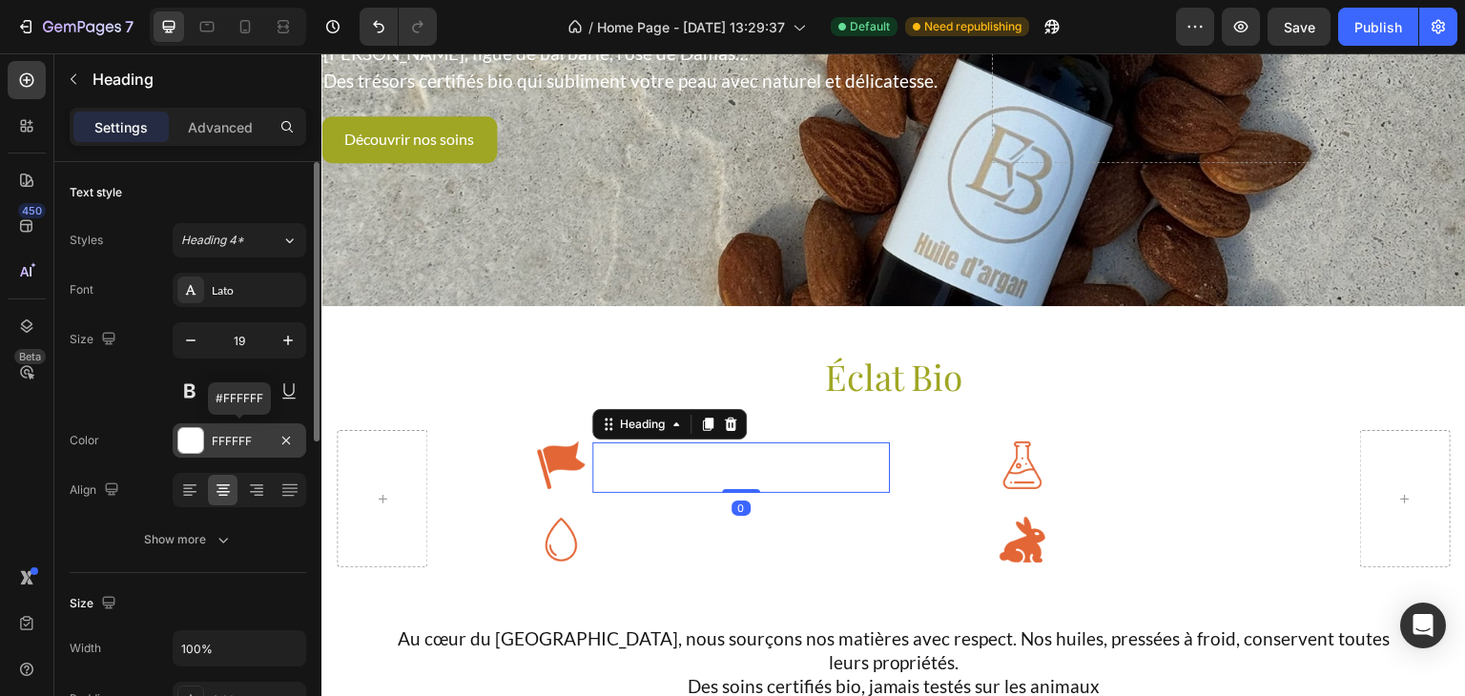
click at [232, 428] on div "FFFFFF" at bounding box center [240, 441] width 134 height 34
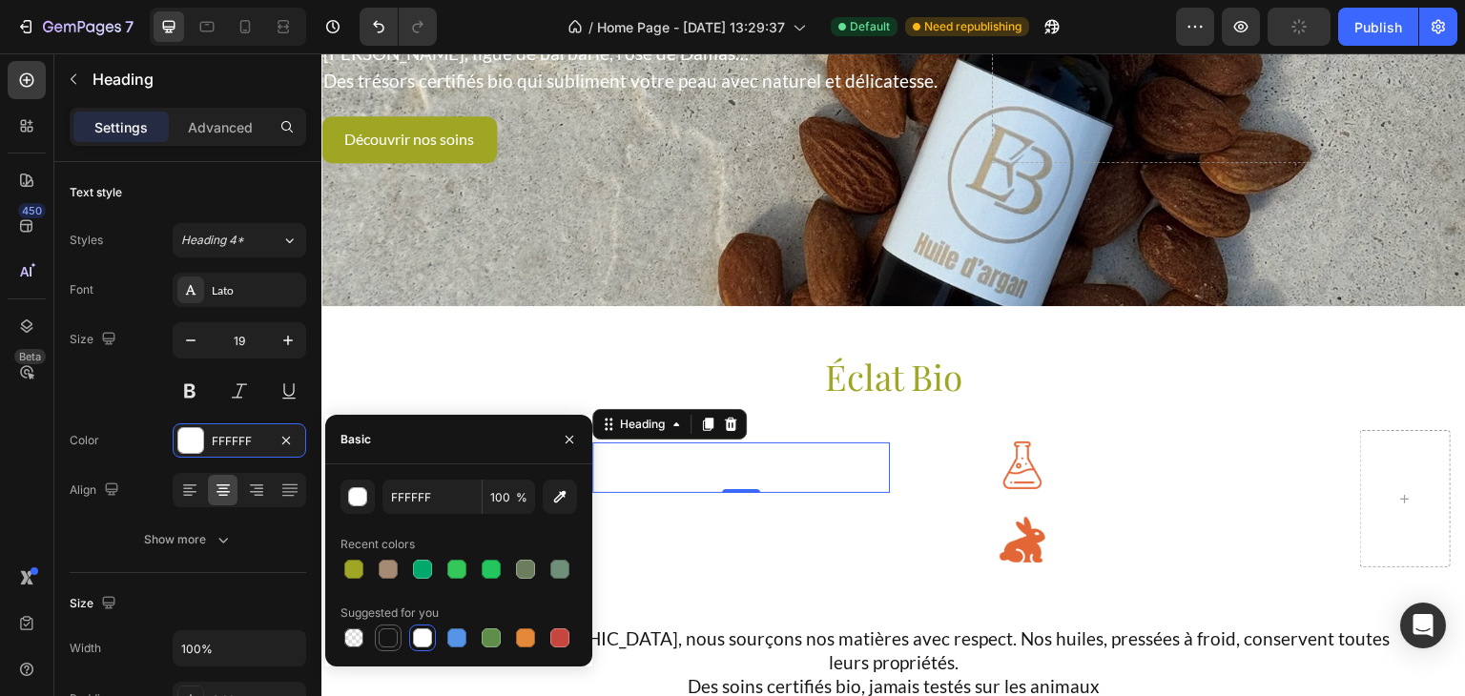
click at [390, 638] on div at bounding box center [388, 638] width 19 height 19
type input "151515"
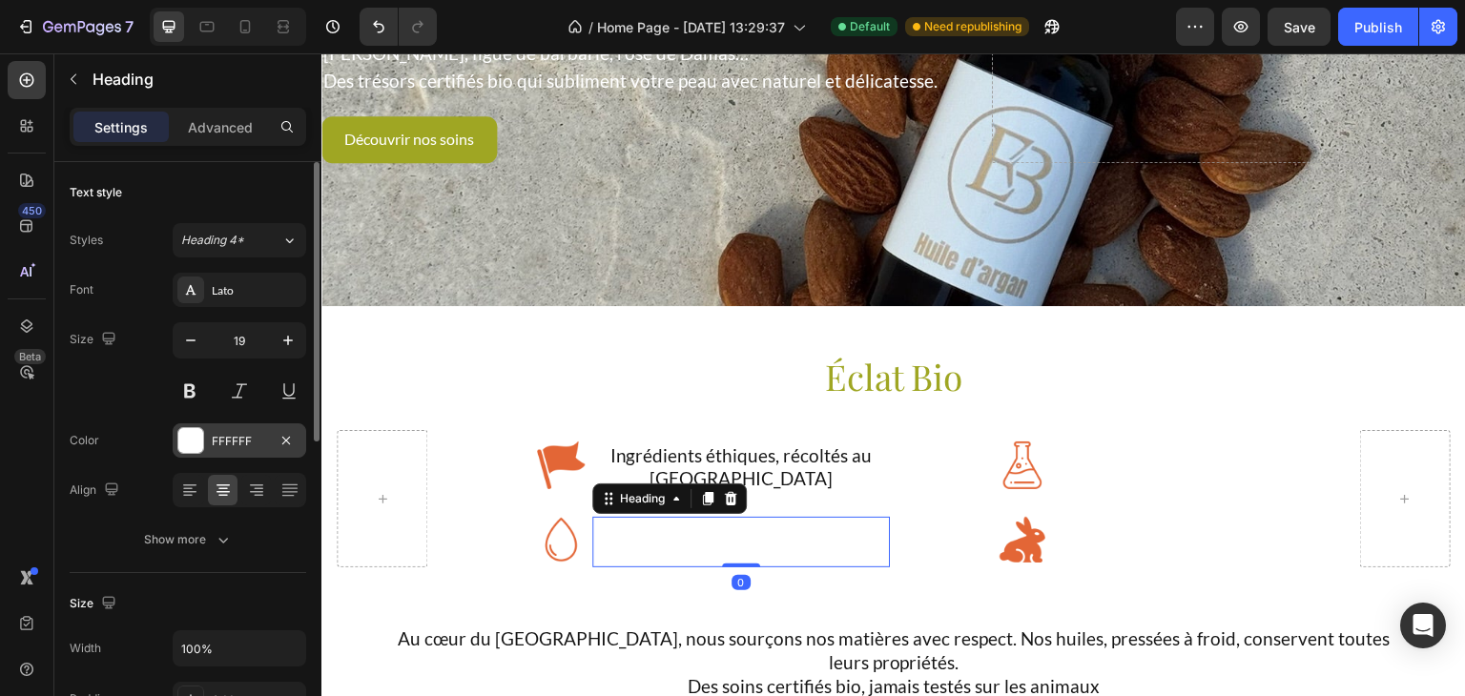
click at [209, 433] on div "FFFFFF" at bounding box center [240, 441] width 134 height 34
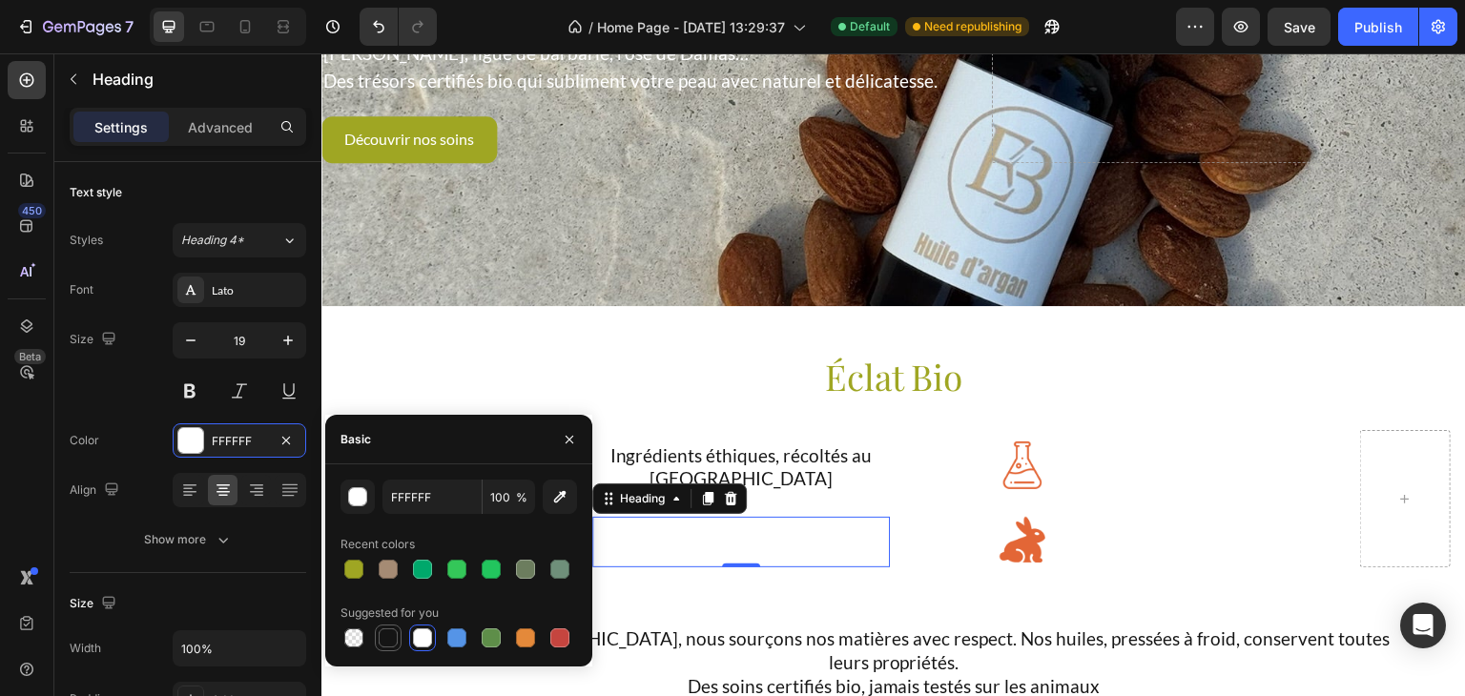
click at [384, 638] on div at bounding box center [388, 638] width 19 height 19
type input "151515"
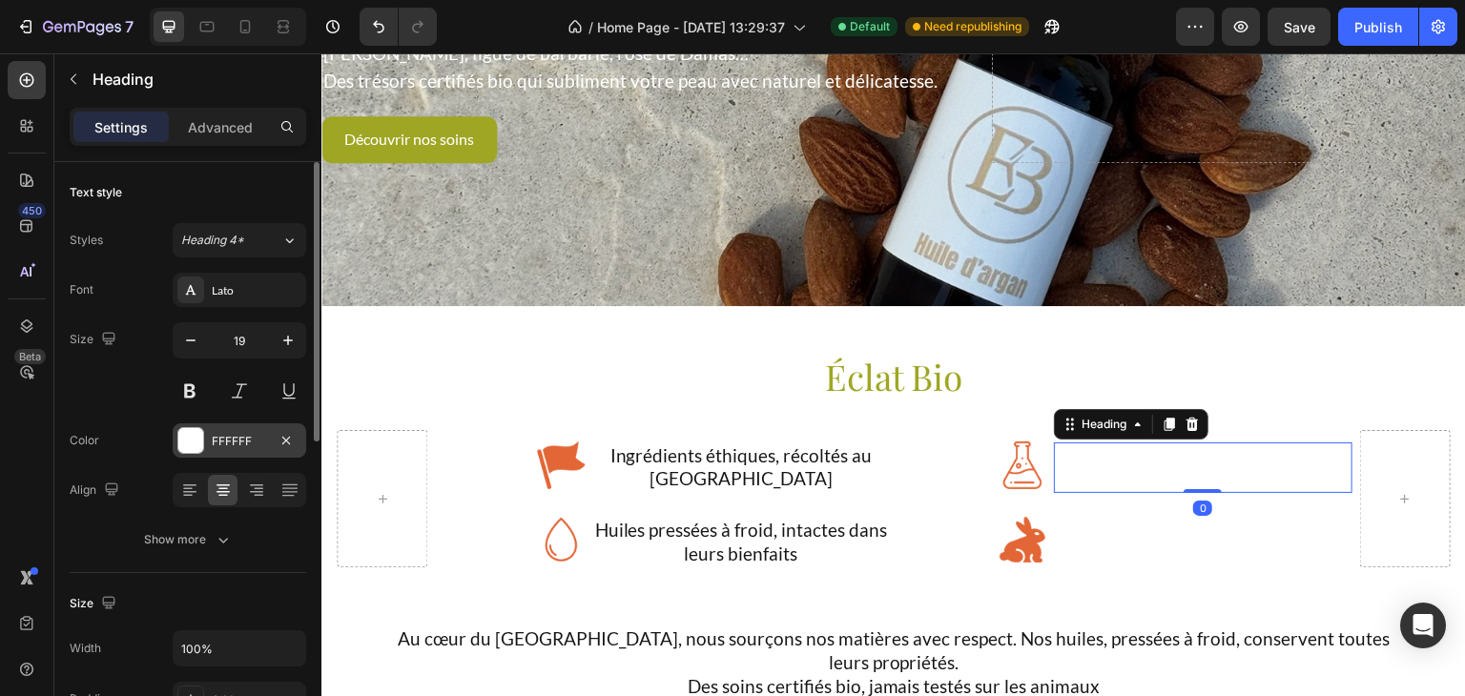
click at [219, 446] on div "FFFFFF" at bounding box center [239, 441] width 55 height 17
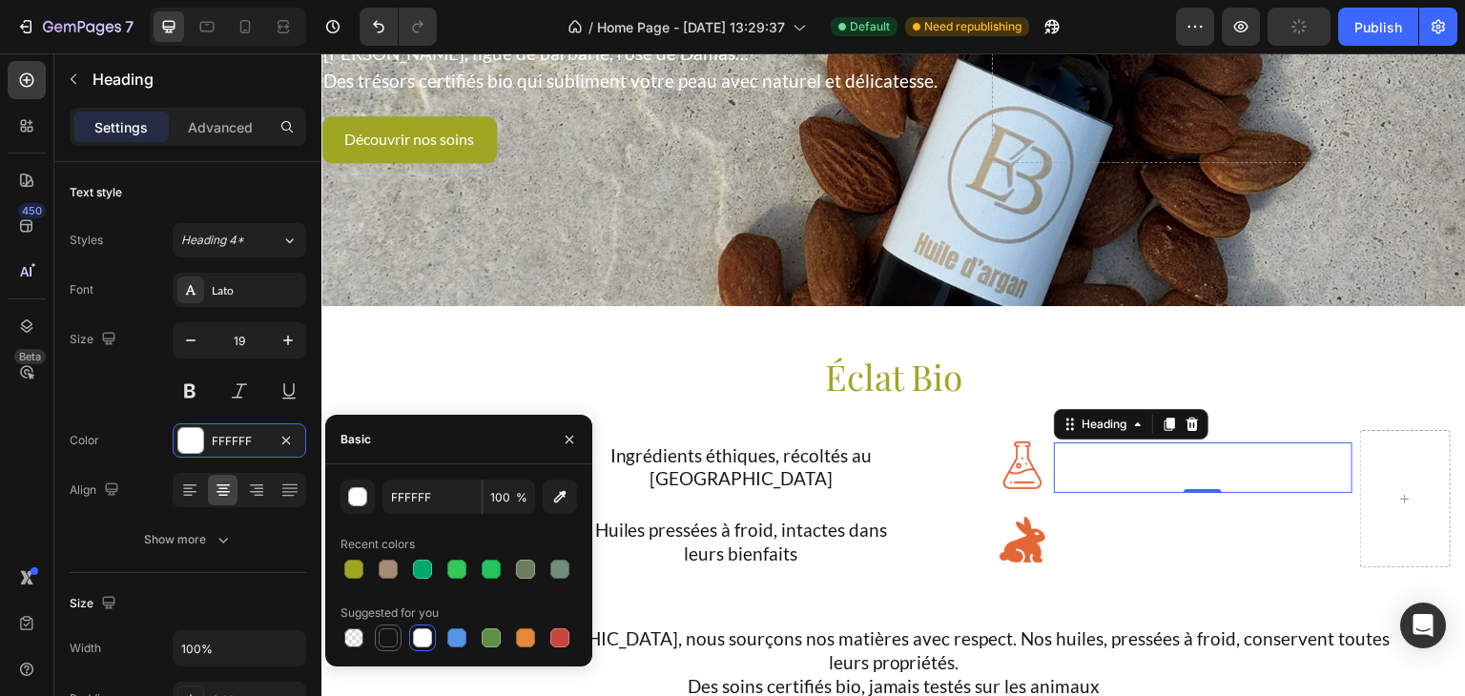
click at [393, 639] on div at bounding box center [388, 638] width 19 height 19
type input "151515"
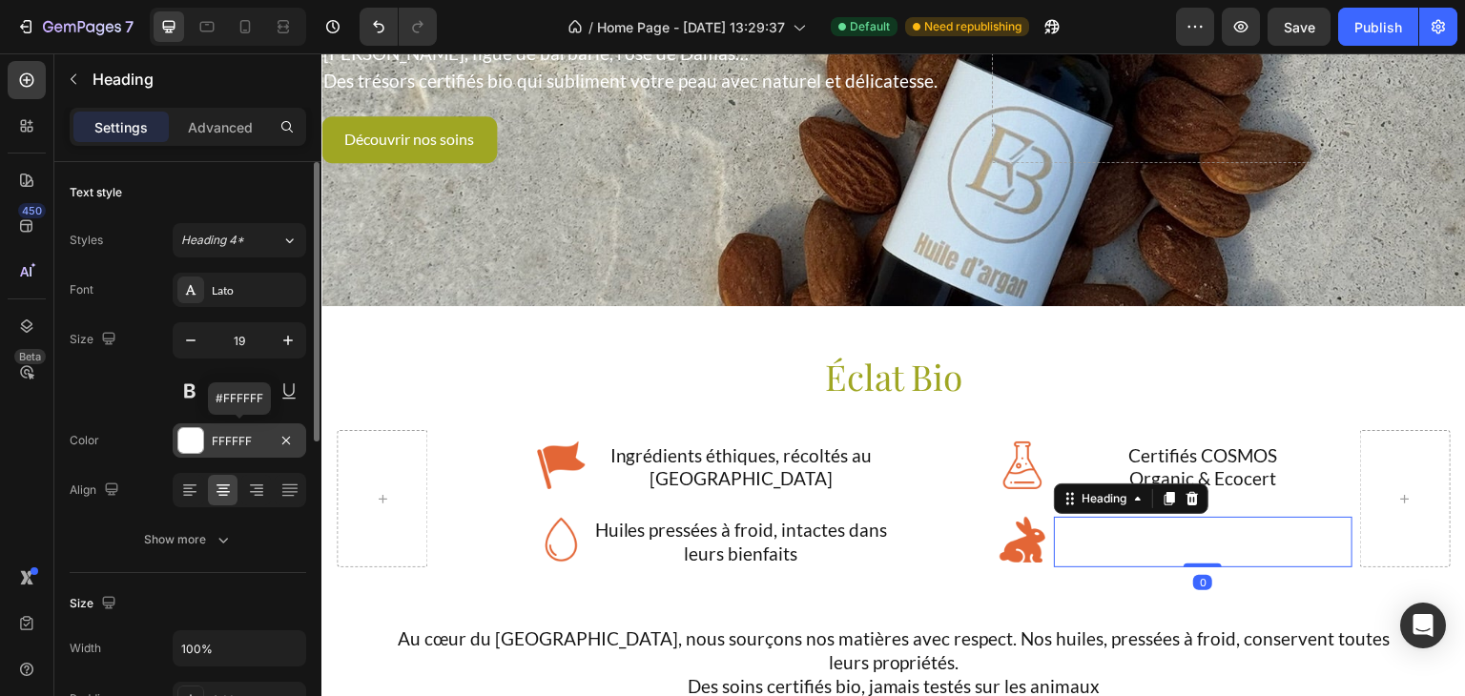
click at [237, 444] on div "FFFFFF" at bounding box center [239, 441] width 55 height 17
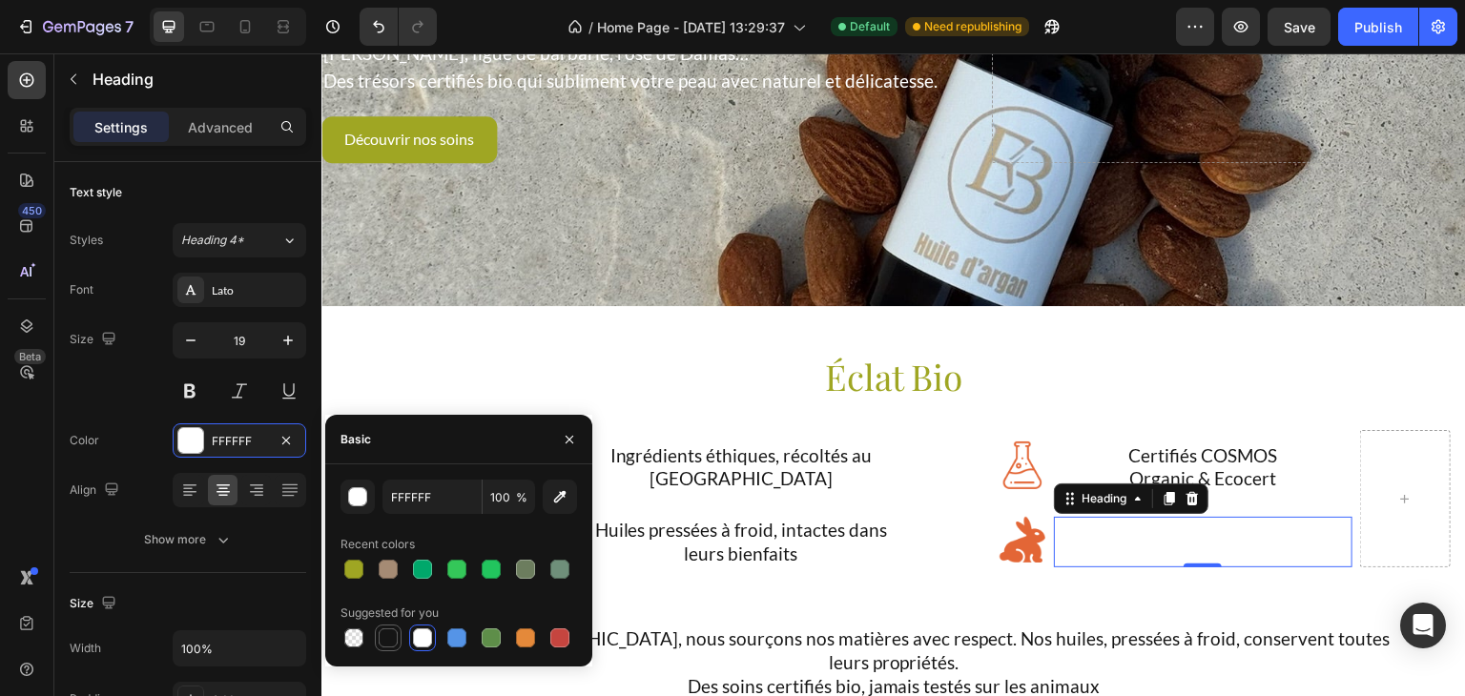
click at [387, 642] on div at bounding box center [388, 638] width 19 height 19
type input "151515"
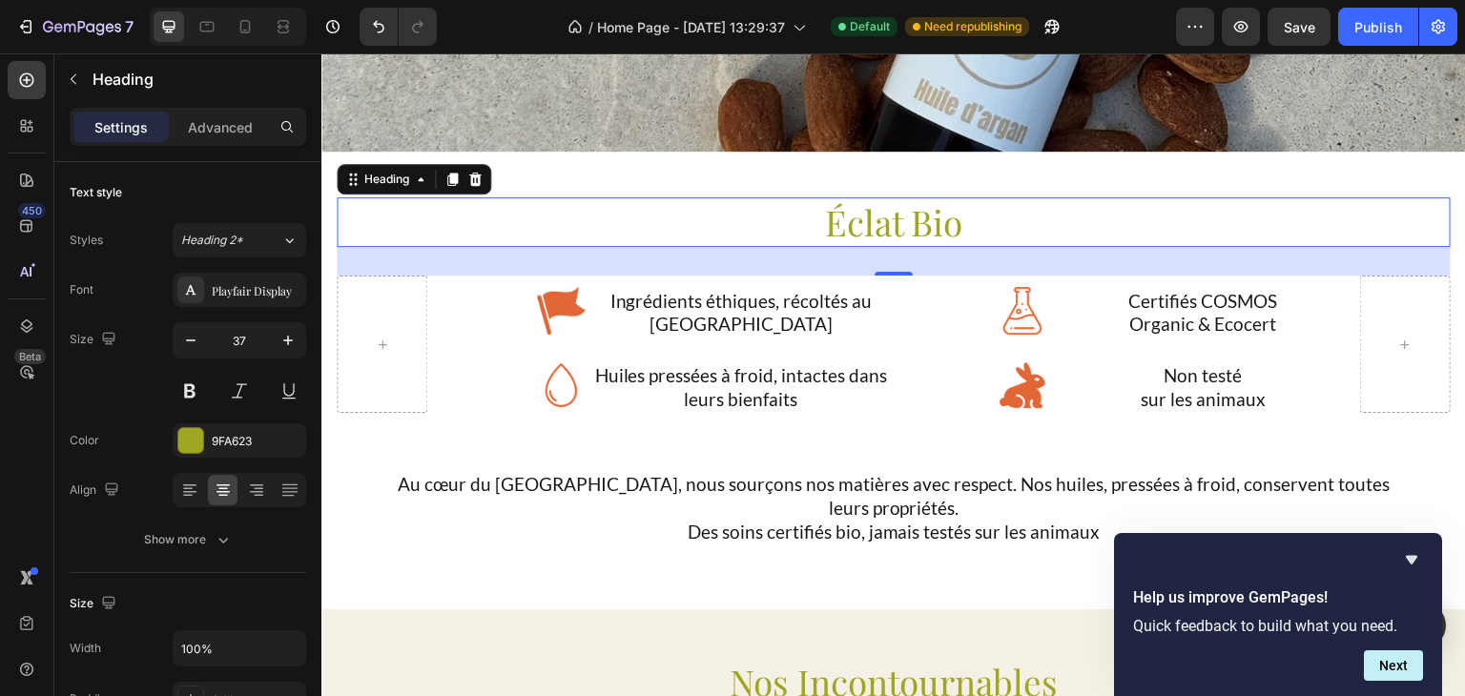
scroll to position [511, 0]
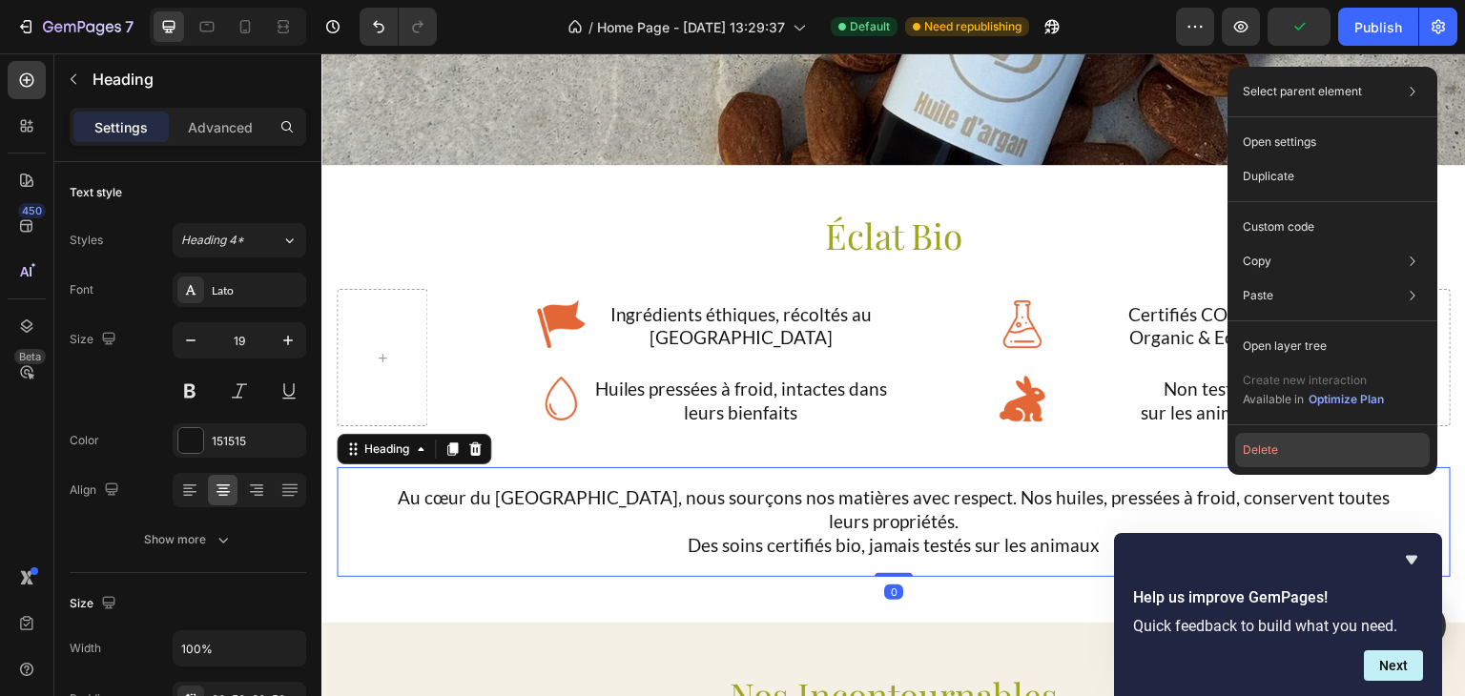
click at [1263, 439] on button "Delete" at bounding box center [1333, 450] width 195 height 34
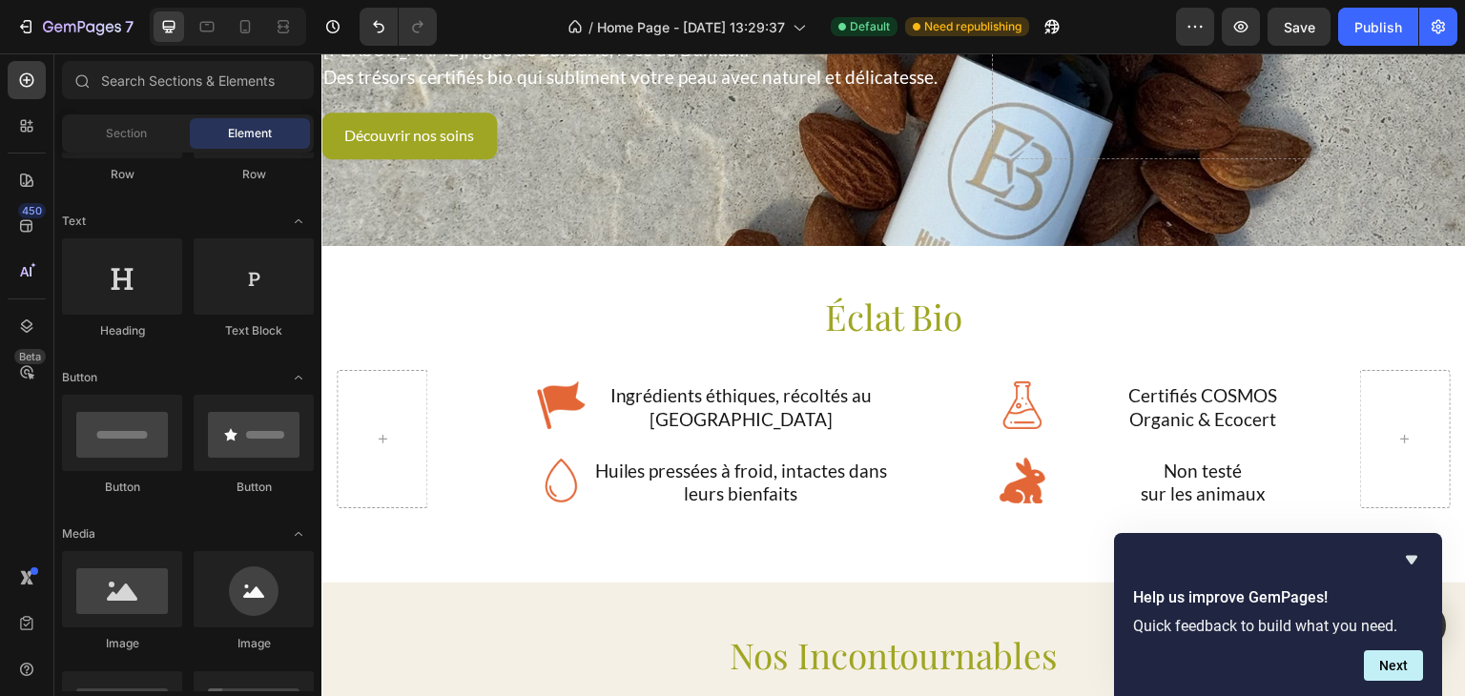
scroll to position [441, 0]
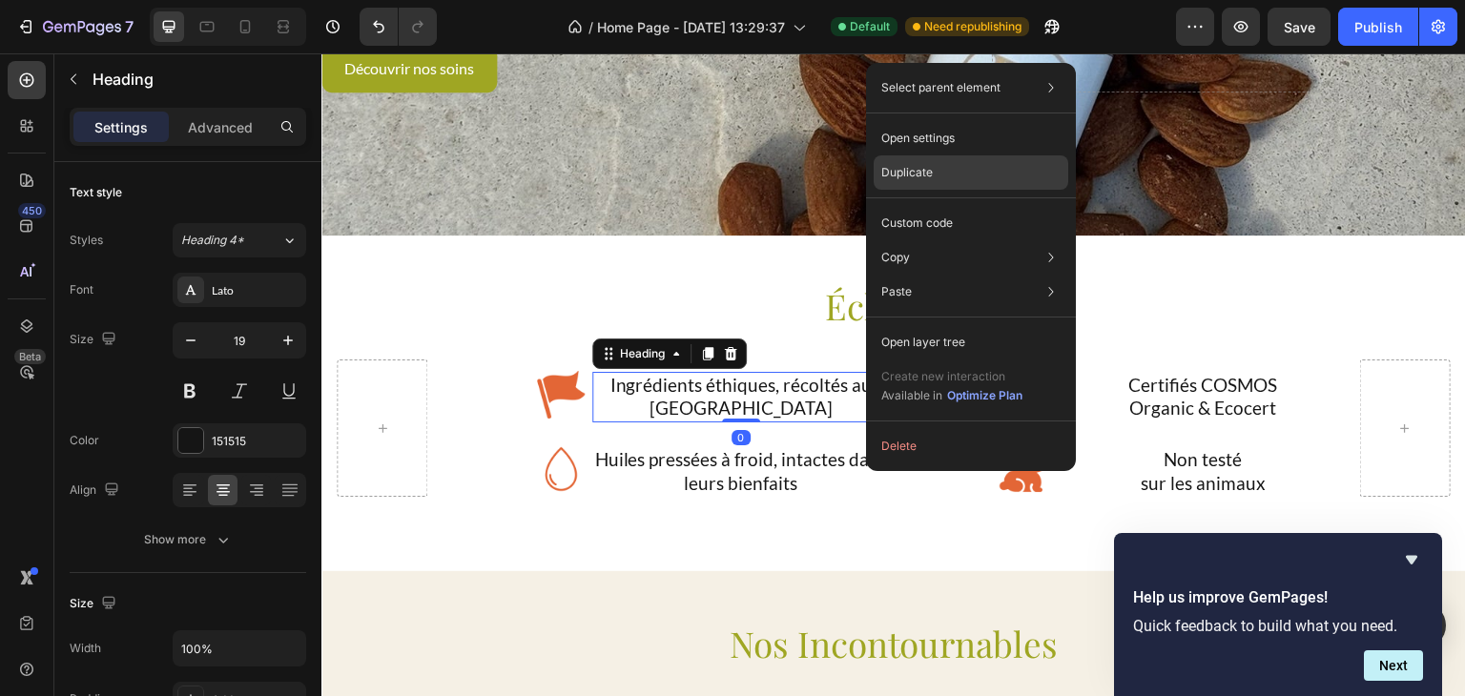
click at [966, 181] on div "Duplicate" at bounding box center [971, 173] width 195 height 34
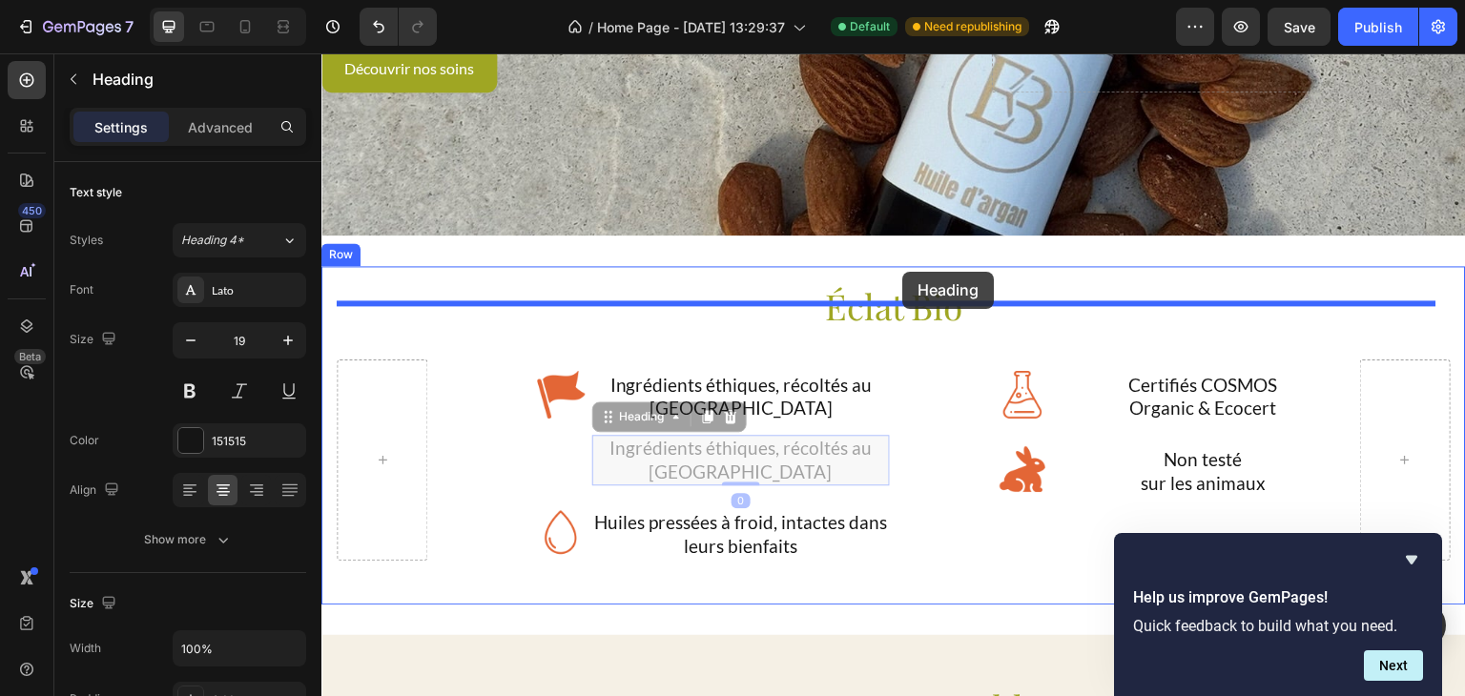
drag, startPoint x: 773, startPoint y: 400, endPoint x: 904, endPoint y: 272, distance: 182.8
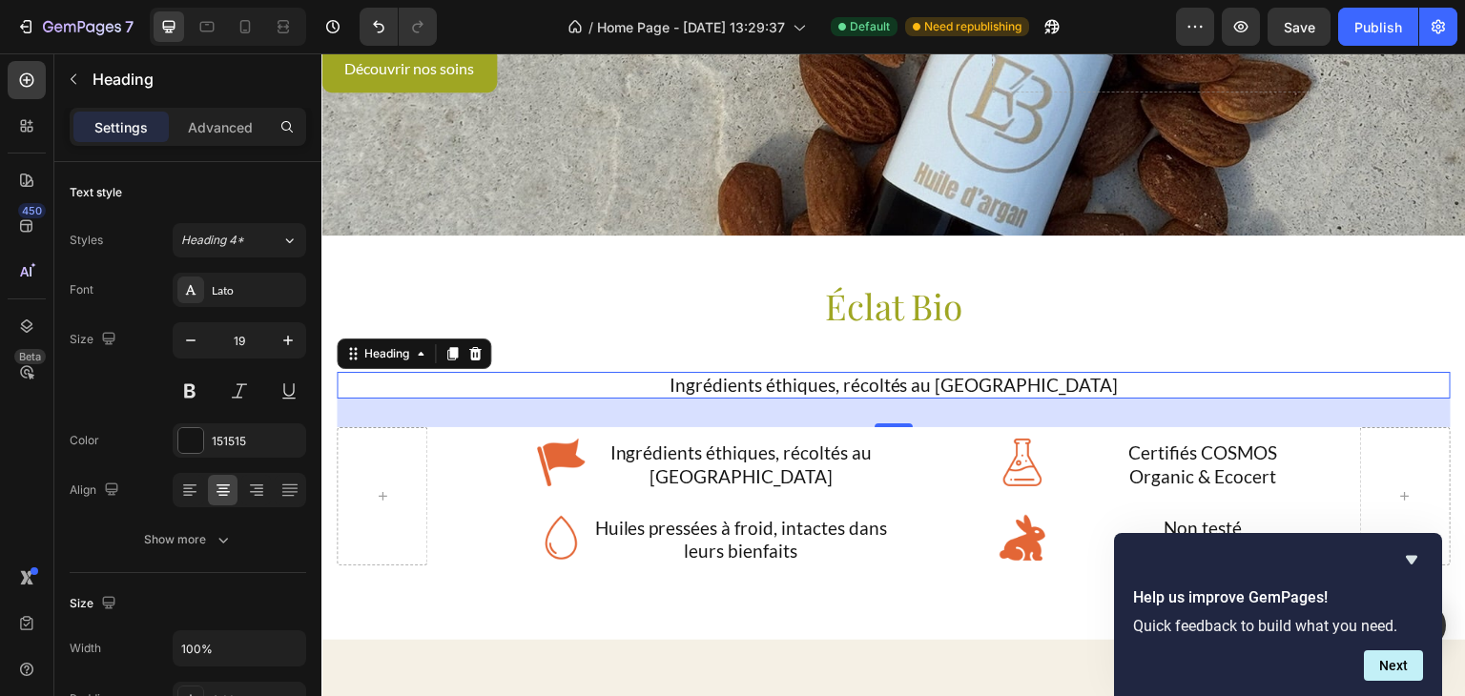
click at [772, 372] on h2 "Ingrédients éthiques, récoltés au [GEOGRAPHIC_DATA]" at bounding box center [894, 386] width 1114 height 28
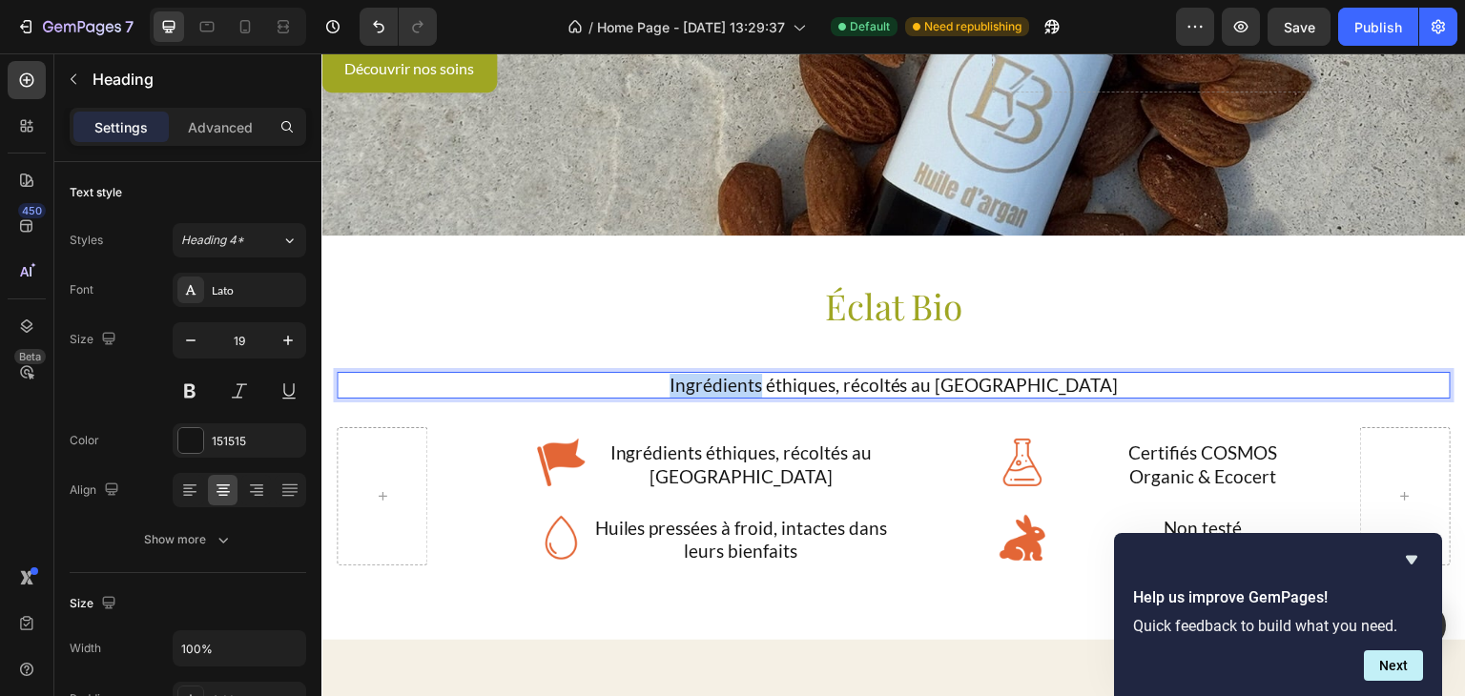
click at [772, 374] on p "Ingrédients éthiques, récoltés au [GEOGRAPHIC_DATA]" at bounding box center [894, 386] width 1111 height 24
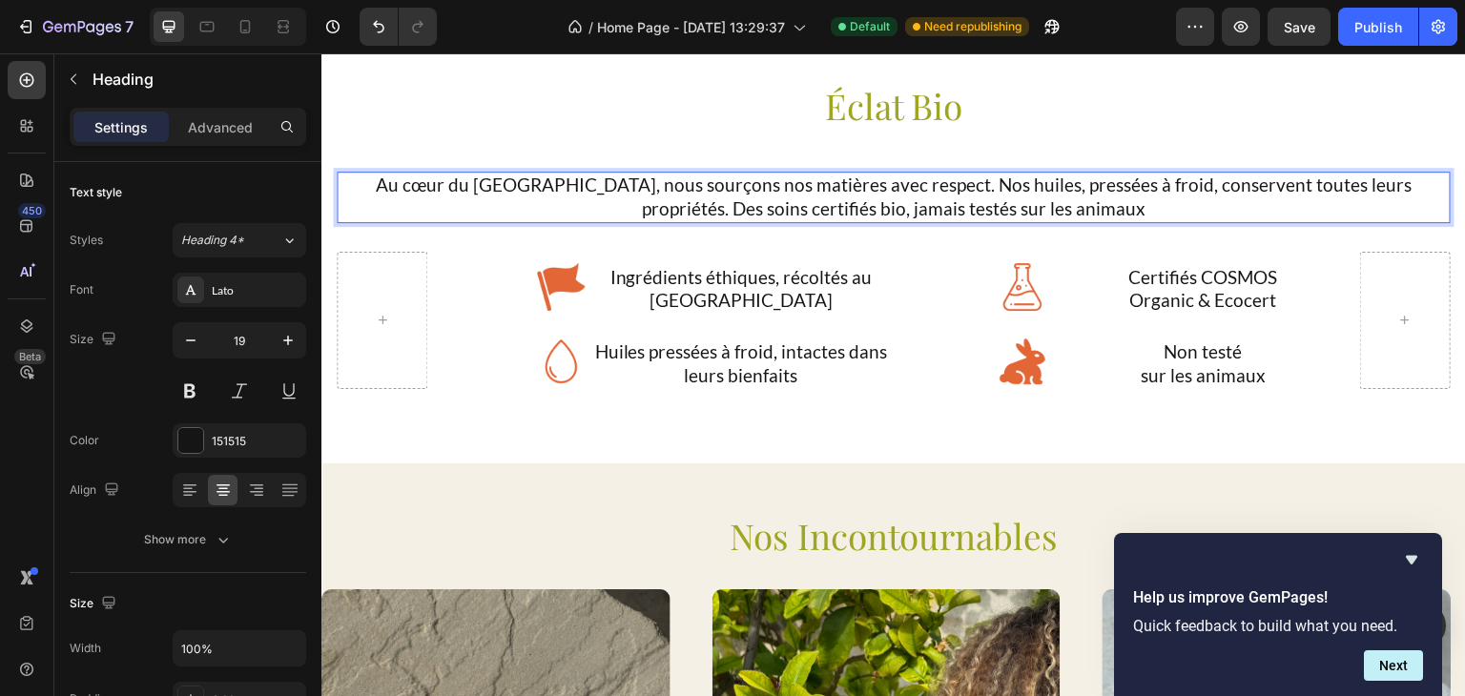
scroll to position [584, 0]
drag, startPoint x: 1194, startPoint y: 186, endPoint x: 1049, endPoint y: 207, distance: 146.5
drag, startPoint x: 1049, startPoint y: 207, endPoint x: 1385, endPoint y: 191, distance: 337.2
click at [1385, 191] on p "Au cœur du [GEOGRAPHIC_DATA], nous sourçons nos matières avec respect. Nos huil…" at bounding box center [894, 198] width 1111 height 47
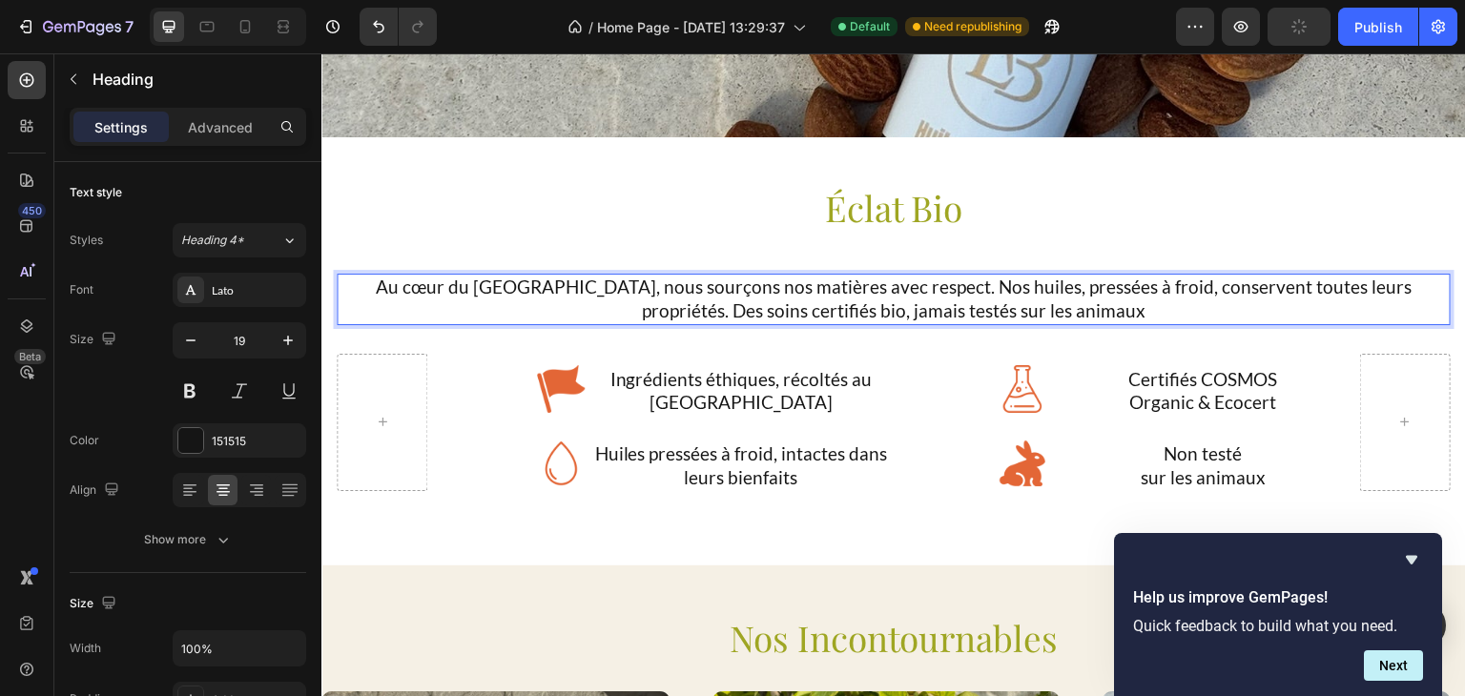
drag, startPoint x: 1385, startPoint y: 191, endPoint x: 466, endPoint y: 287, distance: 924.8
click at [466, 287] on p "Au cœur du [GEOGRAPHIC_DATA], nous sourçons nos matières avec respect. Nos huil…" at bounding box center [894, 299] width 1111 height 47
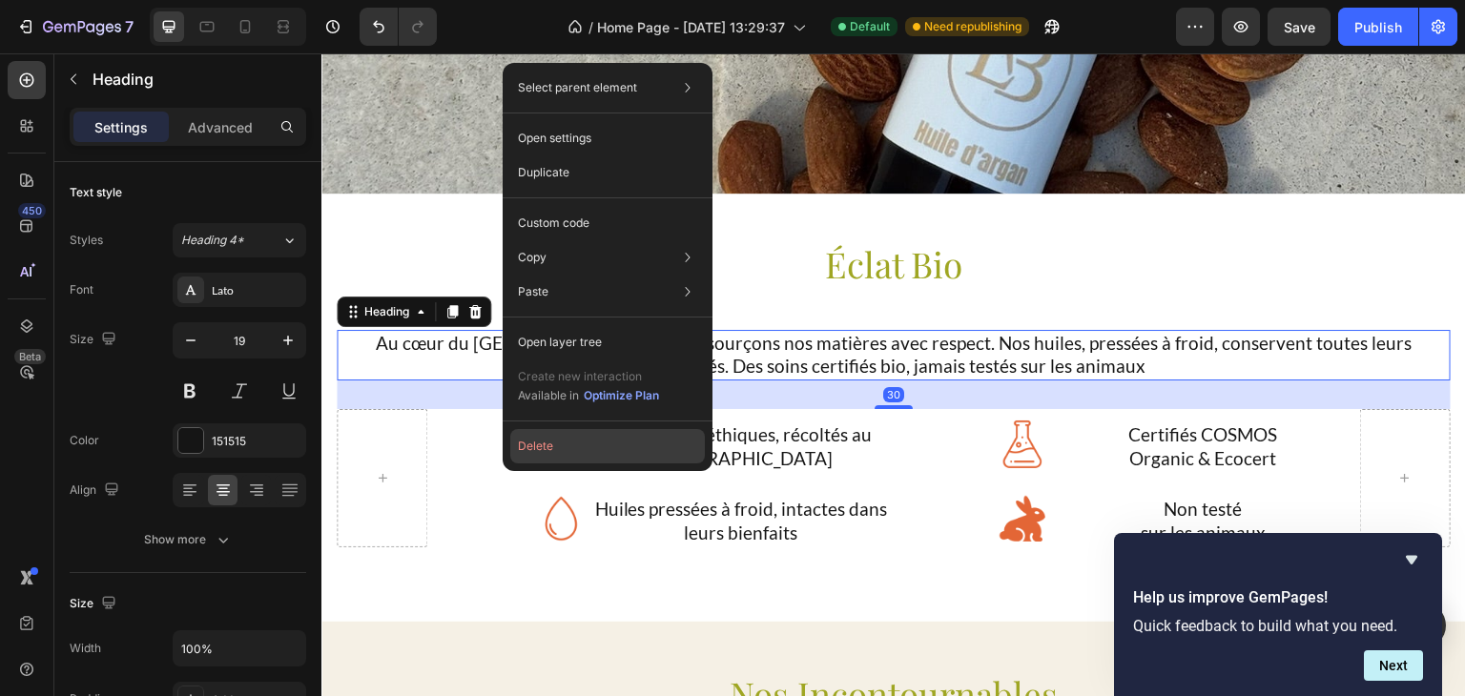
click at [548, 447] on button "Delete" at bounding box center [607, 446] width 195 height 34
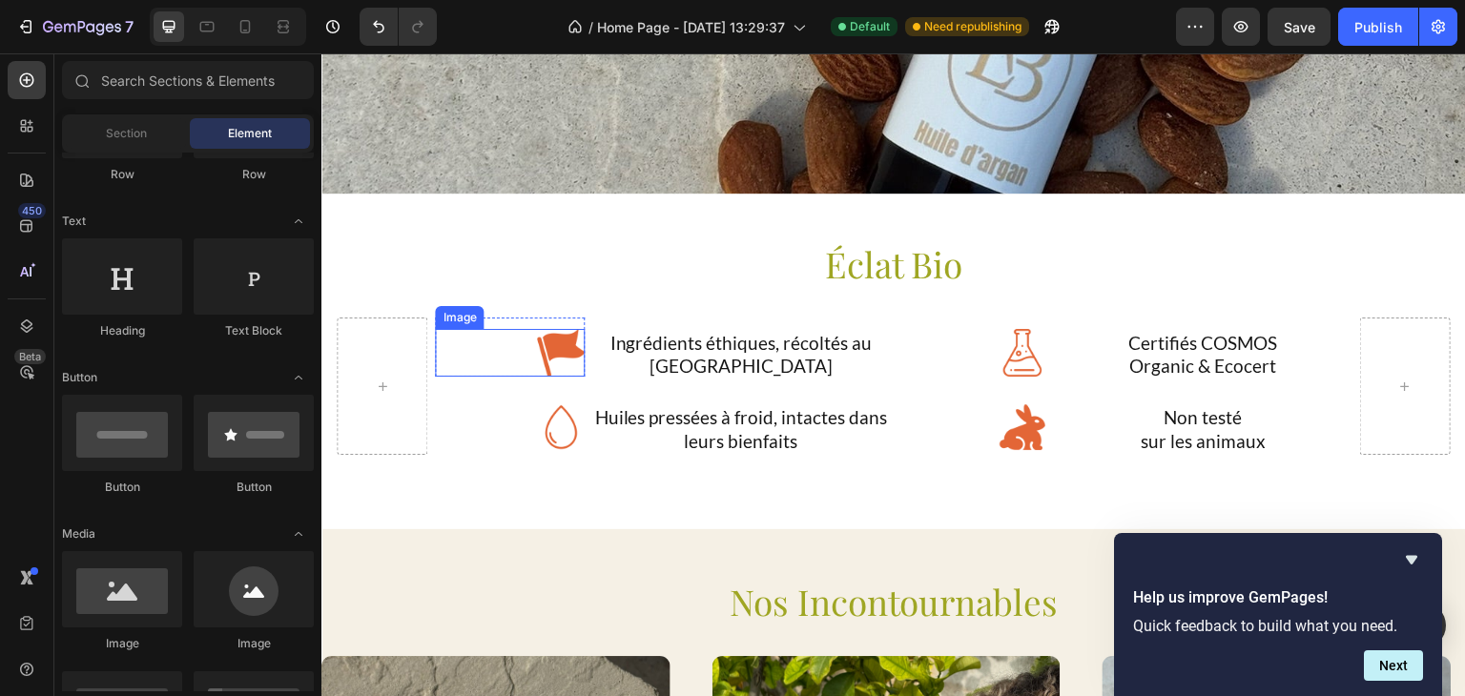
click at [563, 329] on img at bounding box center [561, 353] width 48 height 48
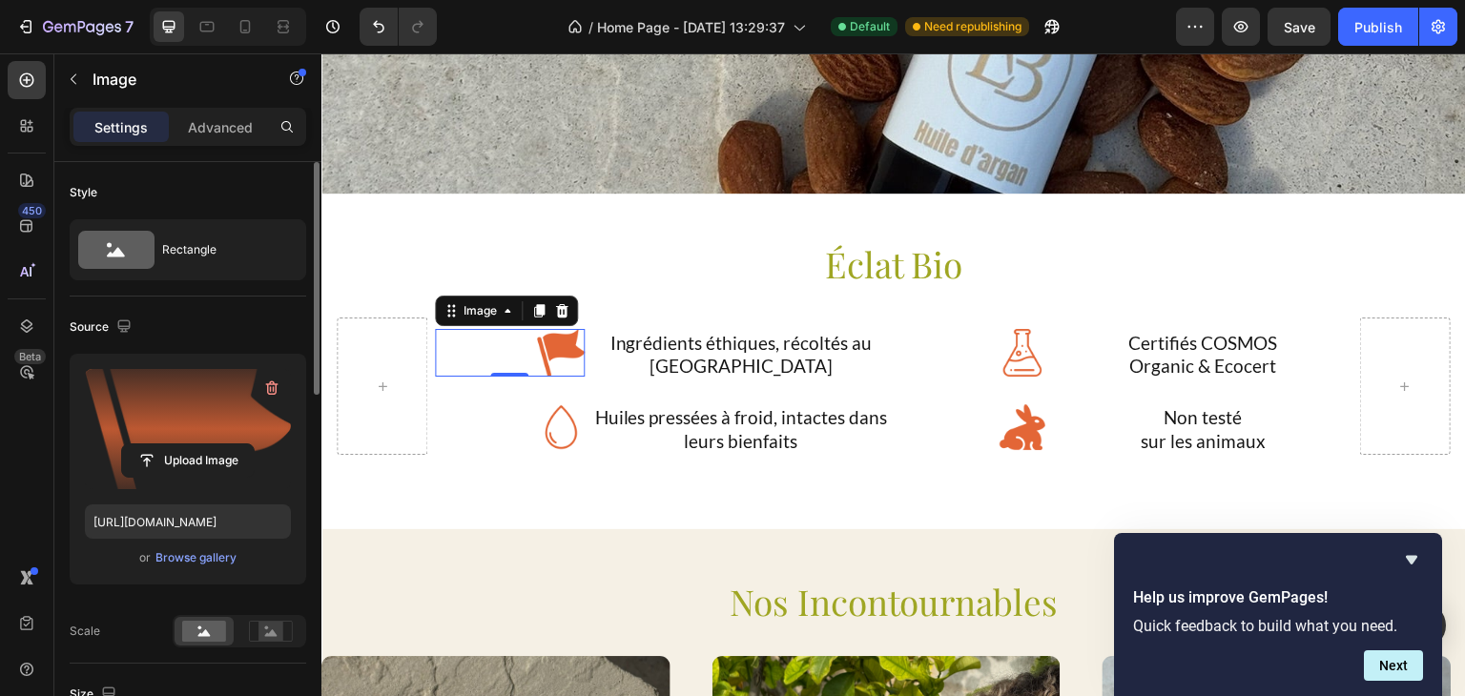
click at [202, 399] on label at bounding box center [188, 429] width 206 height 120
click at [202, 445] on input "file" at bounding box center [188, 461] width 132 height 32
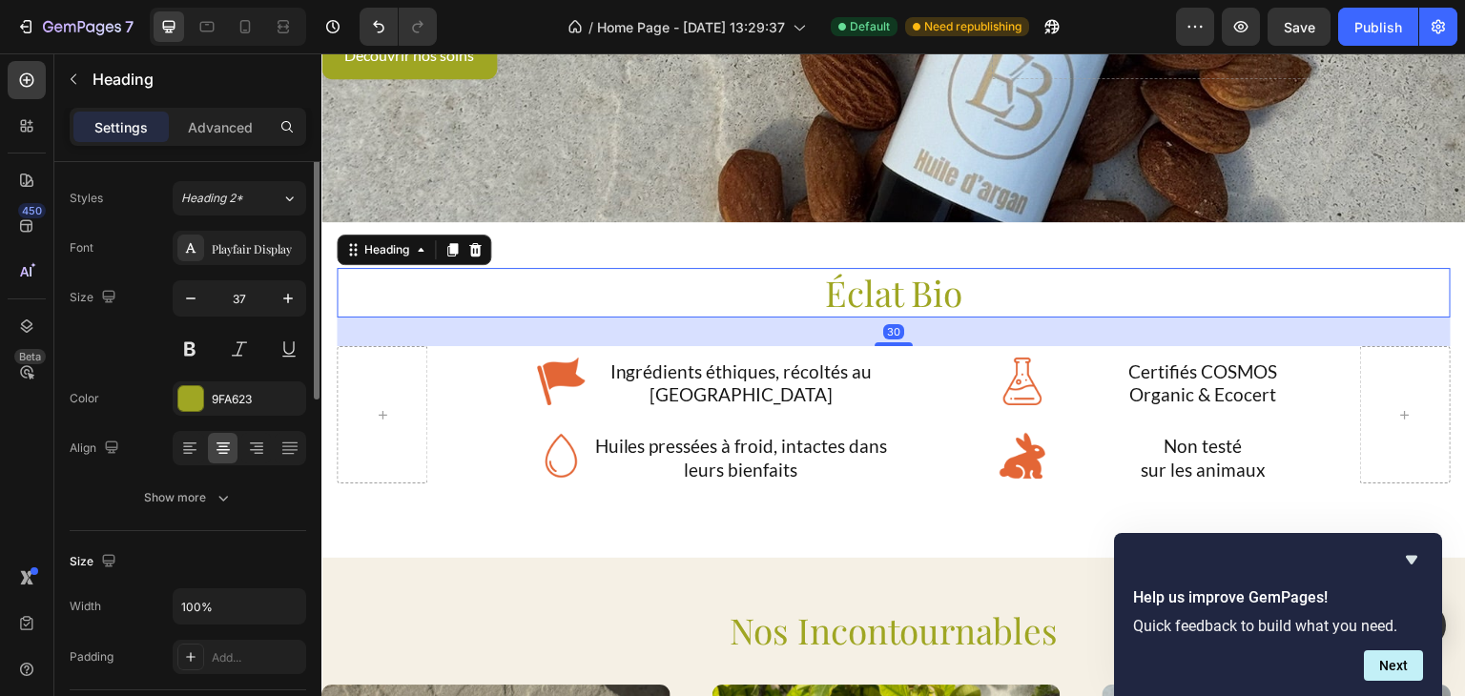
scroll to position [0, 0]
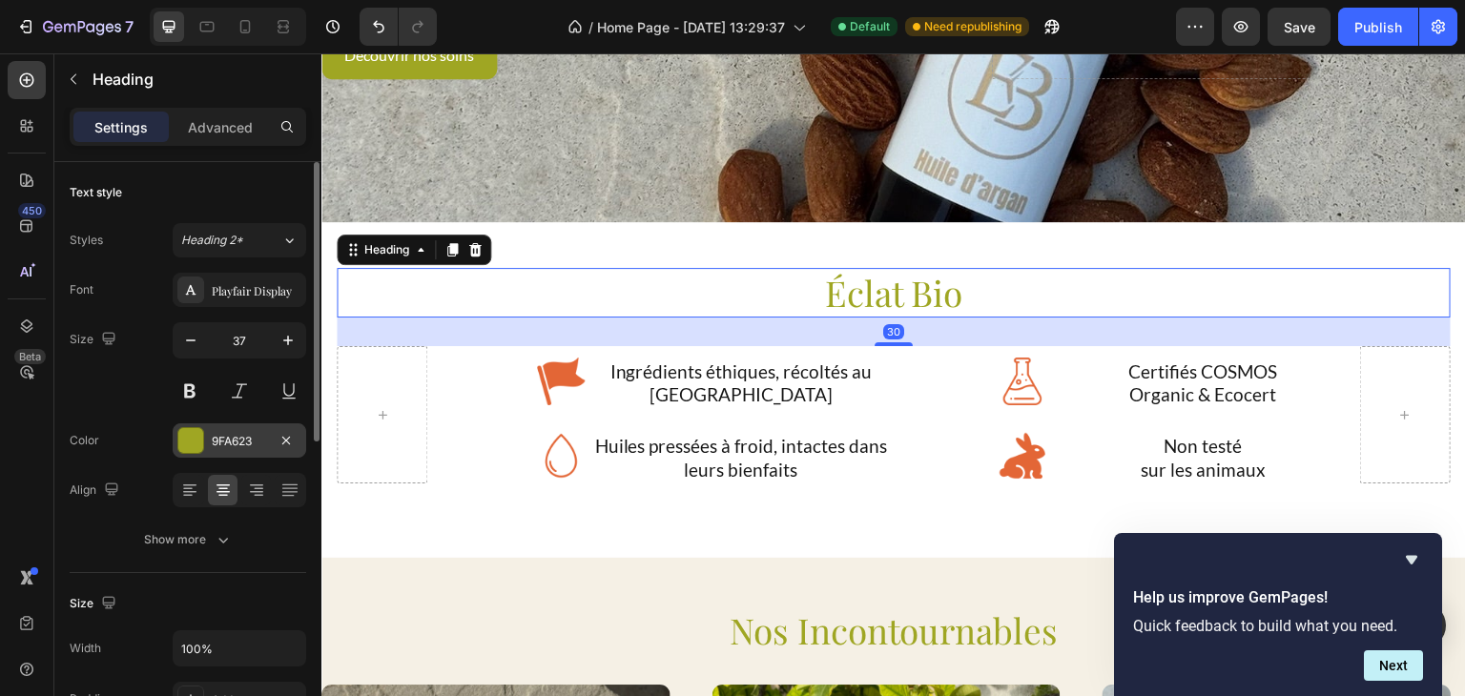
click at [227, 451] on div "9FA623" at bounding box center [240, 441] width 134 height 34
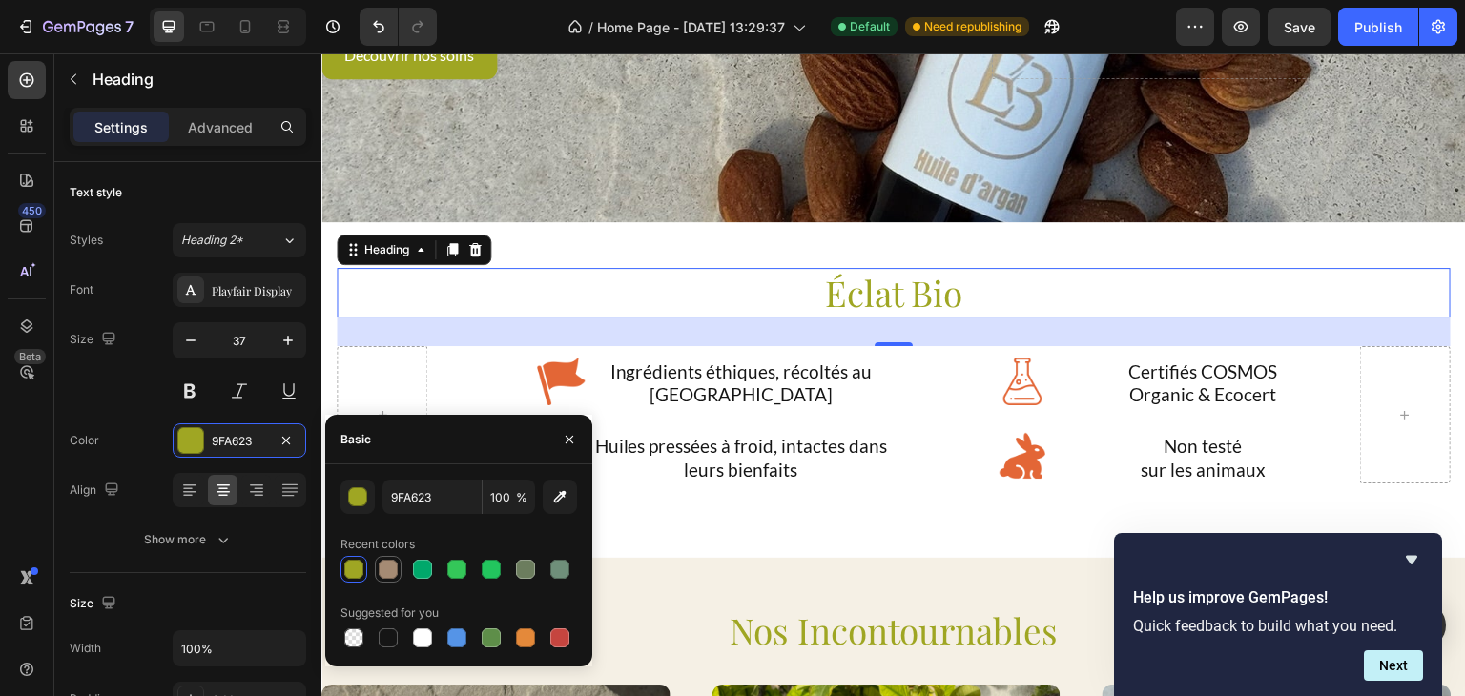
click at [389, 576] on div at bounding box center [388, 569] width 19 height 19
type input "A58B74"
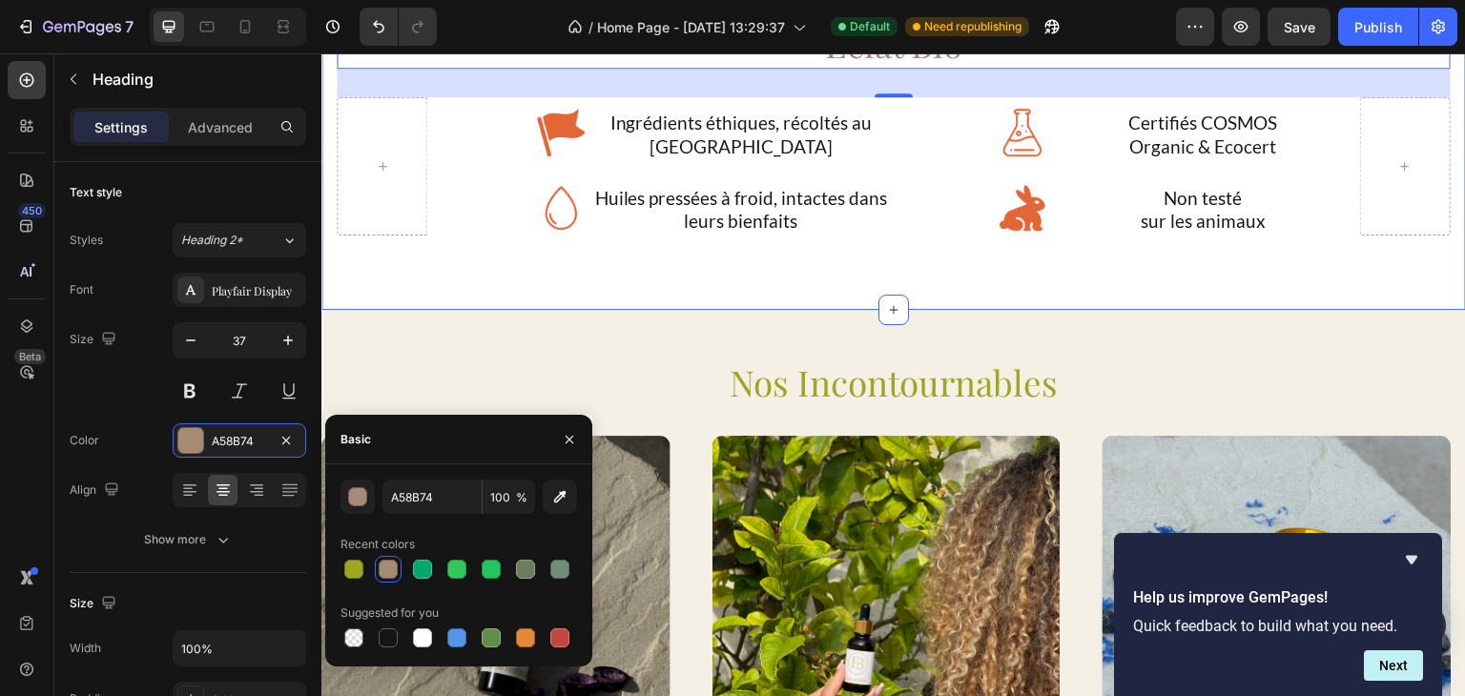
scroll to position [649, 0]
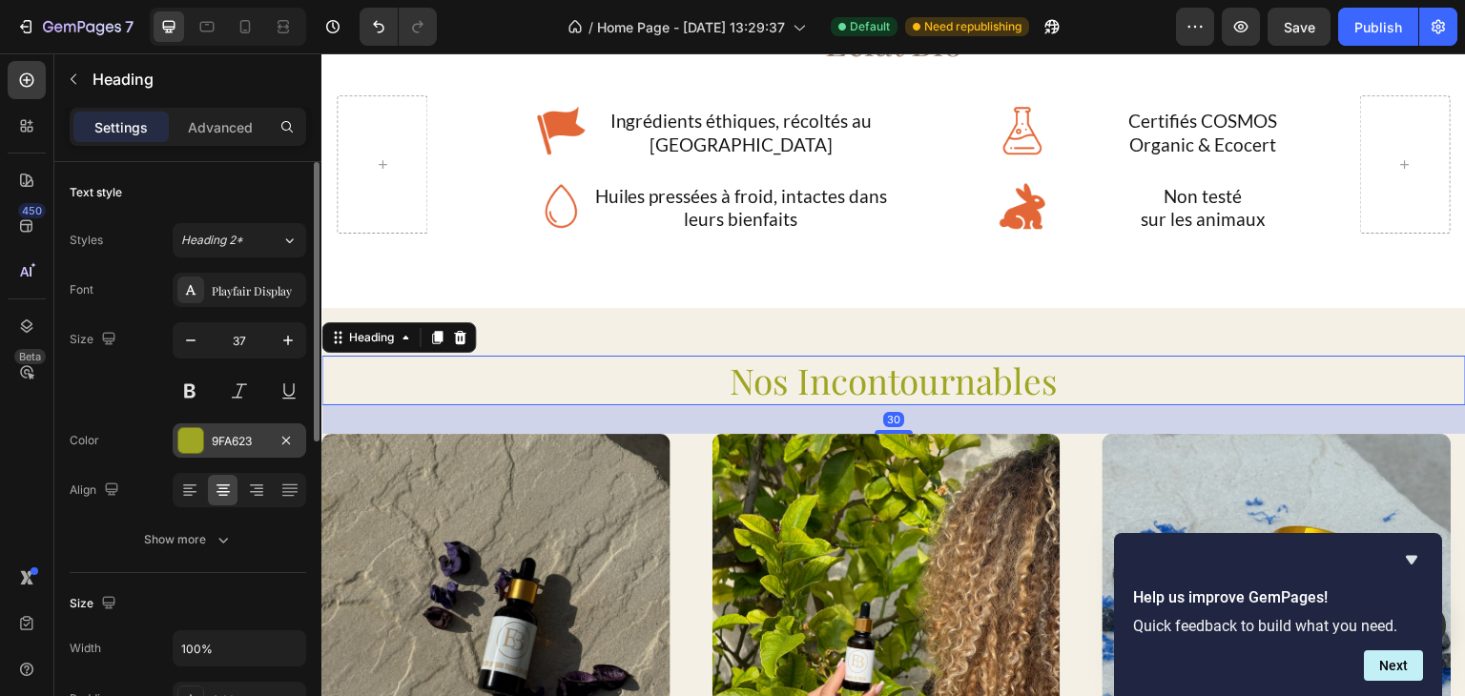
click at [240, 444] on div "9FA623" at bounding box center [239, 441] width 55 height 17
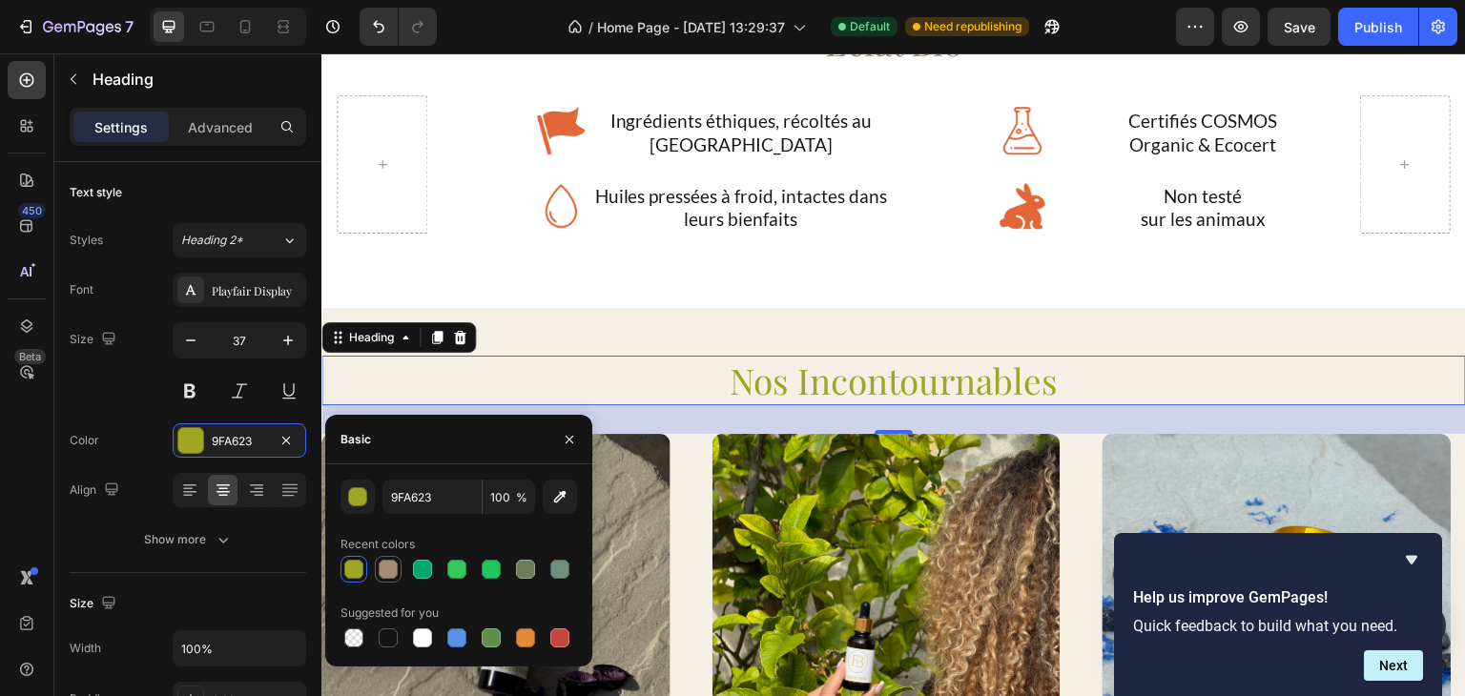
click at [386, 572] on div at bounding box center [388, 569] width 19 height 19
type input "A58B74"
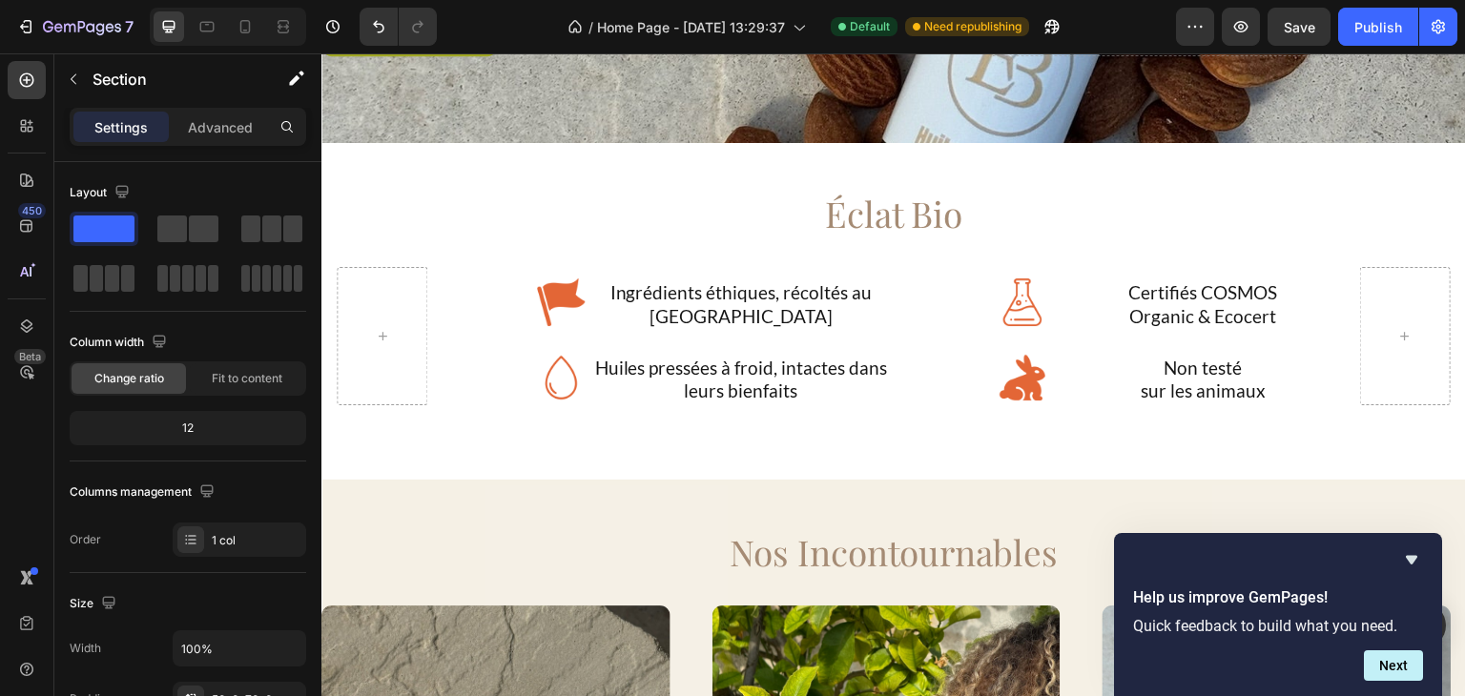
scroll to position [476, 0]
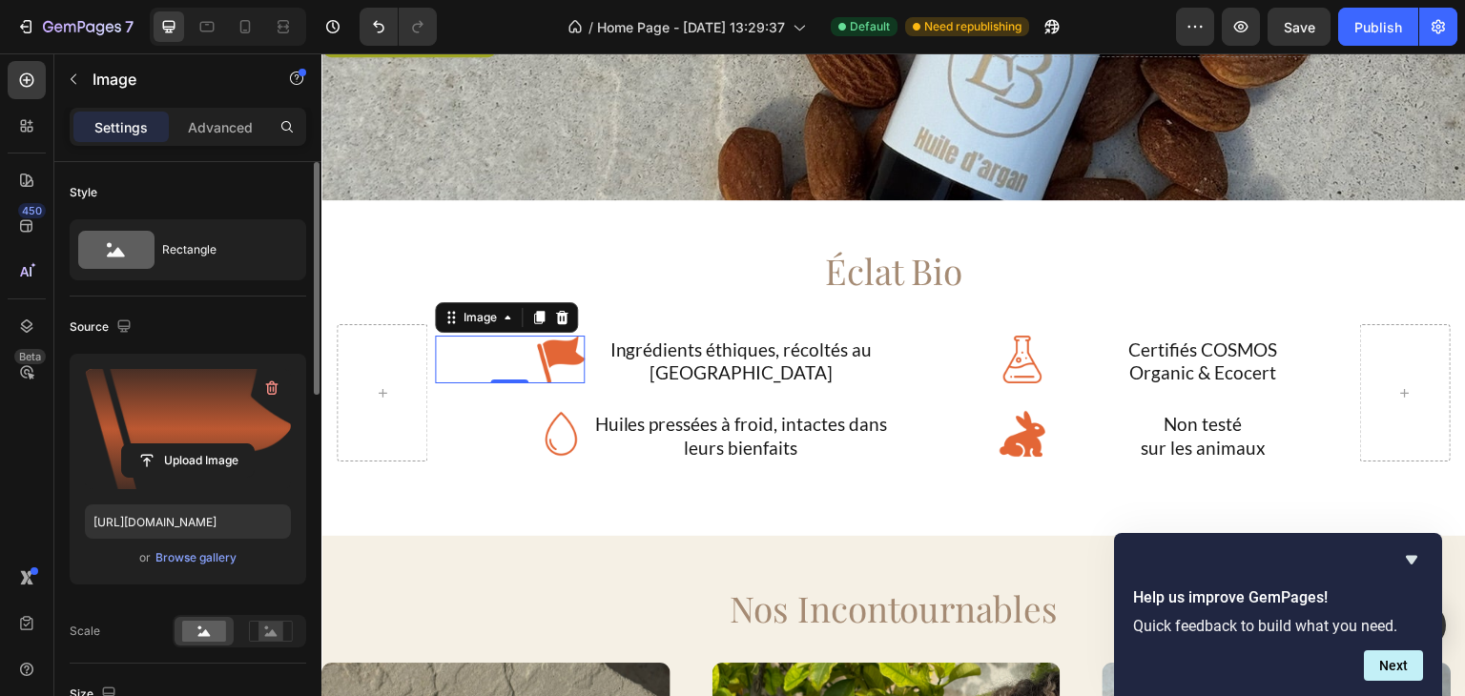
click at [186, 405] on label at bounding box center [188, 429] width 206 height 120
click at [186, 445] on input "file" at bounding box center [188, 461] width 132 height 32
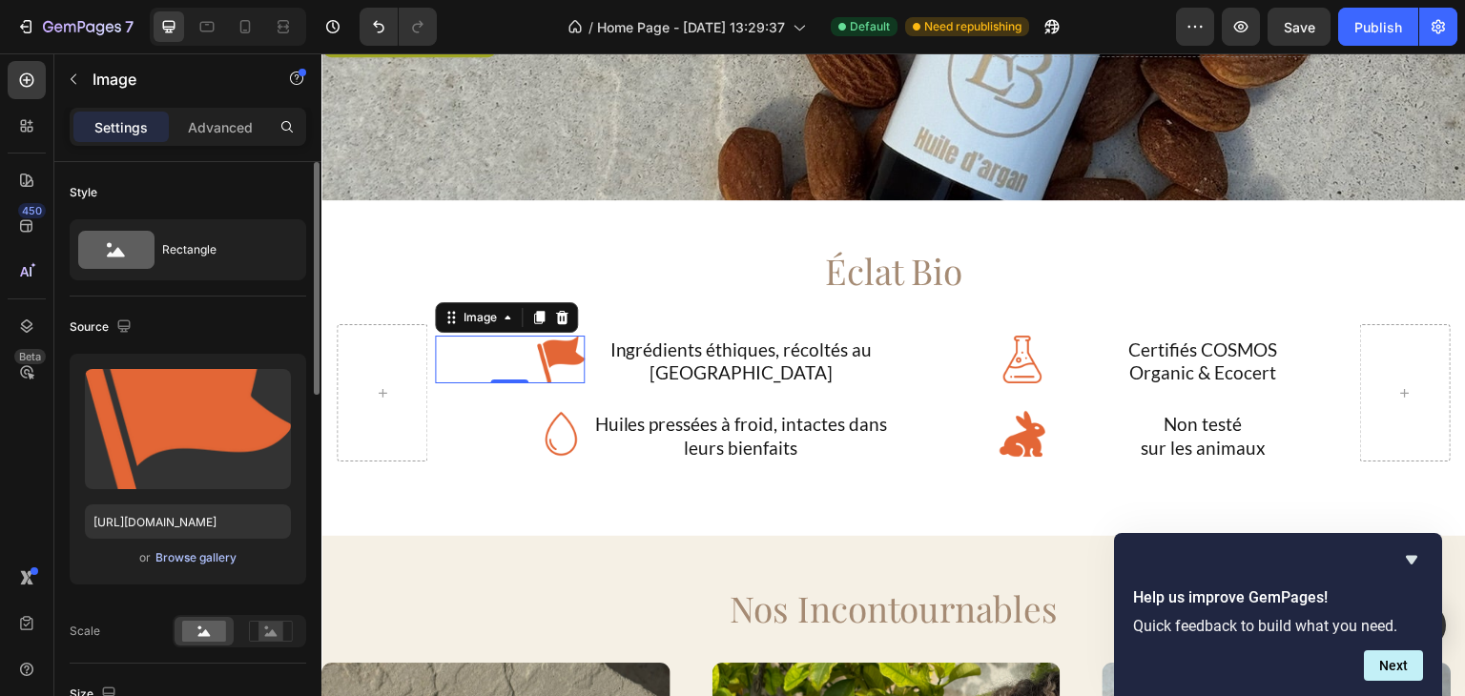
click at [180, 555] on div "Browse gallery" at bounding box center [196, 558] width 81 height 17
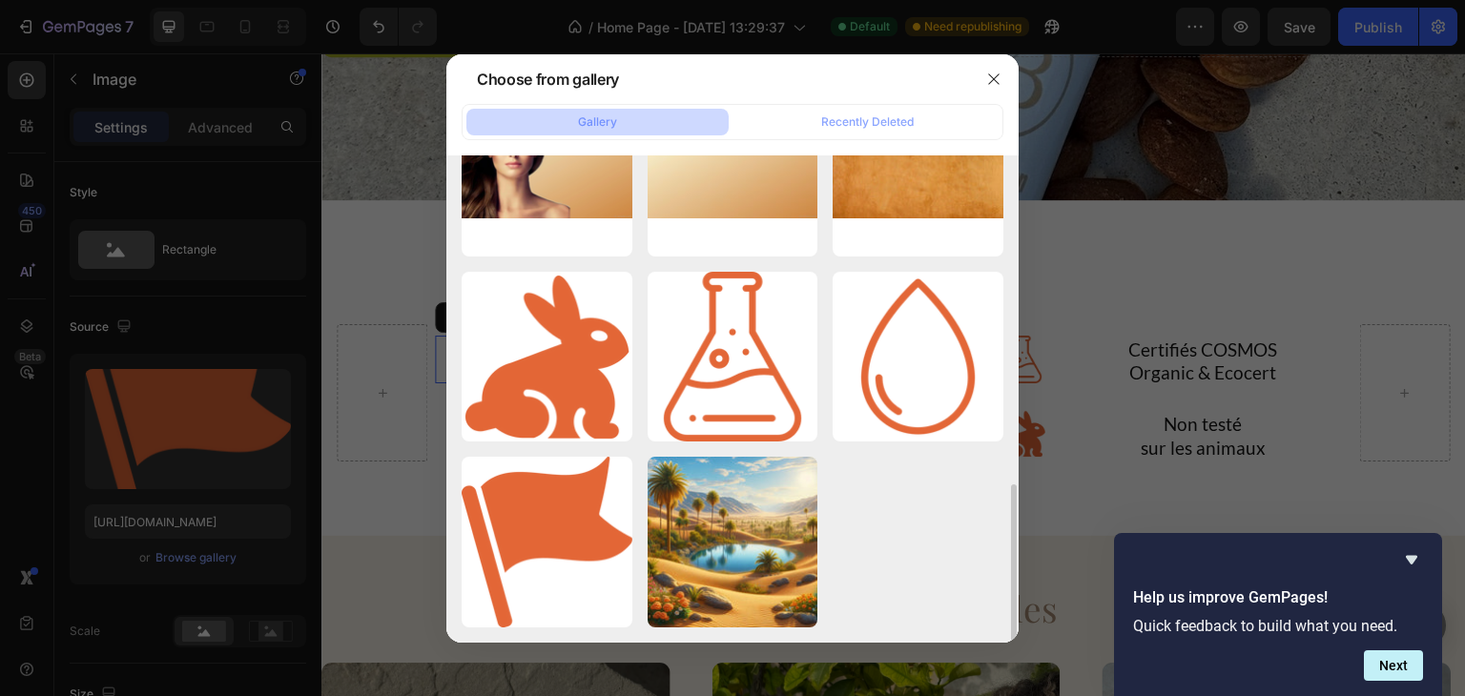
scroll to position [1015, 0]
